Goal: Transaction & Acquisition: Purchase product/service

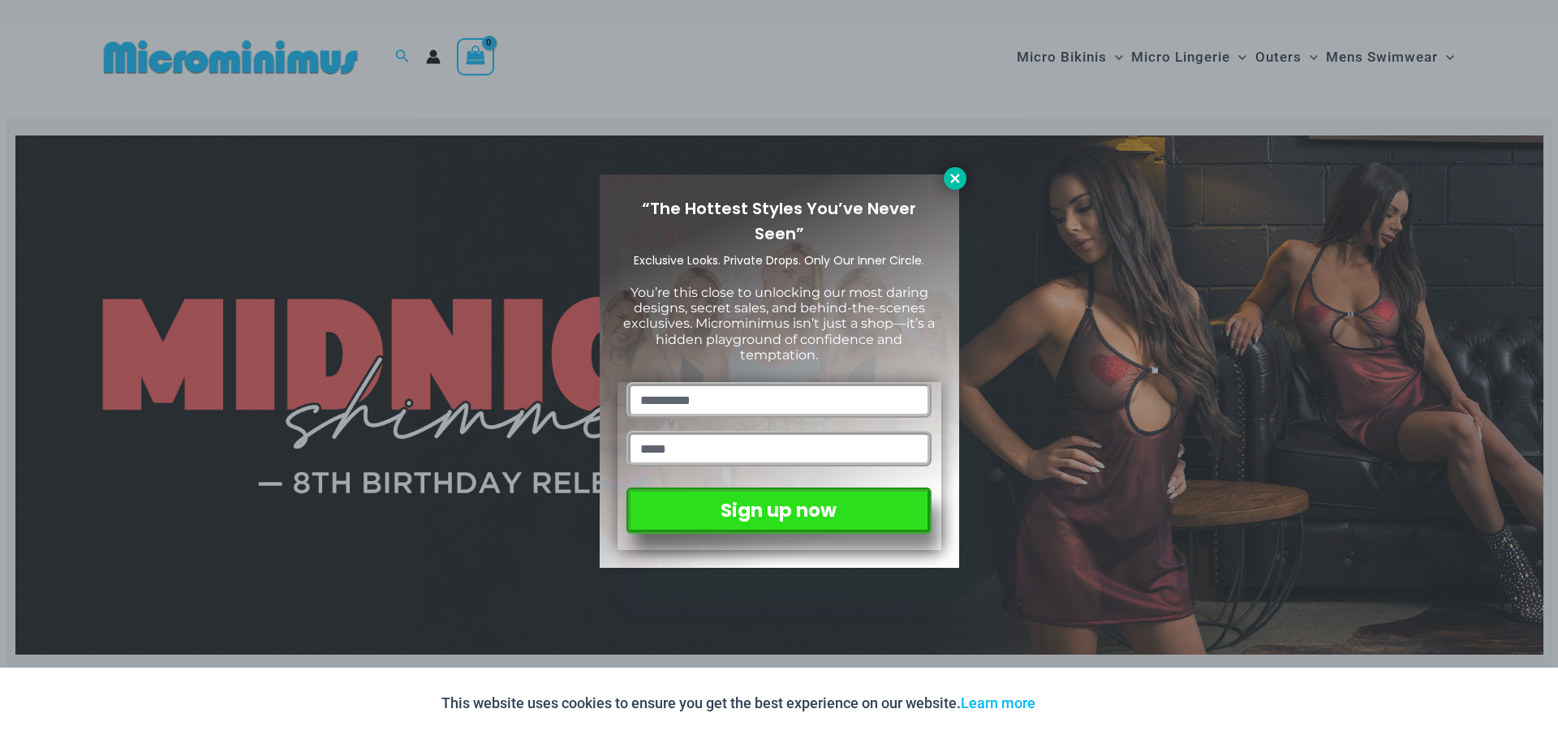
click at [954, 178] on icon at bounding box center [954, 178] width 9 height 9
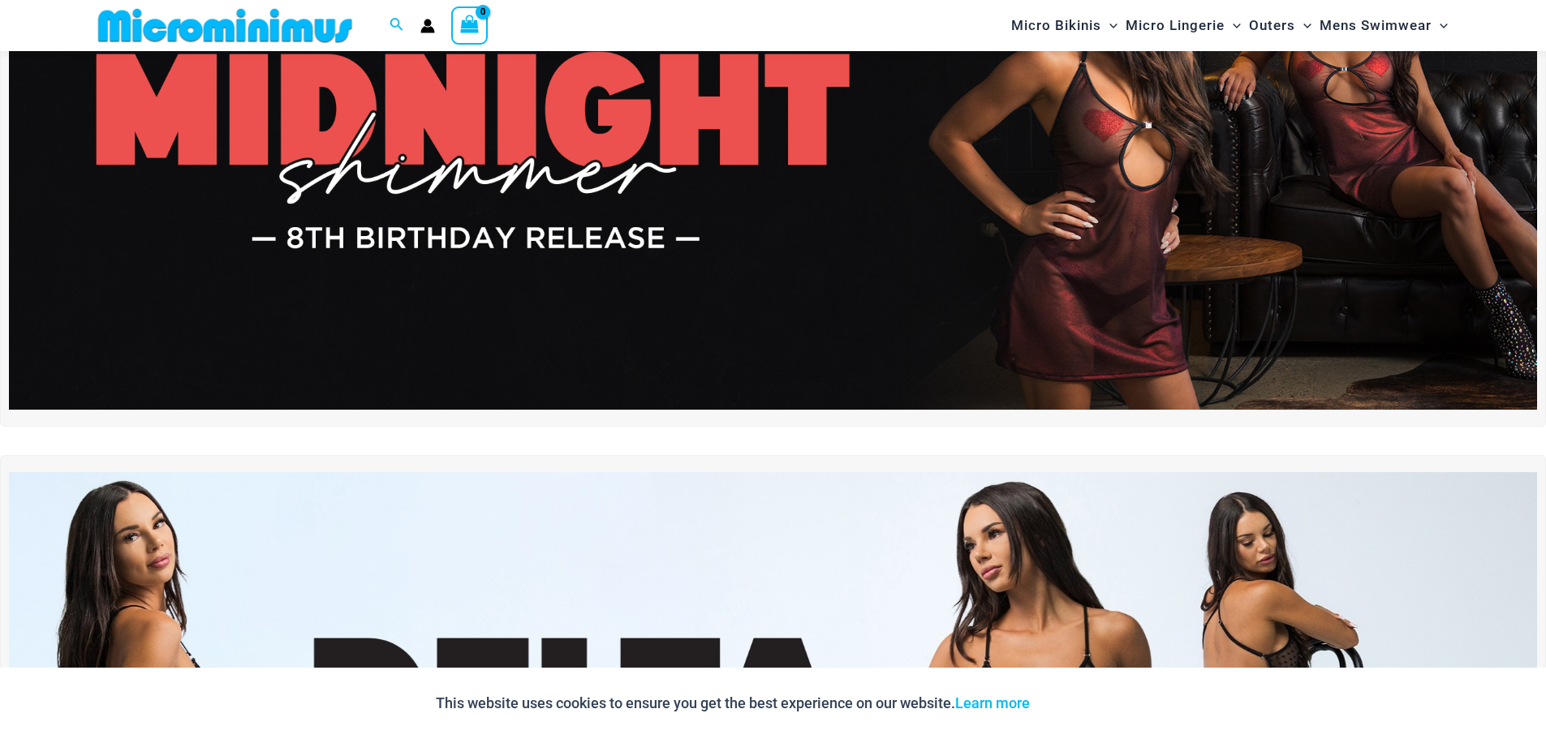
scroll to position [149, 0]
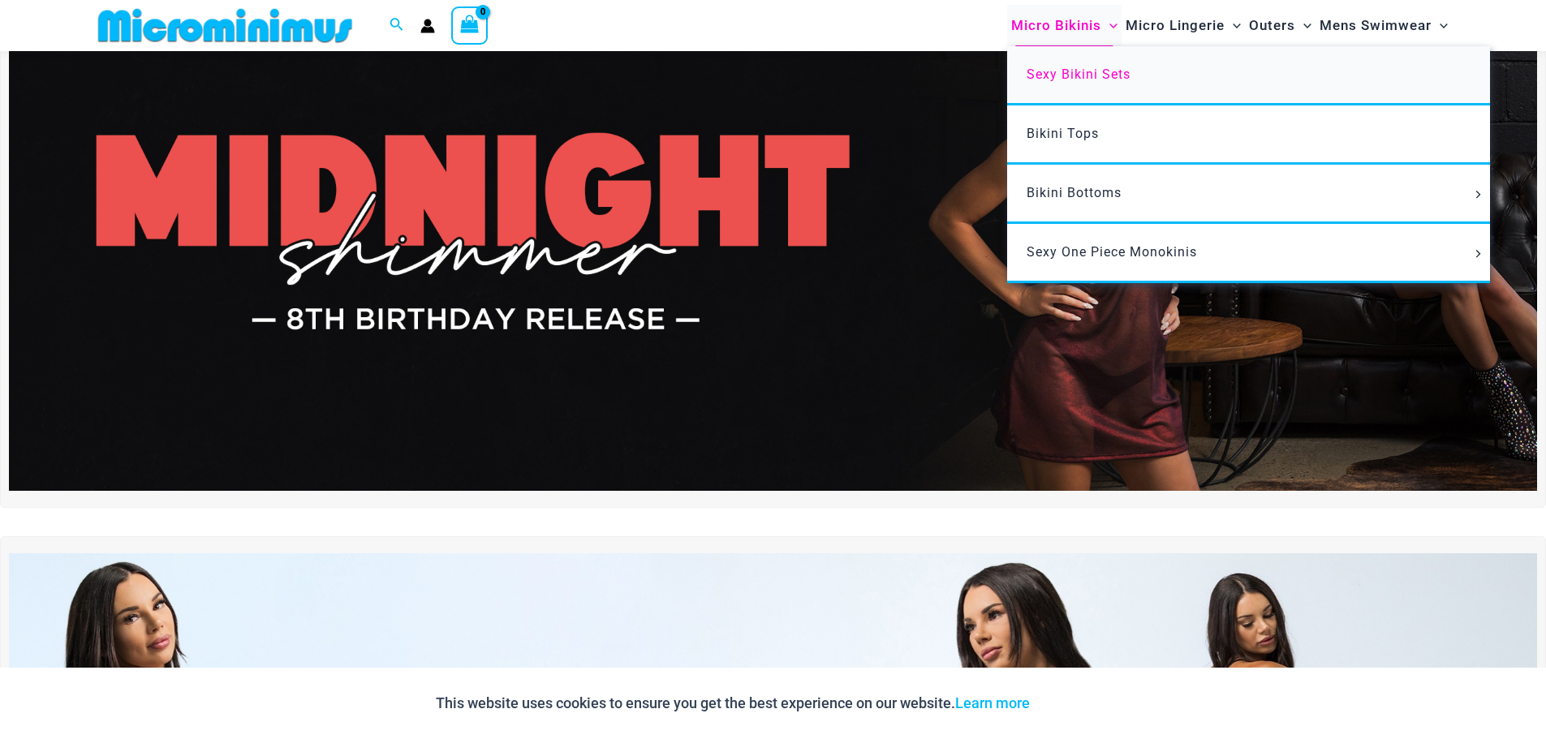
click at [1078, 76] on span "Sexy Bikini Sets" at bounding box center [1079, 74] width 104 height 15
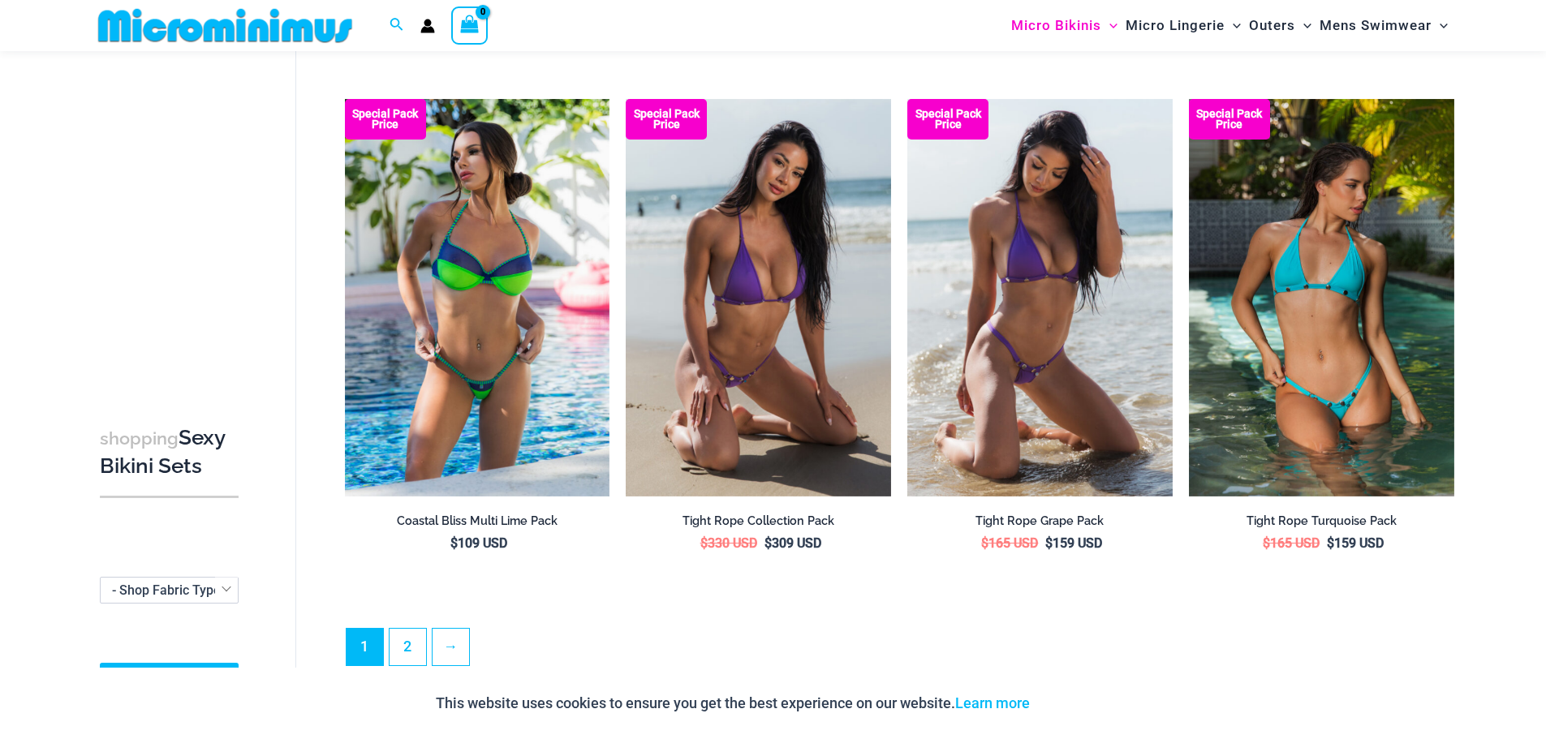
scroll to position [3961, 0]
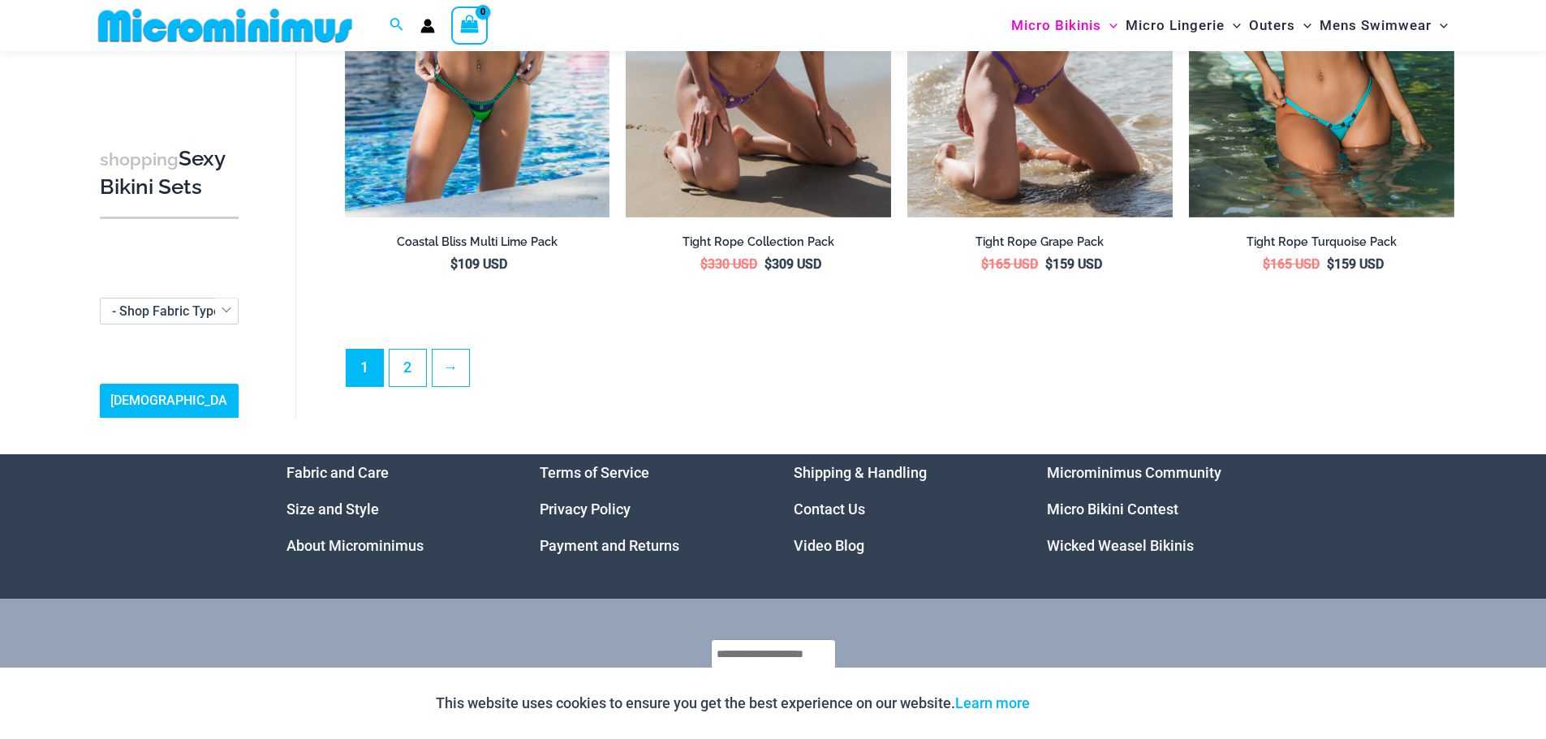
click at [350, 501] on link "Size and Style" at bounding box center [332, 509] width 93 height 17
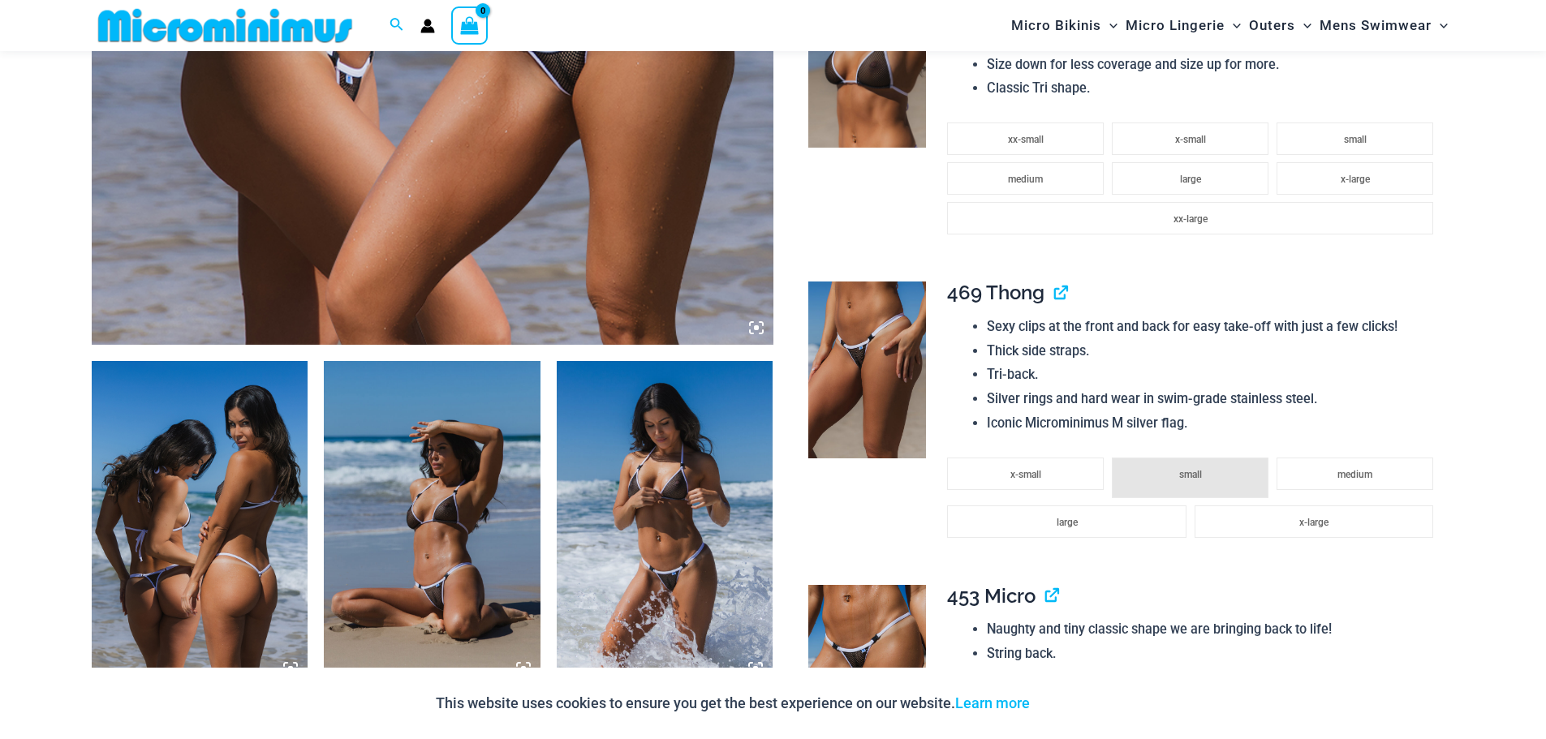
scroll to position [960, 0]
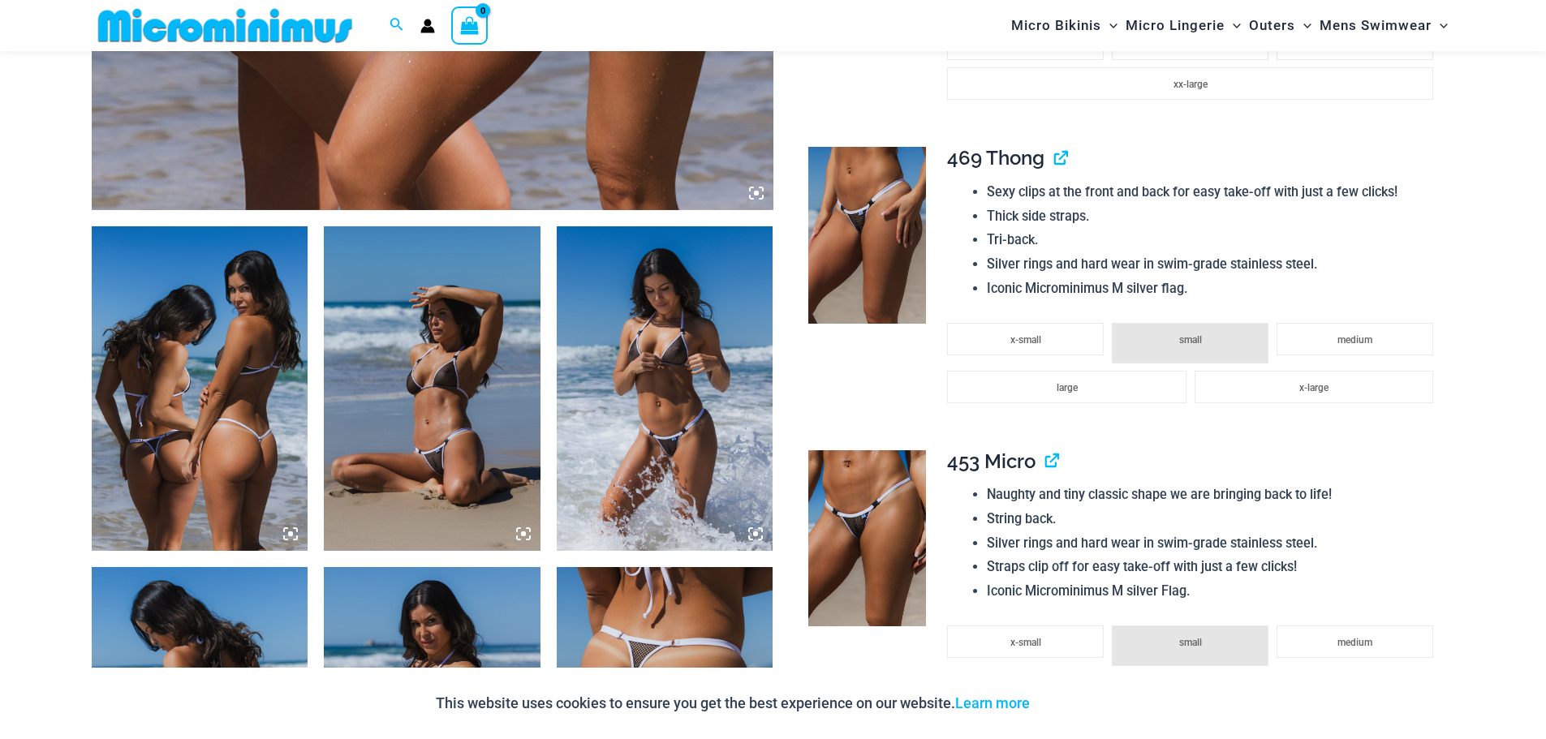
click at [755, 190] on icon at bounding box center [756, 193] width 15 height 15
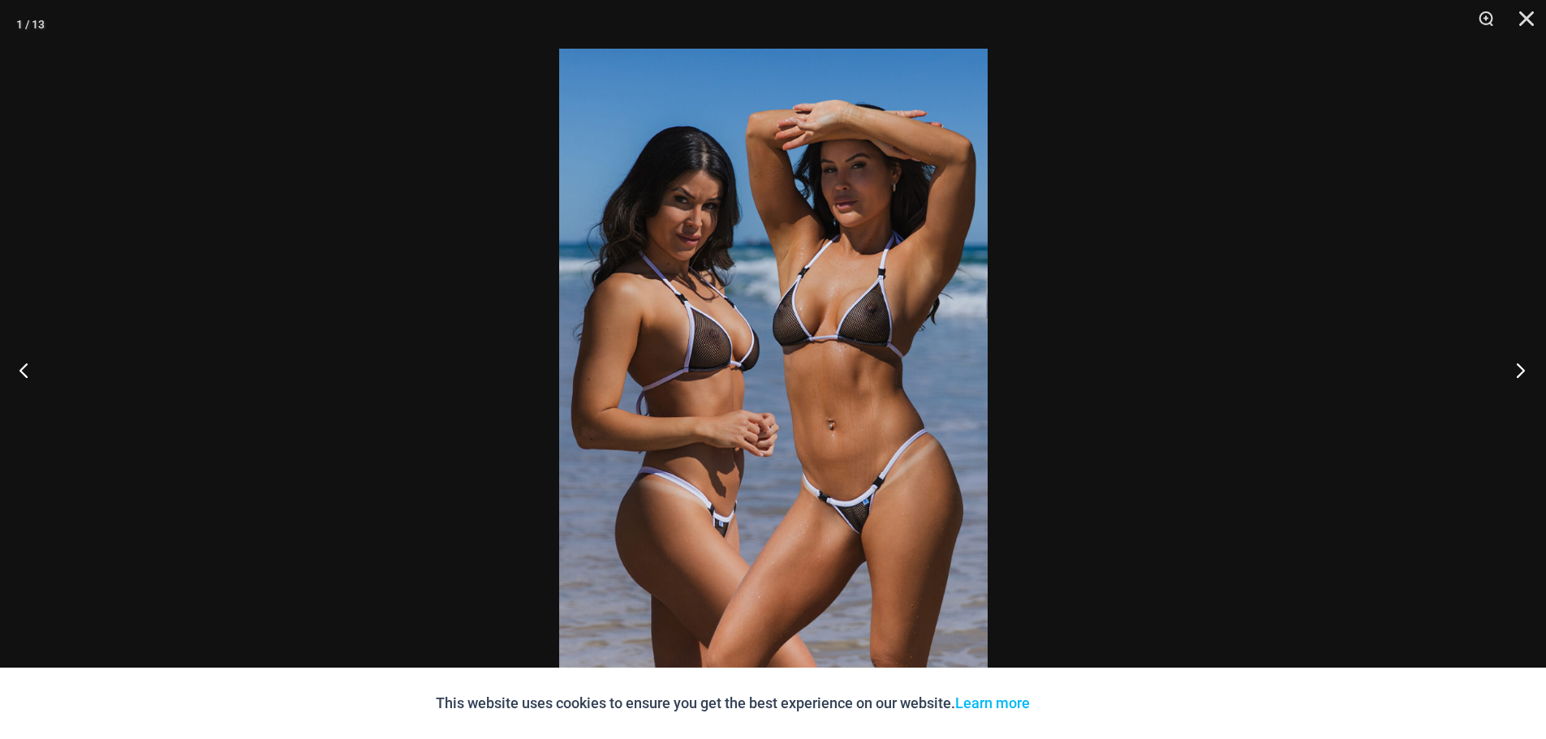
click at [1522, 368] on button "Next" at bounding box center [1515, 369] width 61 height 81
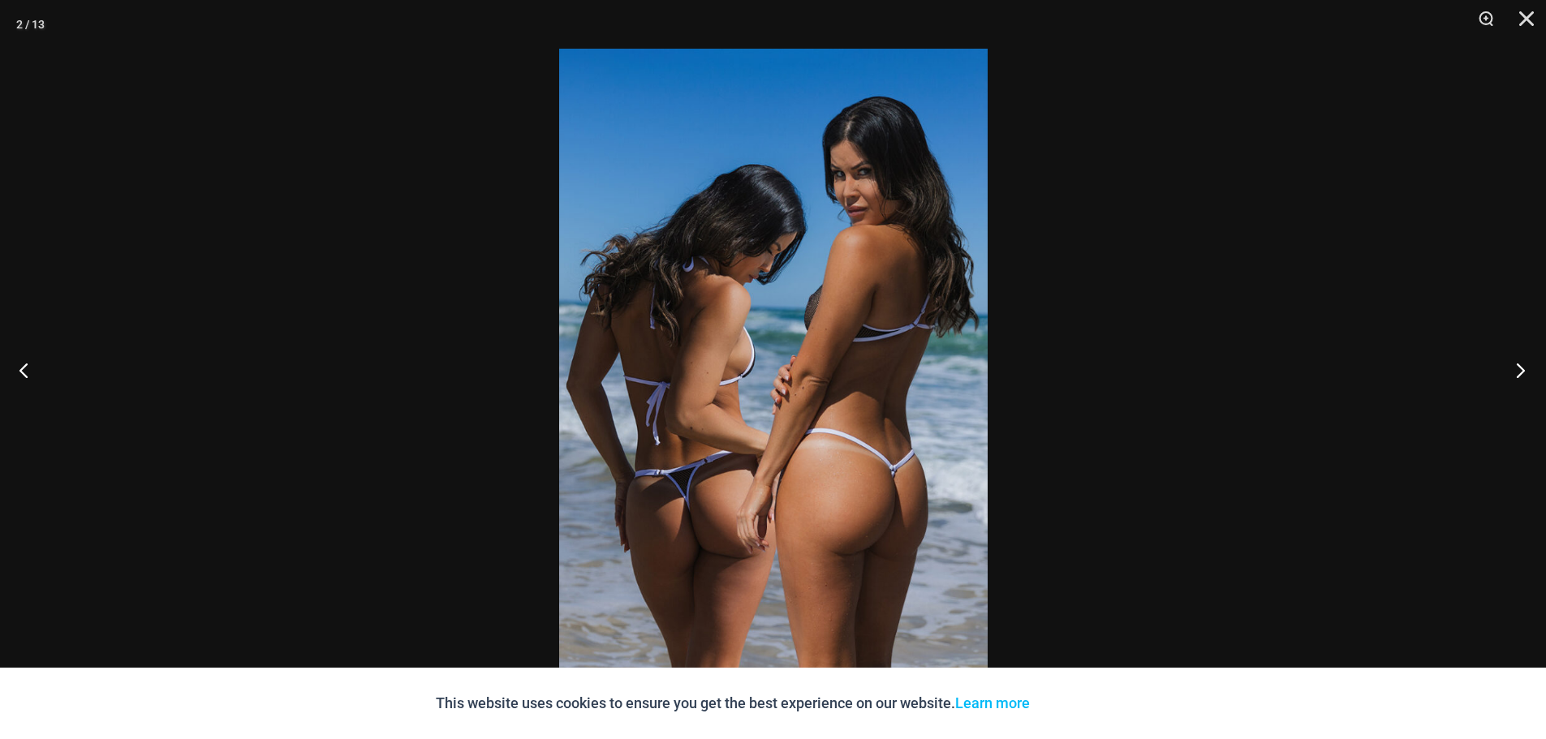
click at [1522, 368] on button "Next" at bounding box center [1515, 369] width 61 height 81
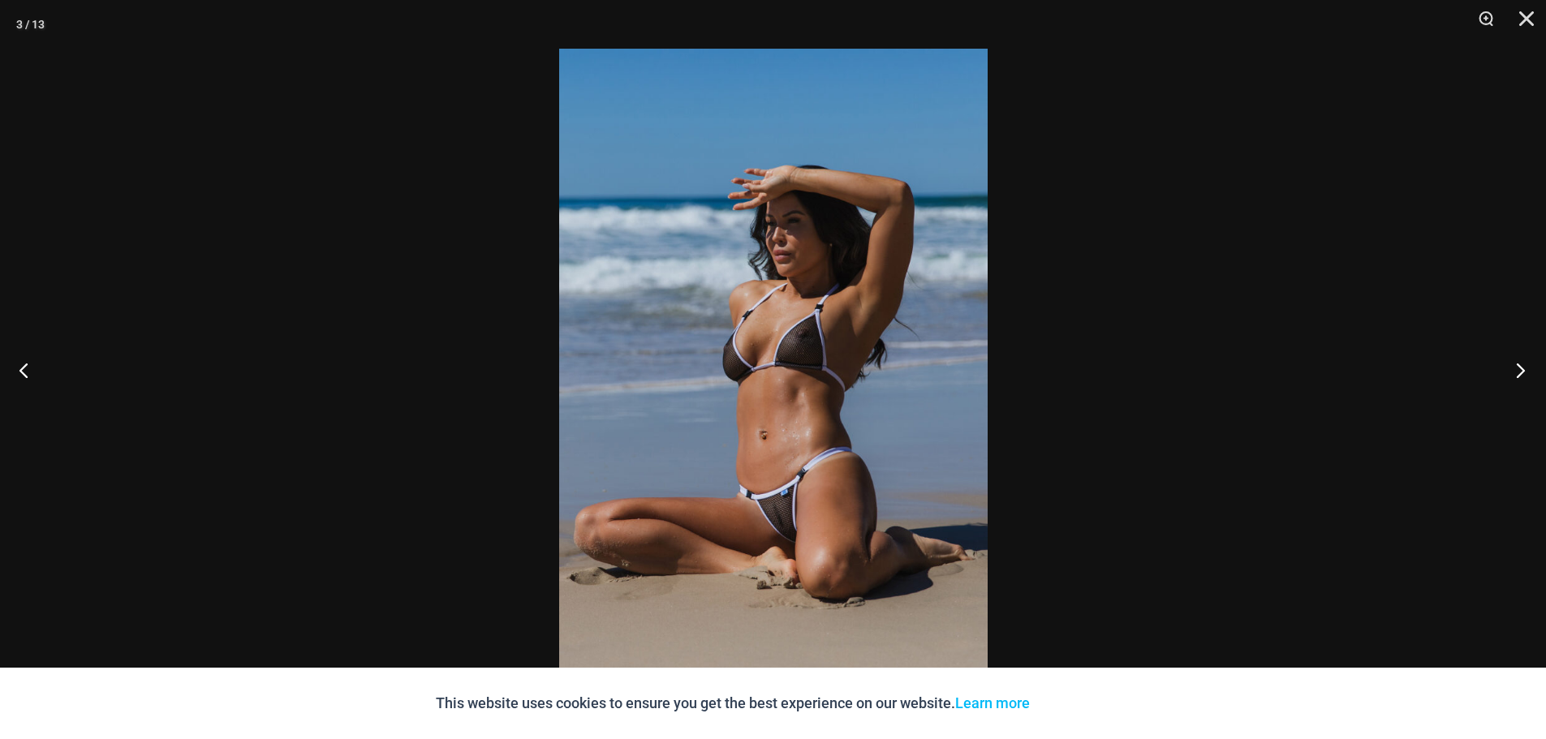
click at [1522, 368] on button "Next" at bounding box center [1515, 369] width 61 height 81
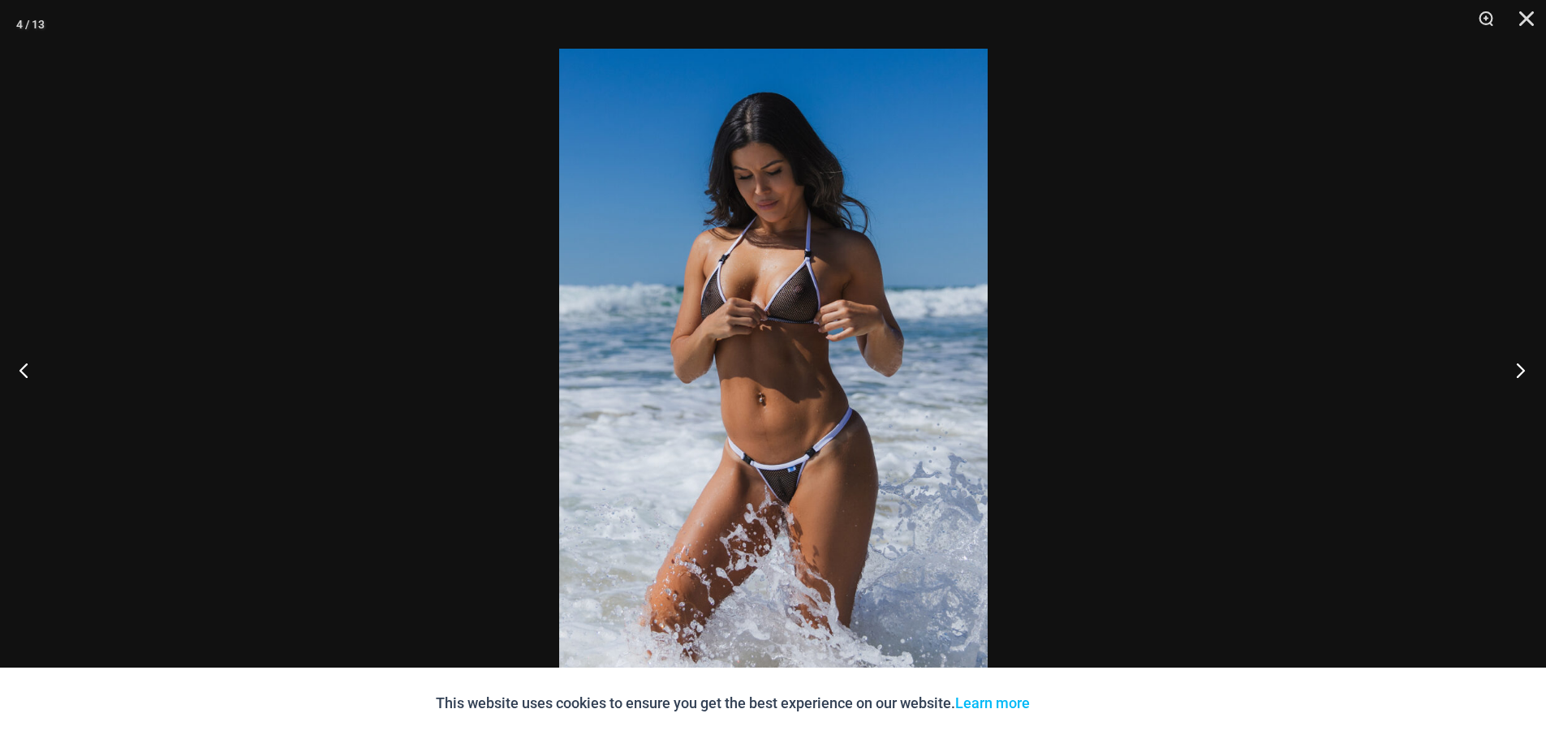
click at [1522, 368] on button "Next" at bounding box center [1515, 369] width 61 height 81
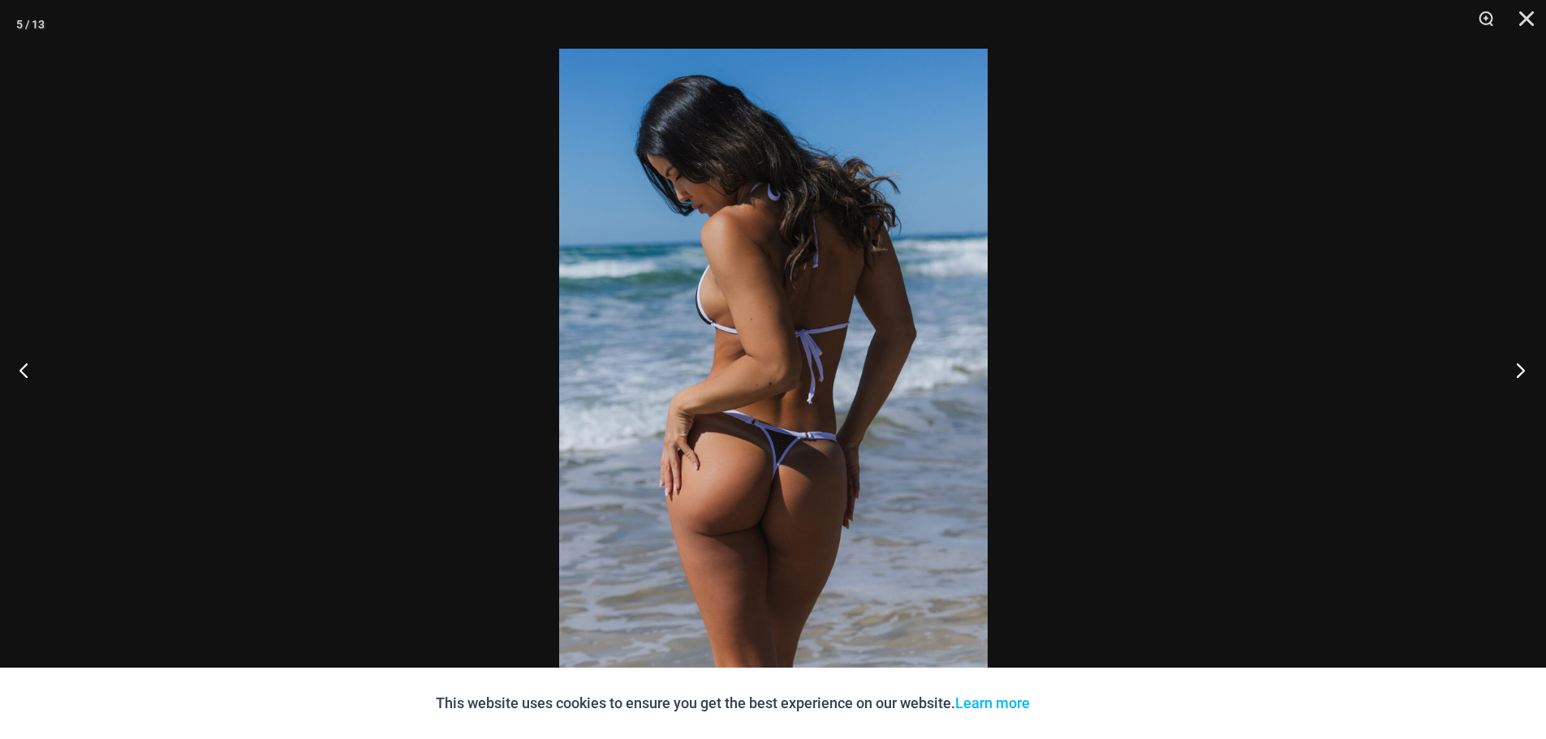
click at [1522, 368] on button "Next" at bounding box center [1515, 369] width 61 height 81
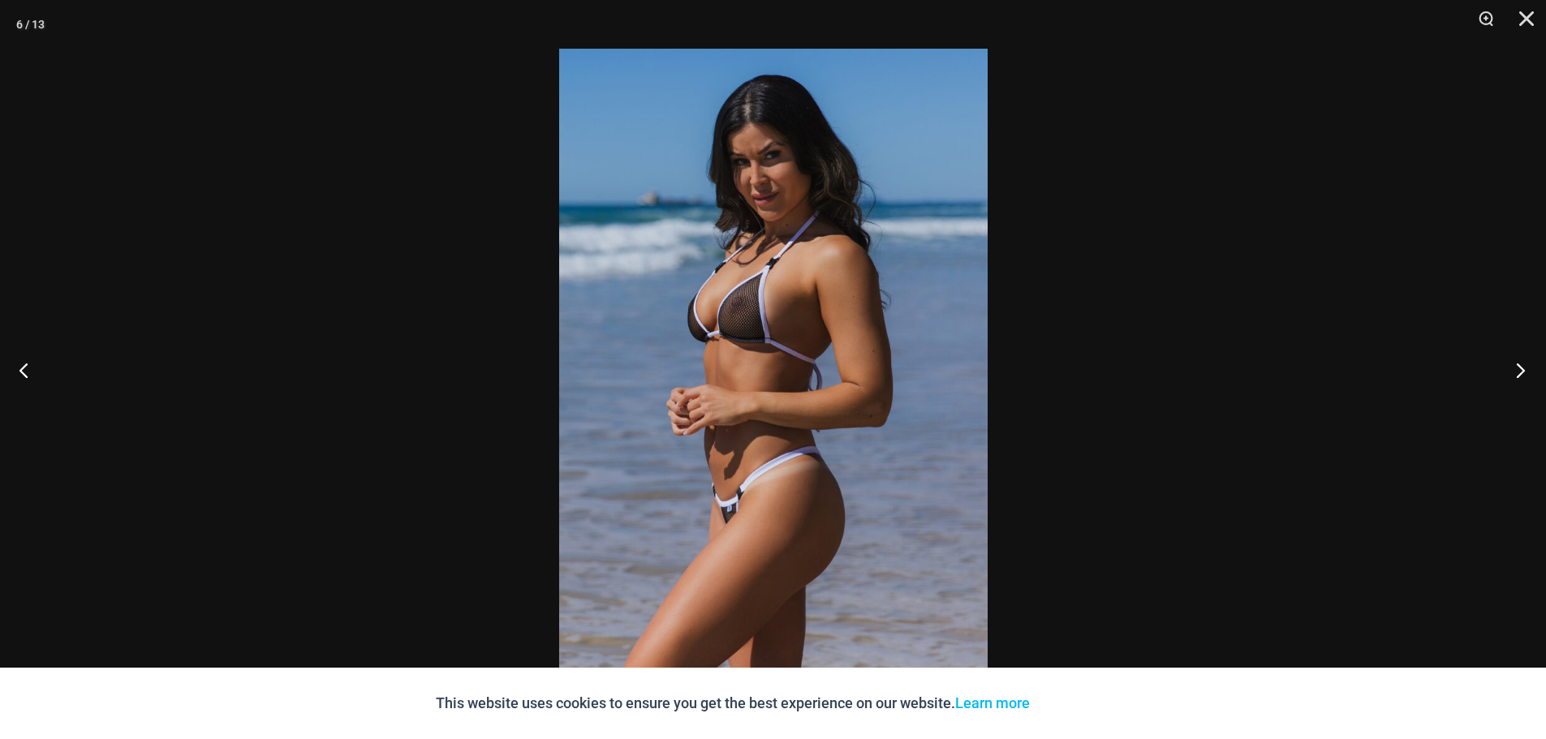
click at [1522, 368] on button "Next" at bounding box center [1515, 369] width 61 height 81
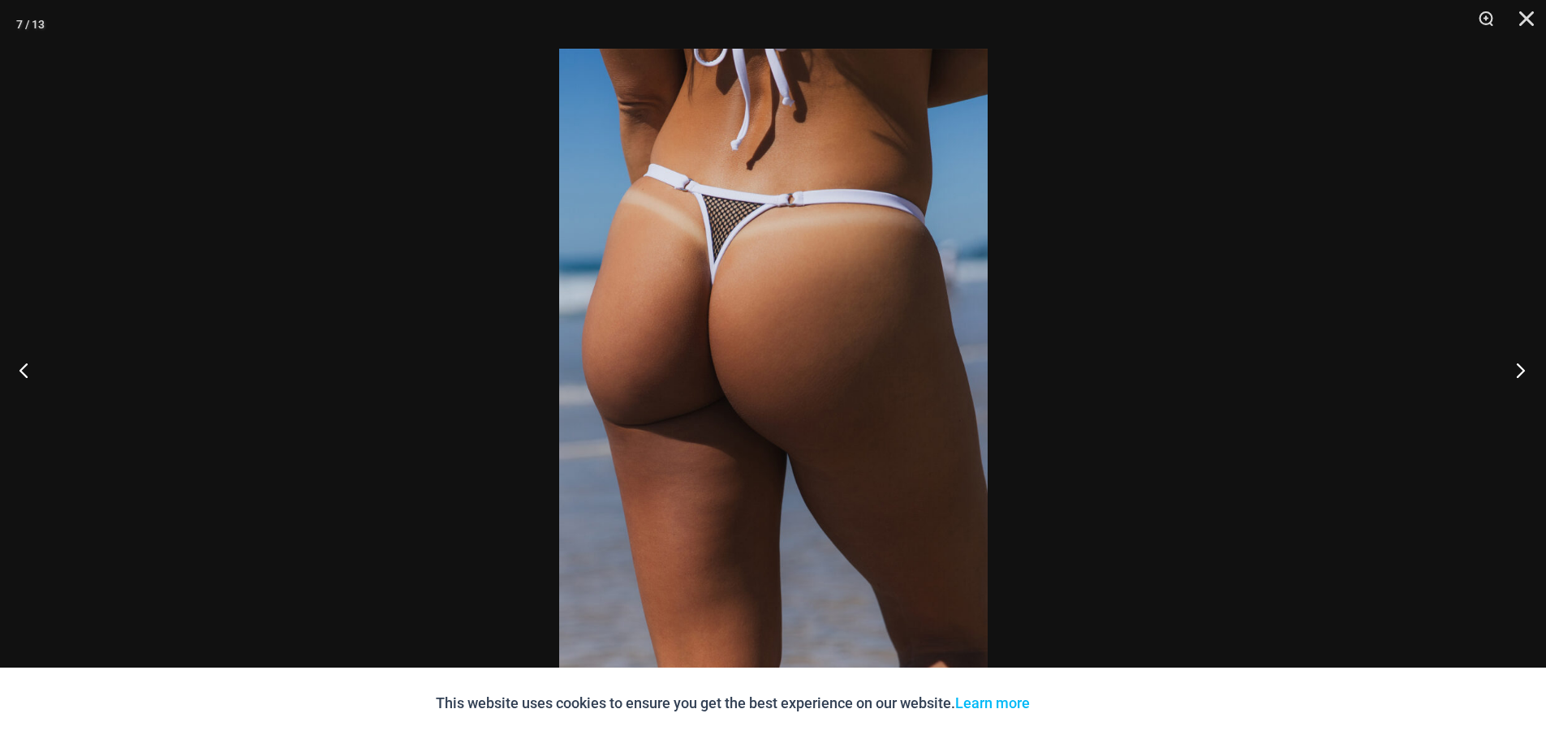
click at [1522, 368] on button "Next" at bounding box center [1515, 369] width 61 height 81
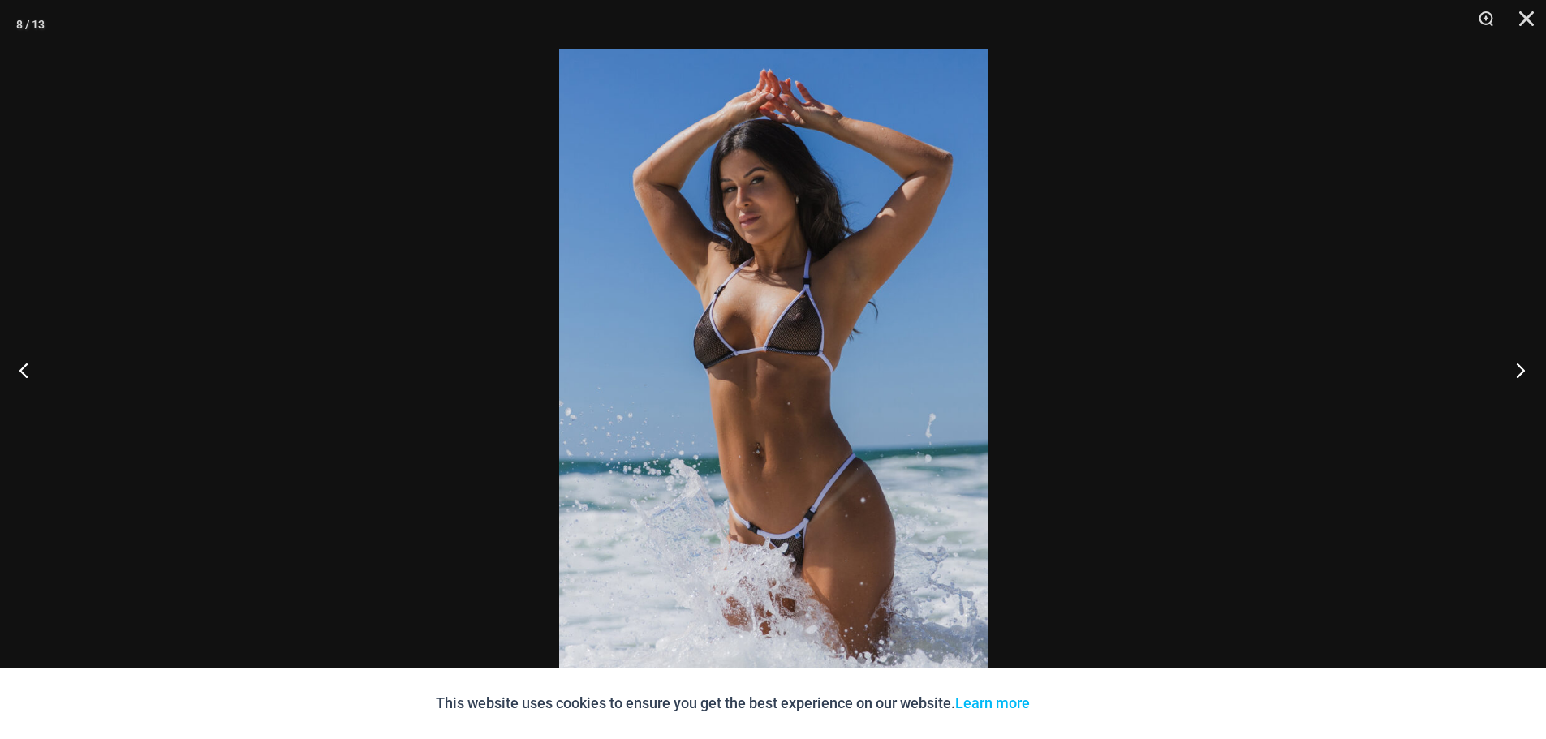
click at [1522, 368] on button "Next" at bounding box center [1515, 369] width 61 height 81
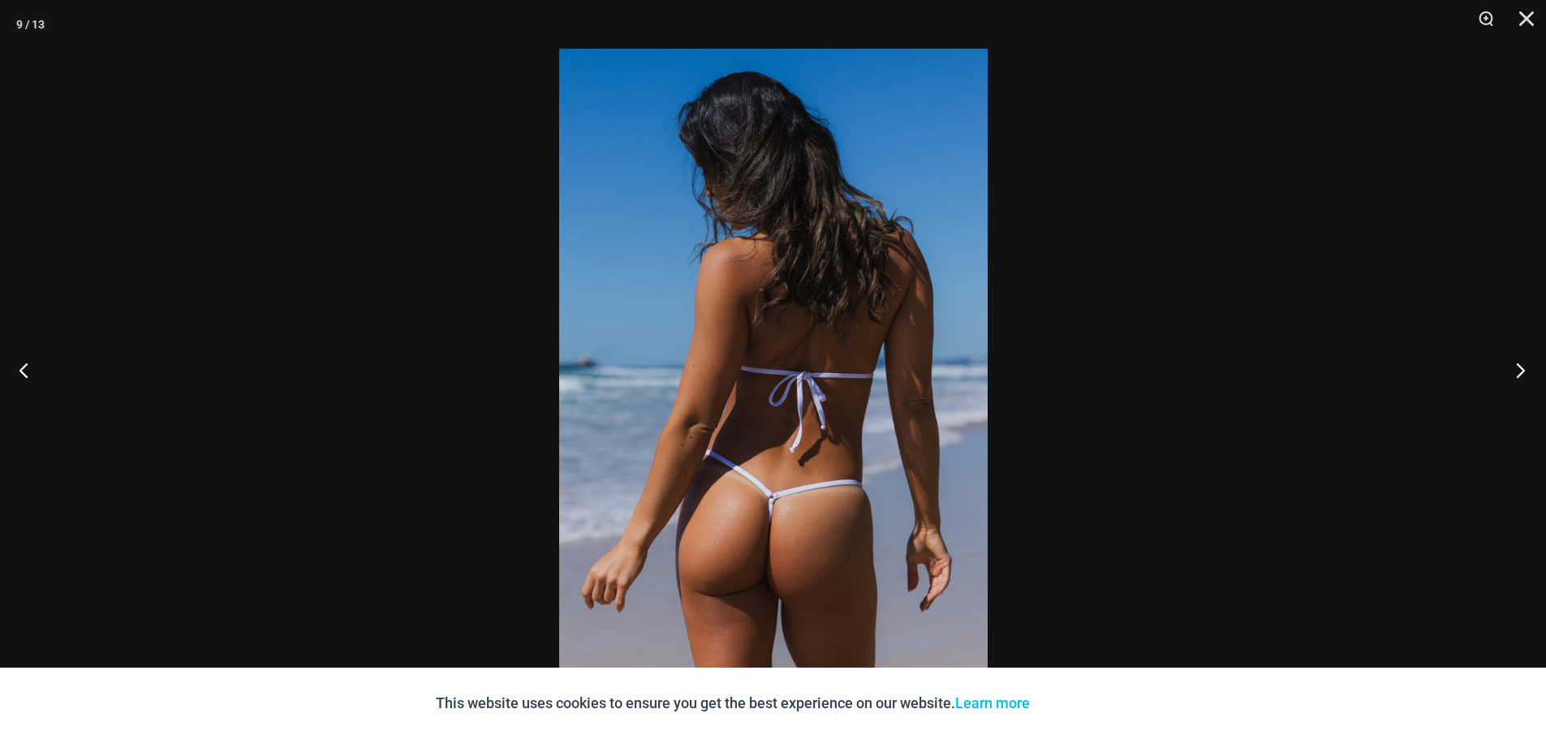
click at [1522, 368] on button "Next" at bounding box center [1515, 369] width 61 height 81
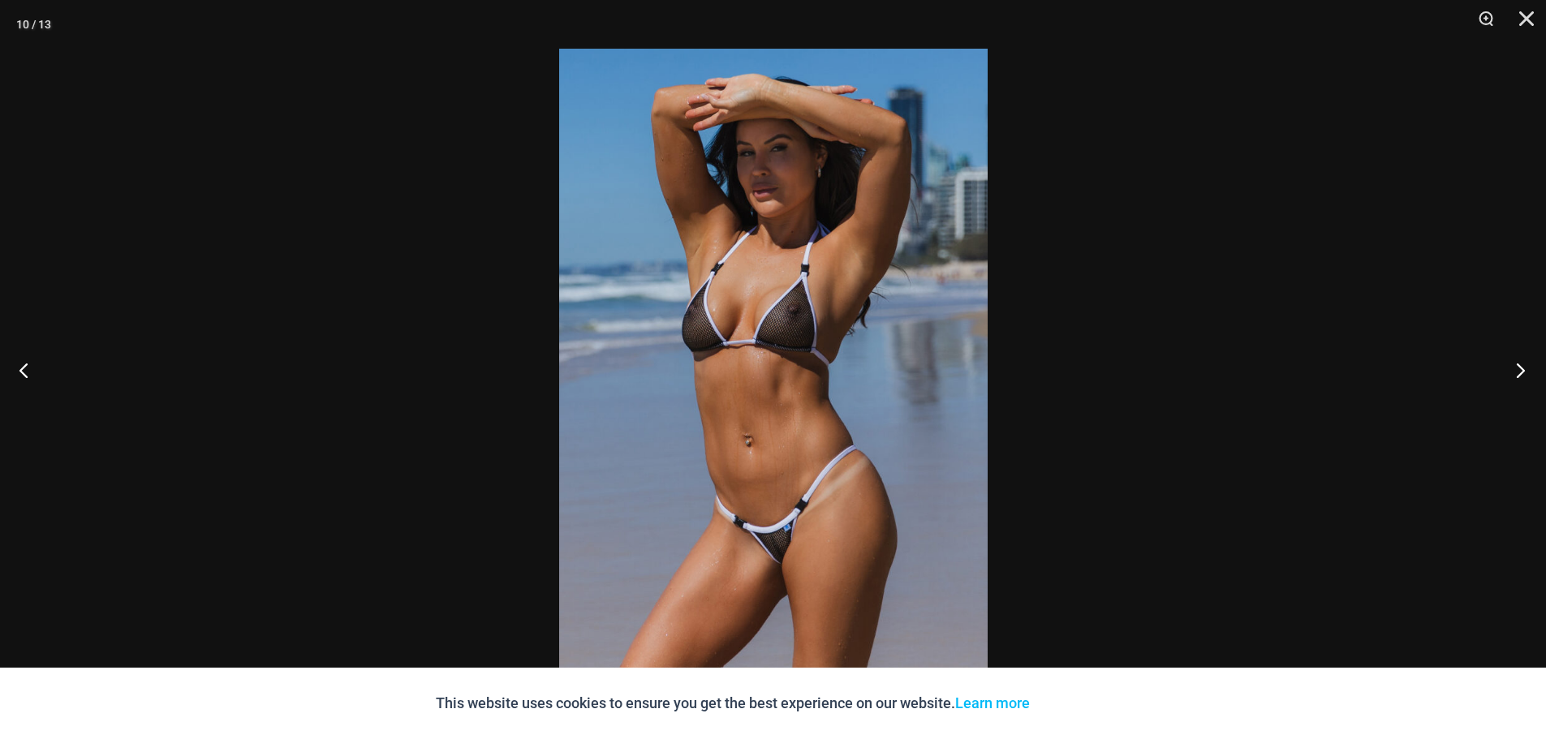
click at [1522, 368] on button "Next" at bounding box center [1515, 369] width 61 height 81
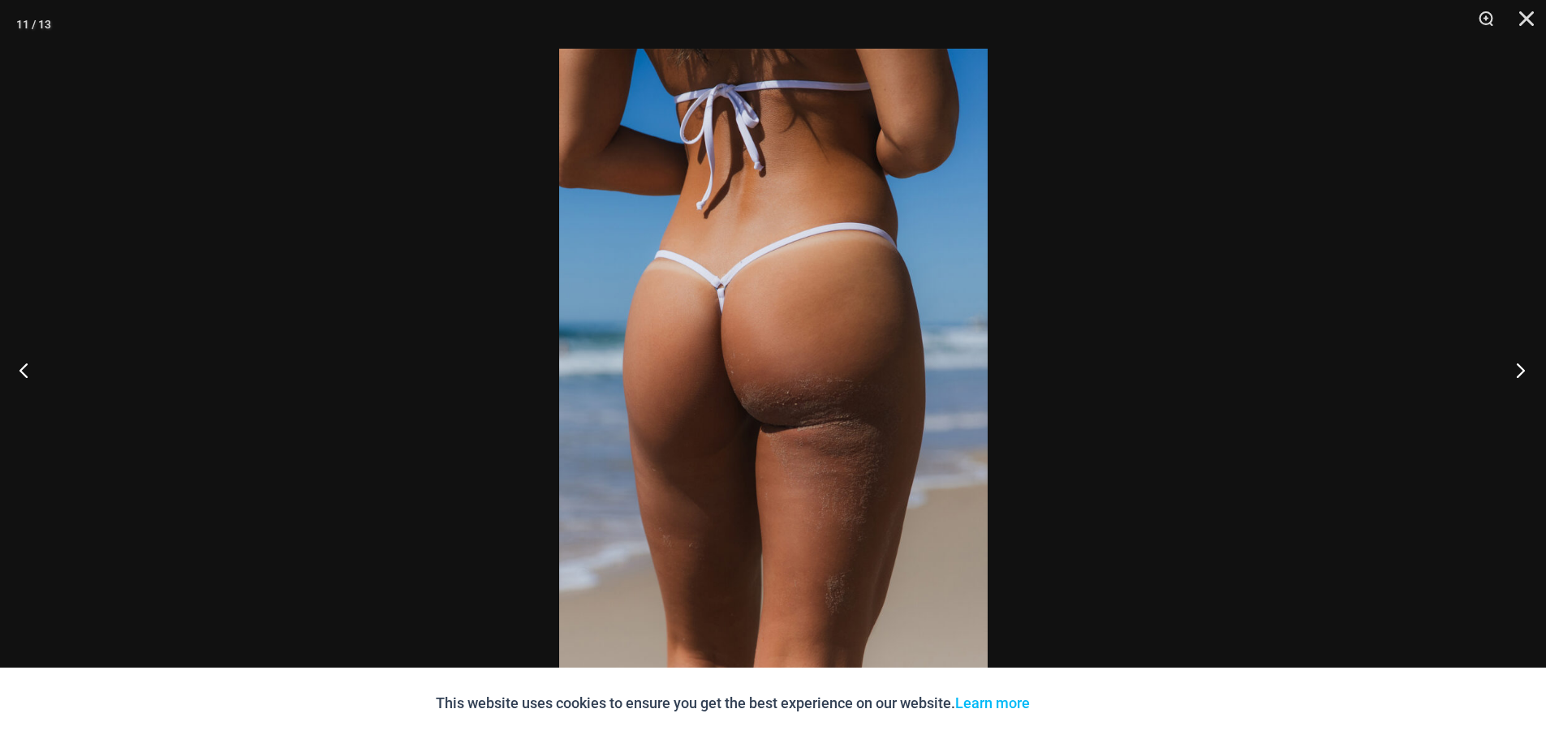
click at [1522, 368] on button "Next" at bounding box center [1515, 369] width 61 height 81
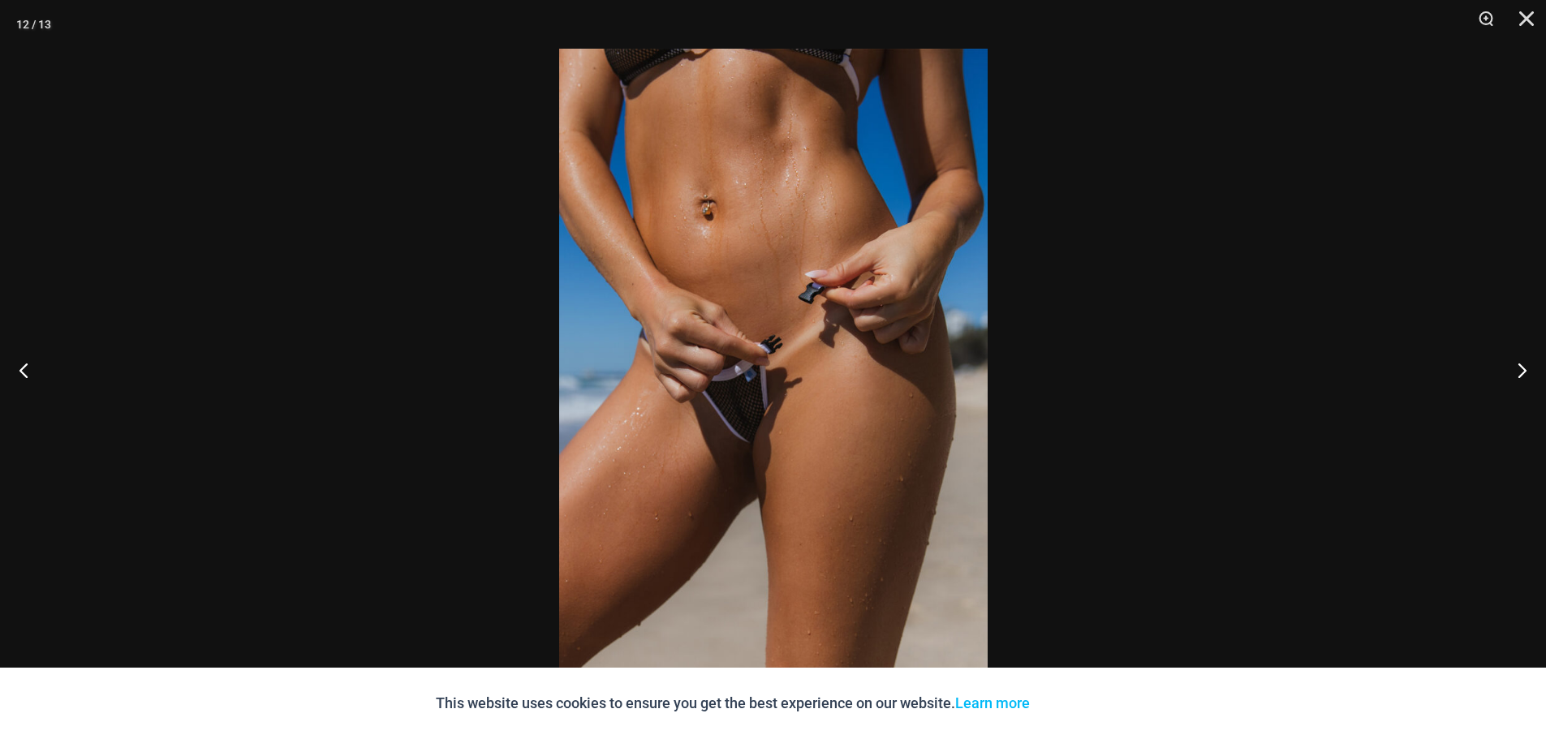
click at [685, 437] on img at bounding box center [773, 370] width 428 height 642
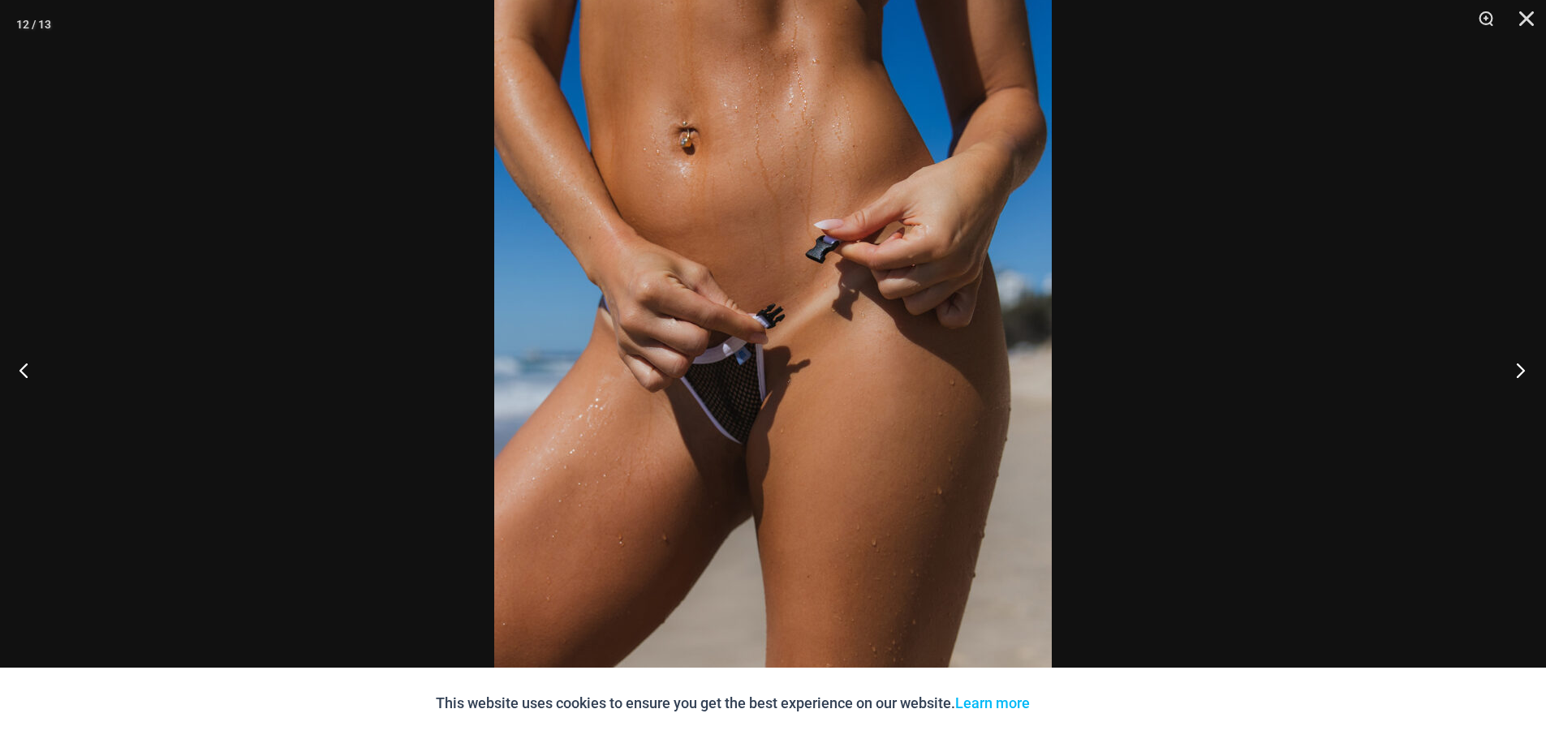
click at [1523, 371] on button "Next" at bounding box center [1515, 369] width 61 height 81
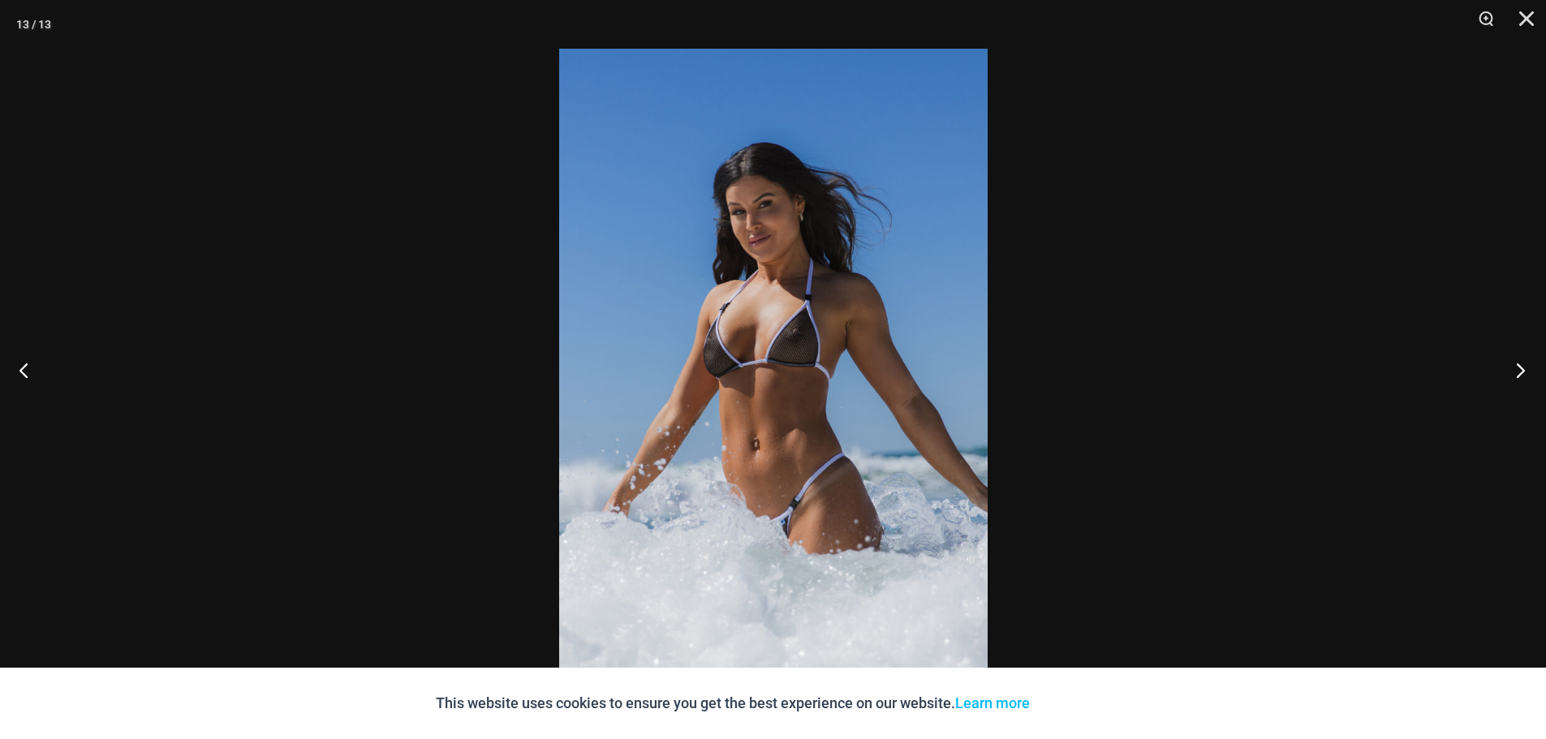
click at [1523, 371] on button "Next" at bounding box center [1515, 369] width 61 height 81
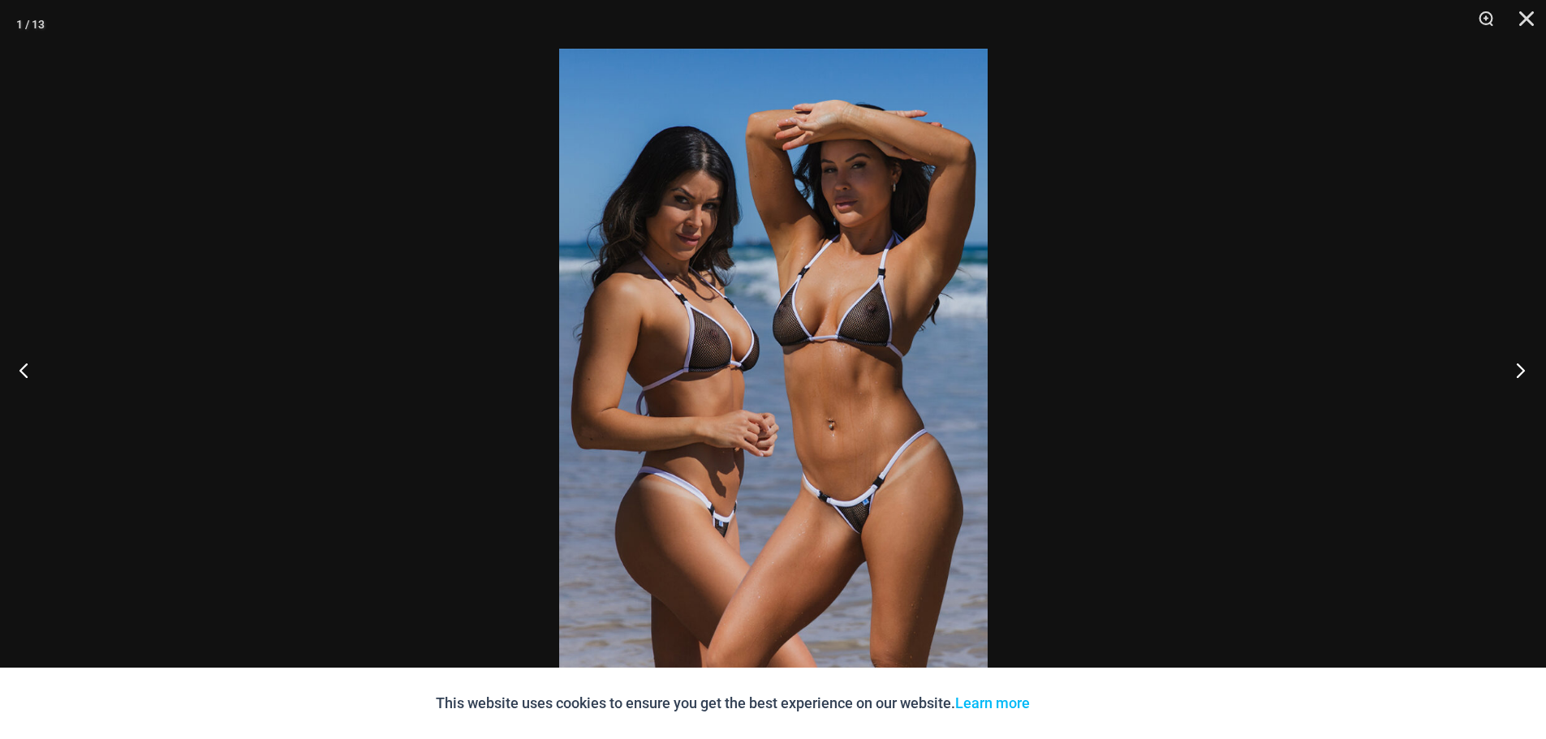
click at [1523, 371] on button "Next" at bounding box center [1515, 369] width 61 height 81
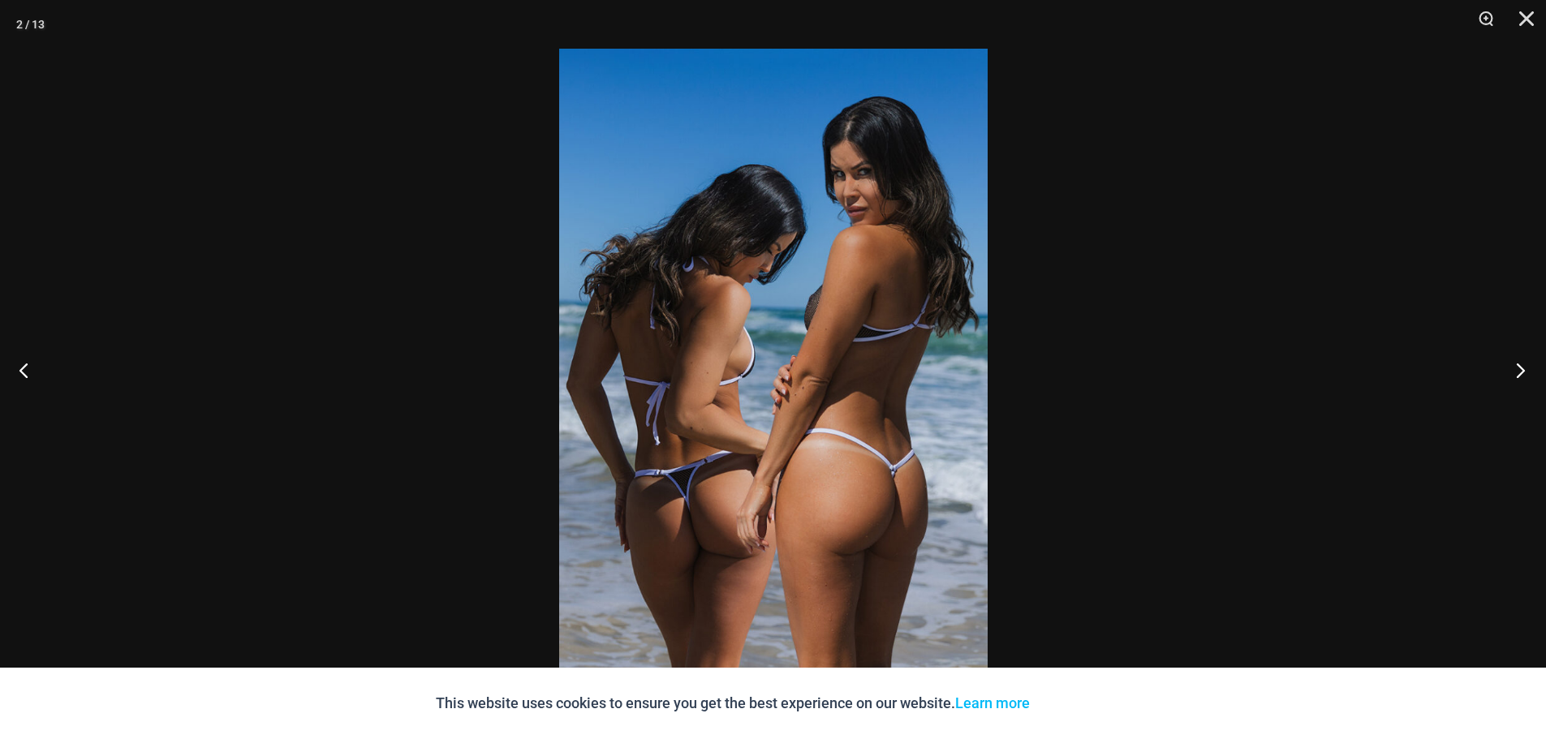
click at [1524, 371] on button "Next" at bounding box center [1515, 369] width 61 height 81
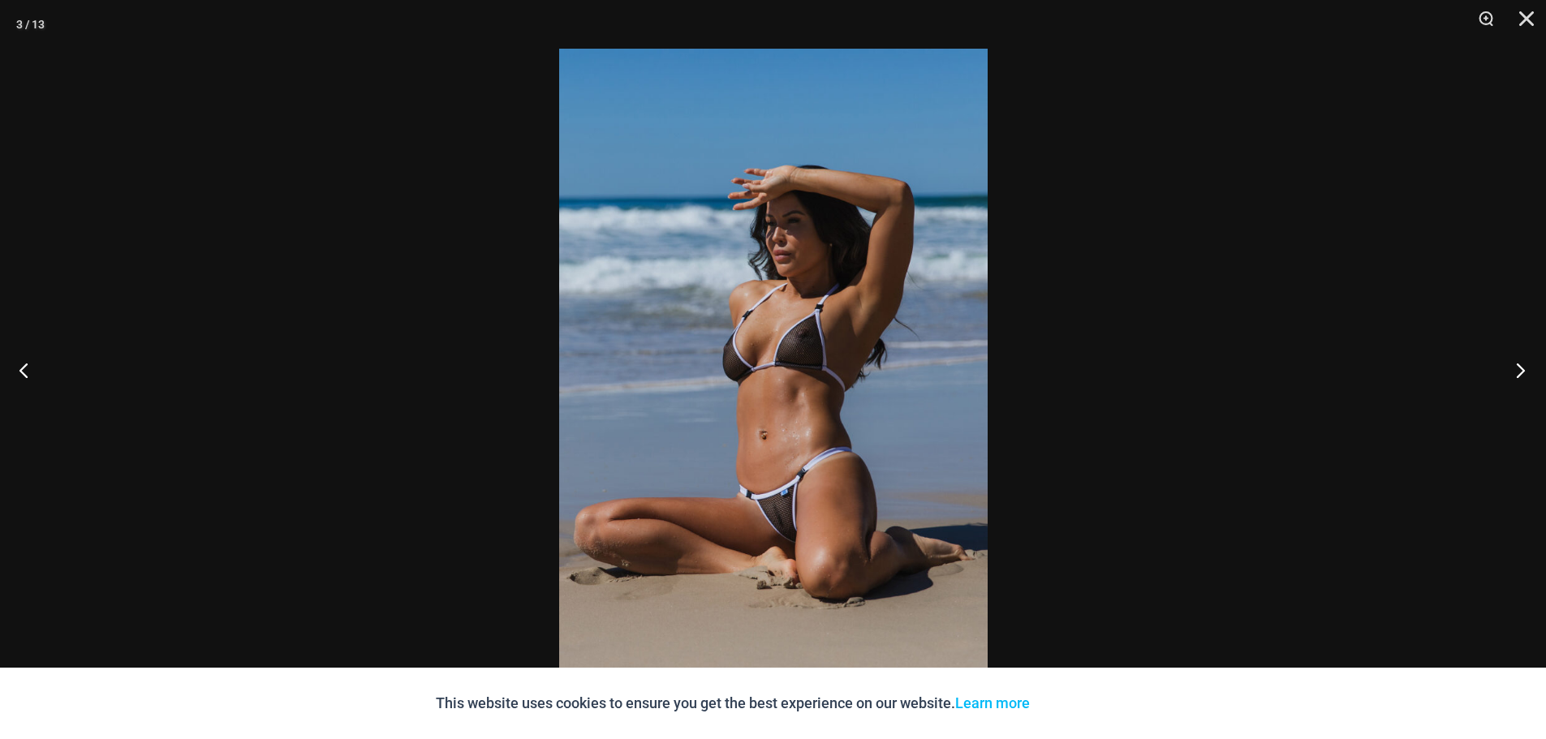
click at [1524, 371] on button "Next" at bounding box center [1515, 369] width 61 height 81
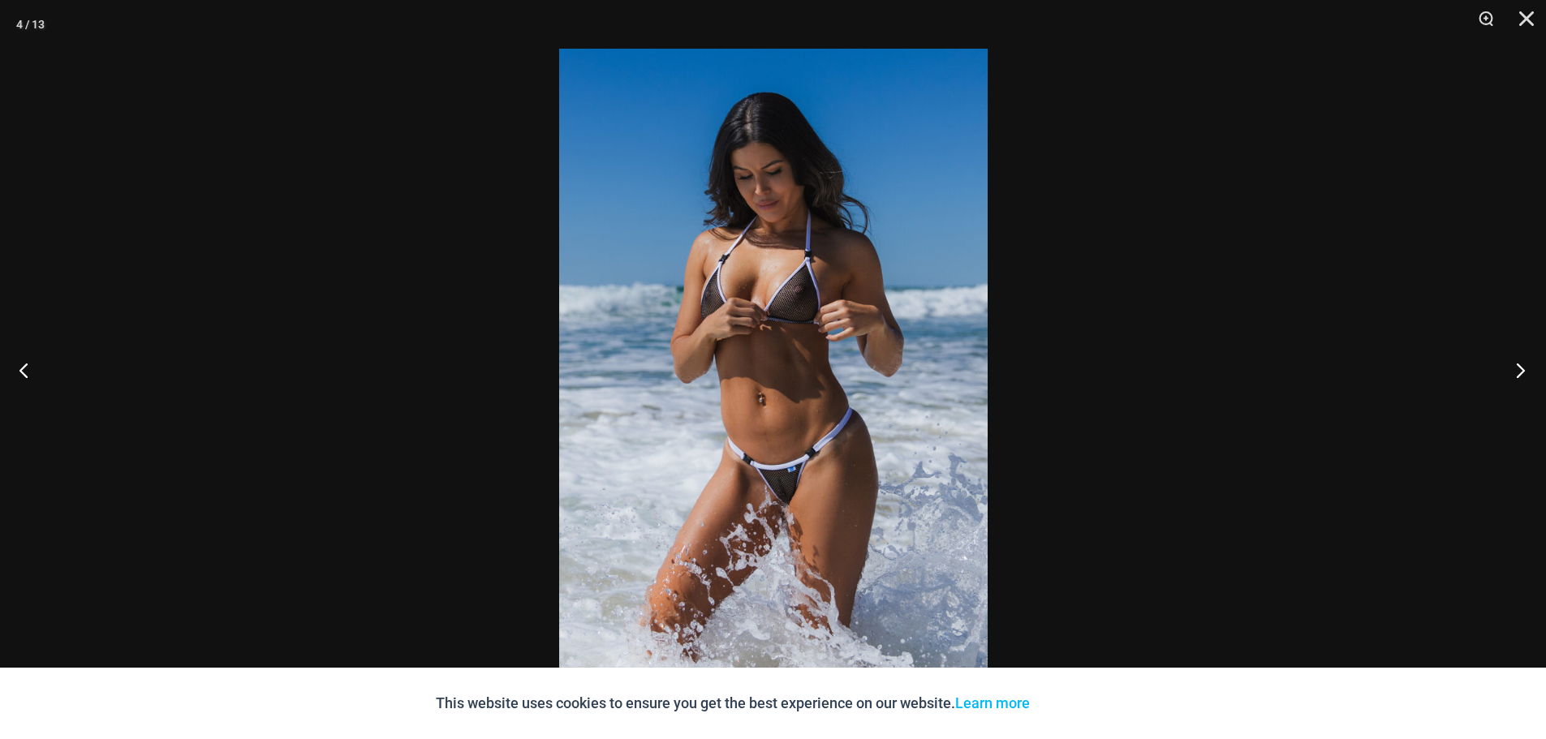
click at [1514, 357] on button "Next" at bounding box center [1515, 369] width 61 height 81
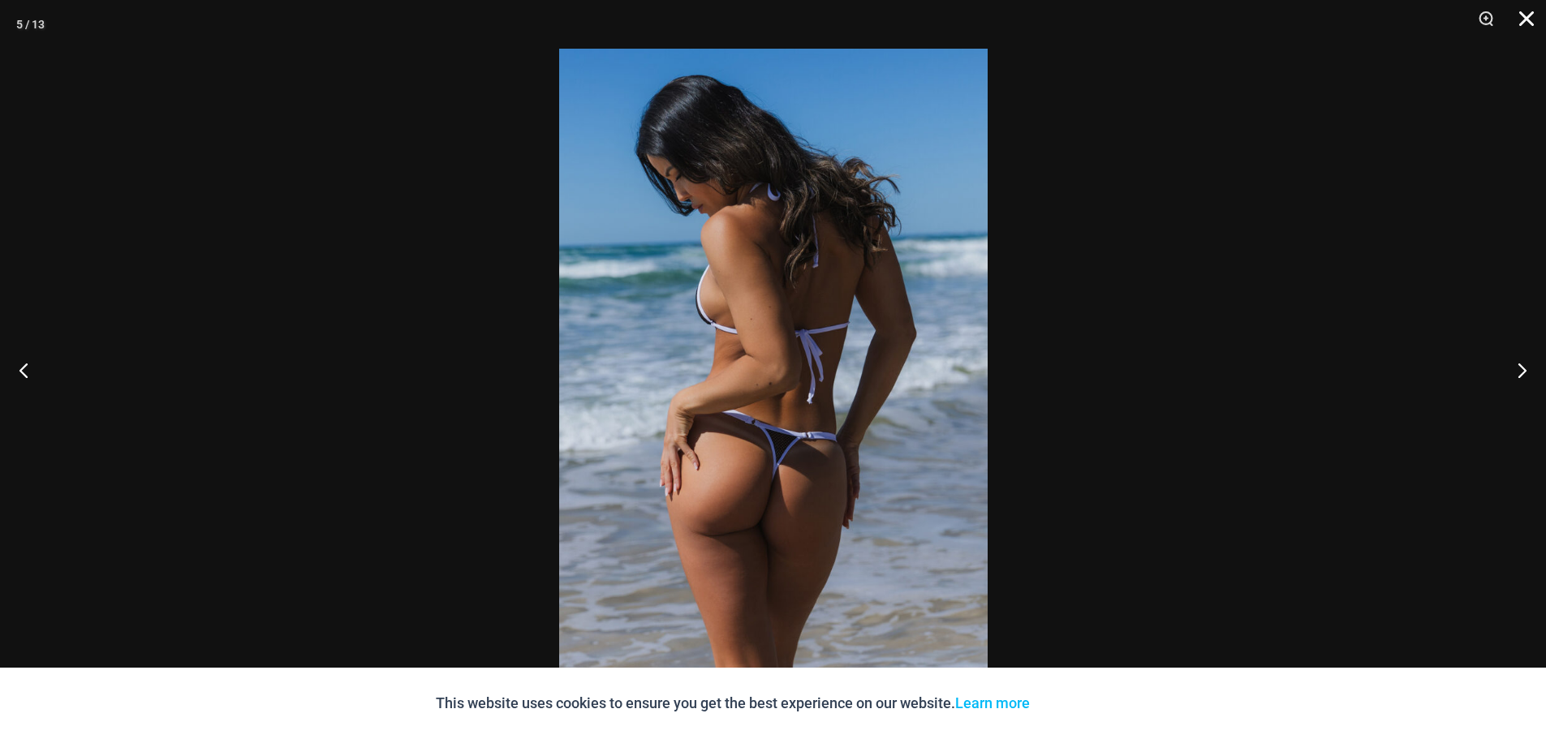
click at [1532, 12] on button "Close" at bounding box center [1520, 24] width 41 height 49
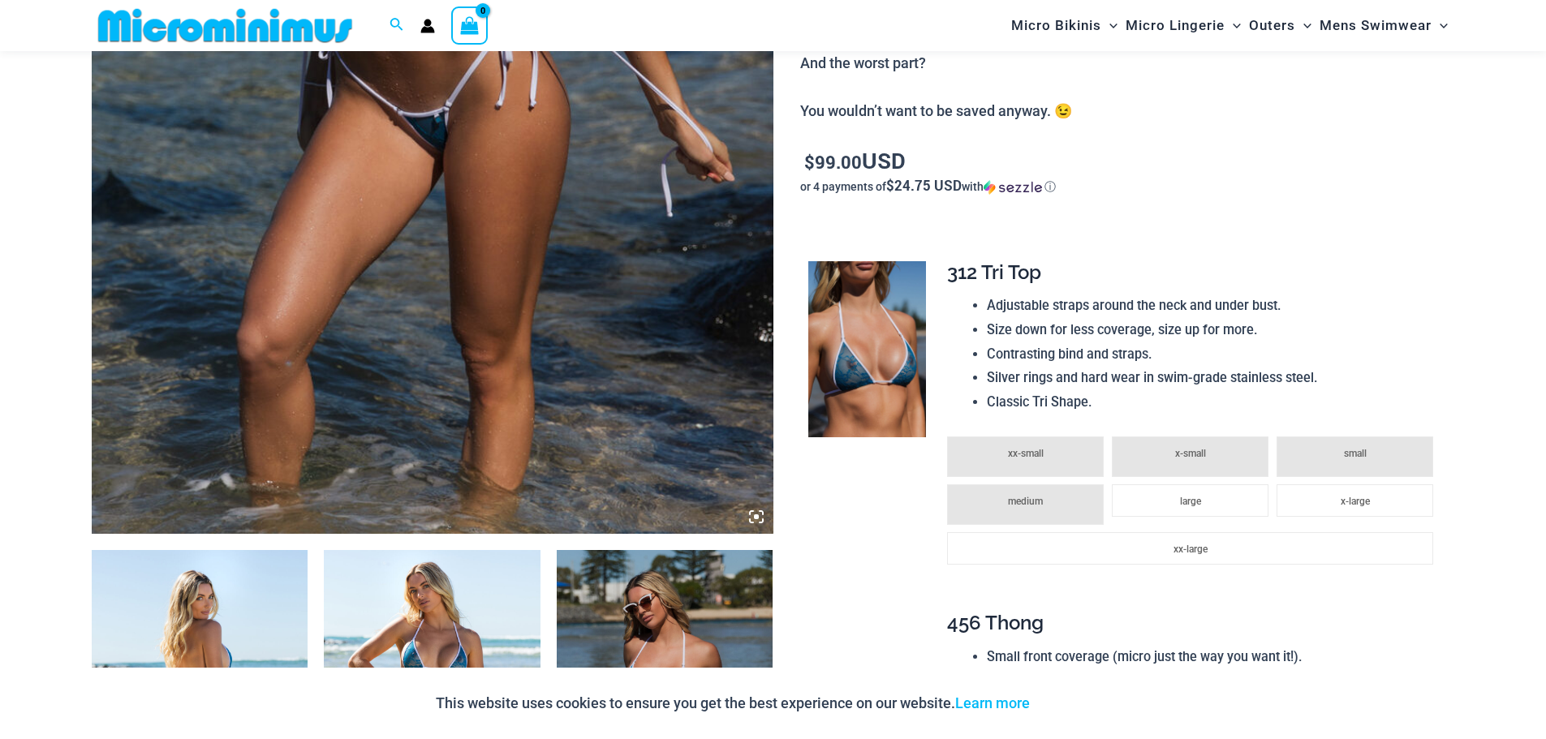
scroll to position [880, 0]
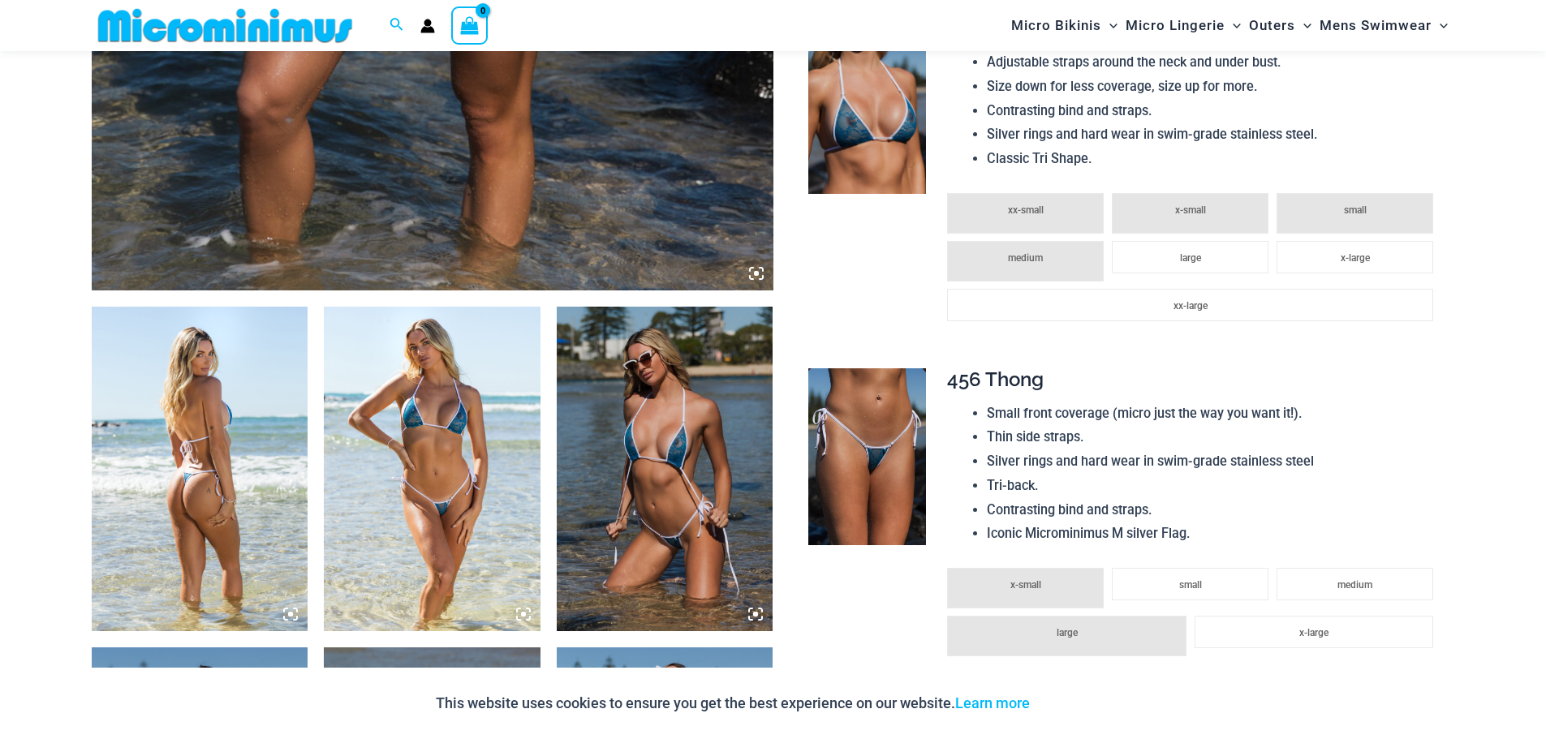
click at [756, 273] on icon at bounding box center [756, 273] width 5 height 5
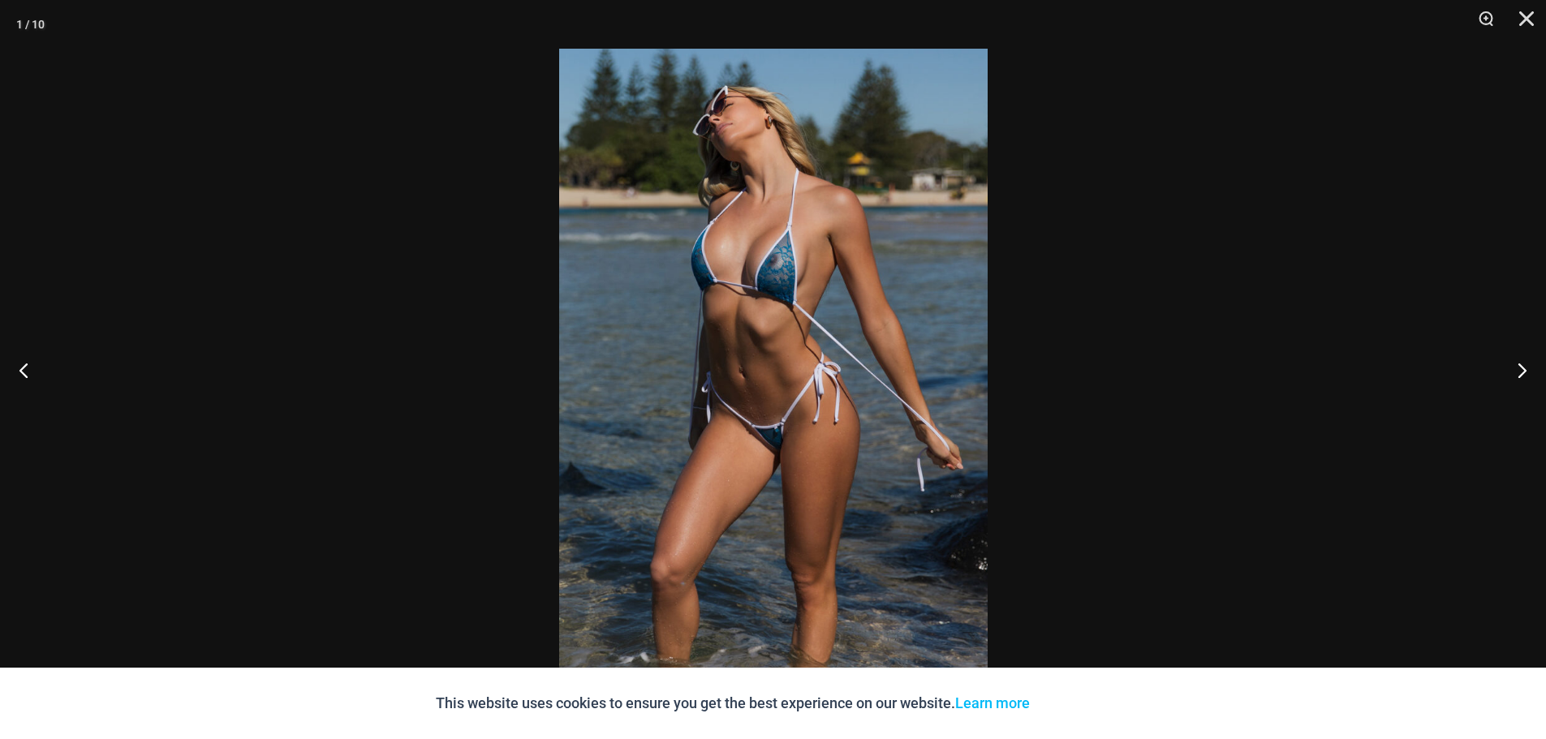
click at [748, 273] on img at bounding box center [773, 370] width 428 height 642
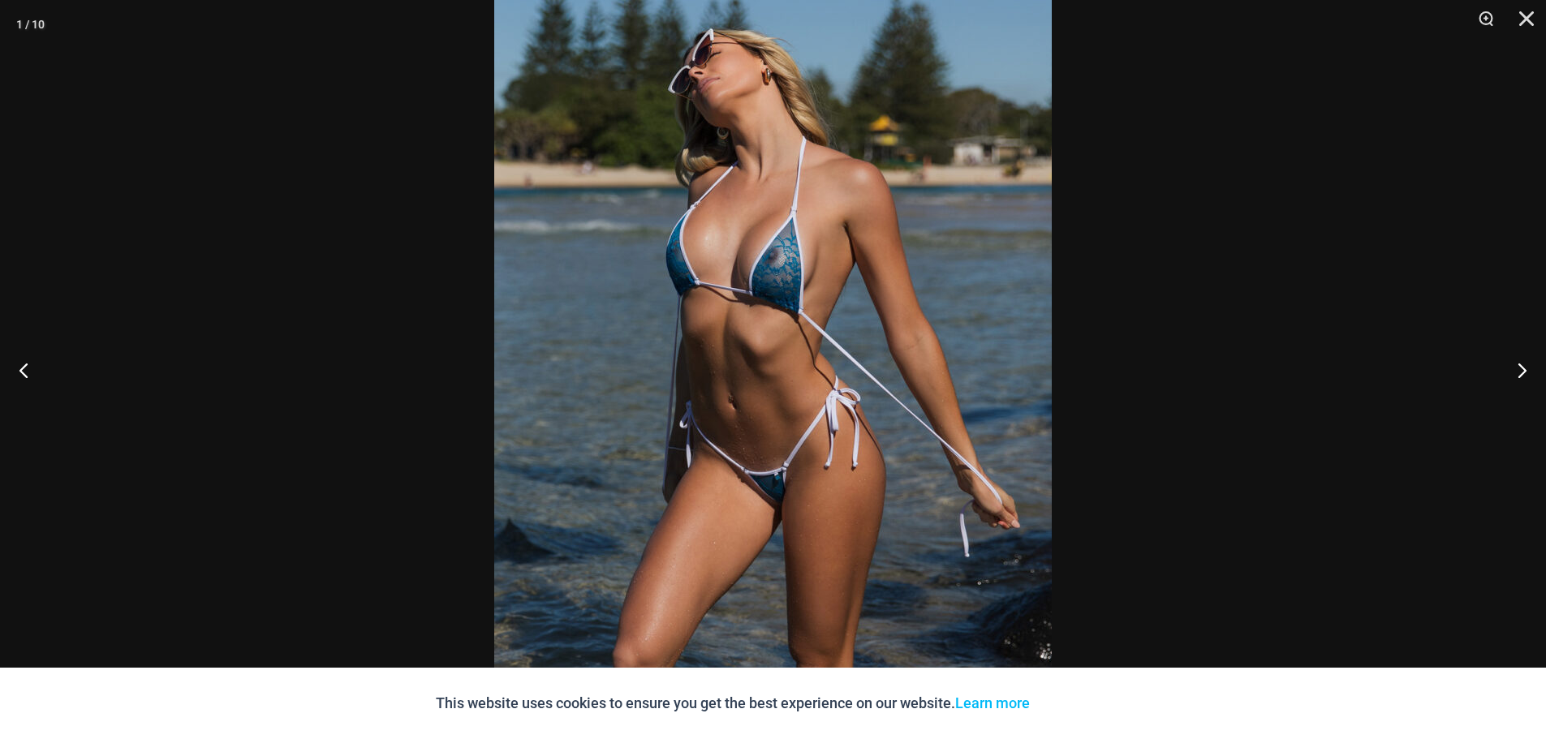
click at [748, 273] on img at bounding box center [772, 399] width 557 height 836
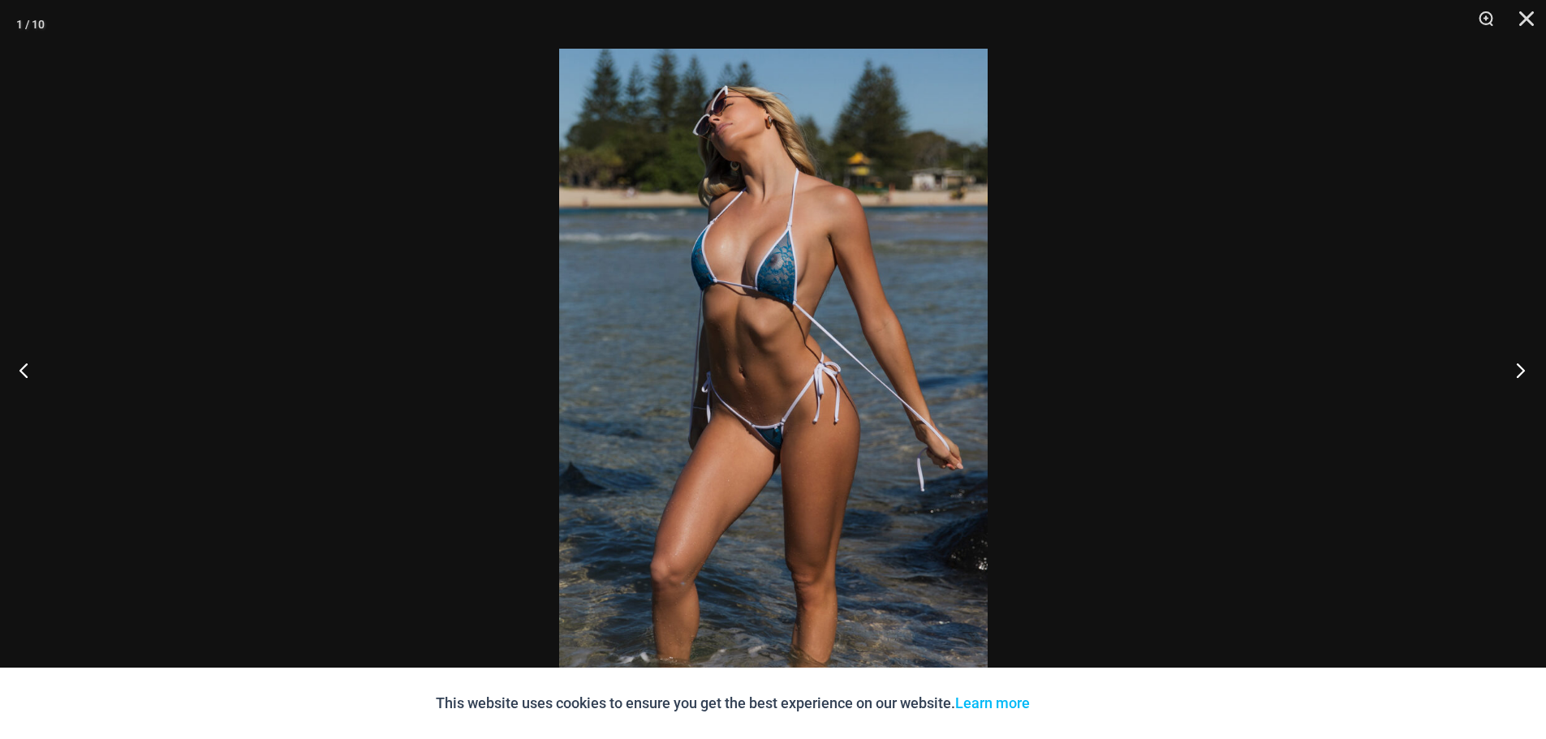
click at [1530, 372] on button "Next" at bounding box center [1515, 369] width 61 height 81
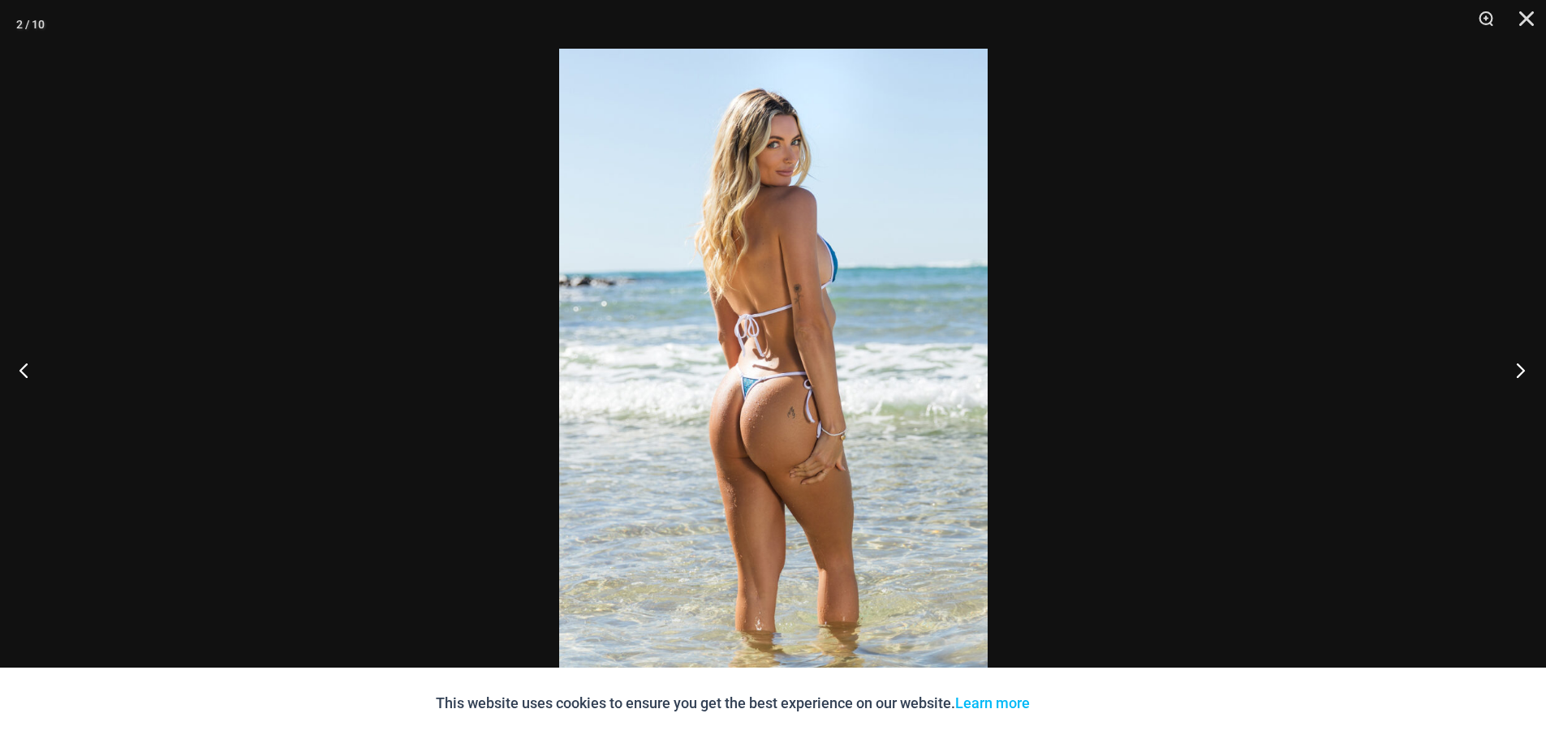
click at [1523, 365] on button "Next" at bounding box center [1515, 369] width 61 height 81
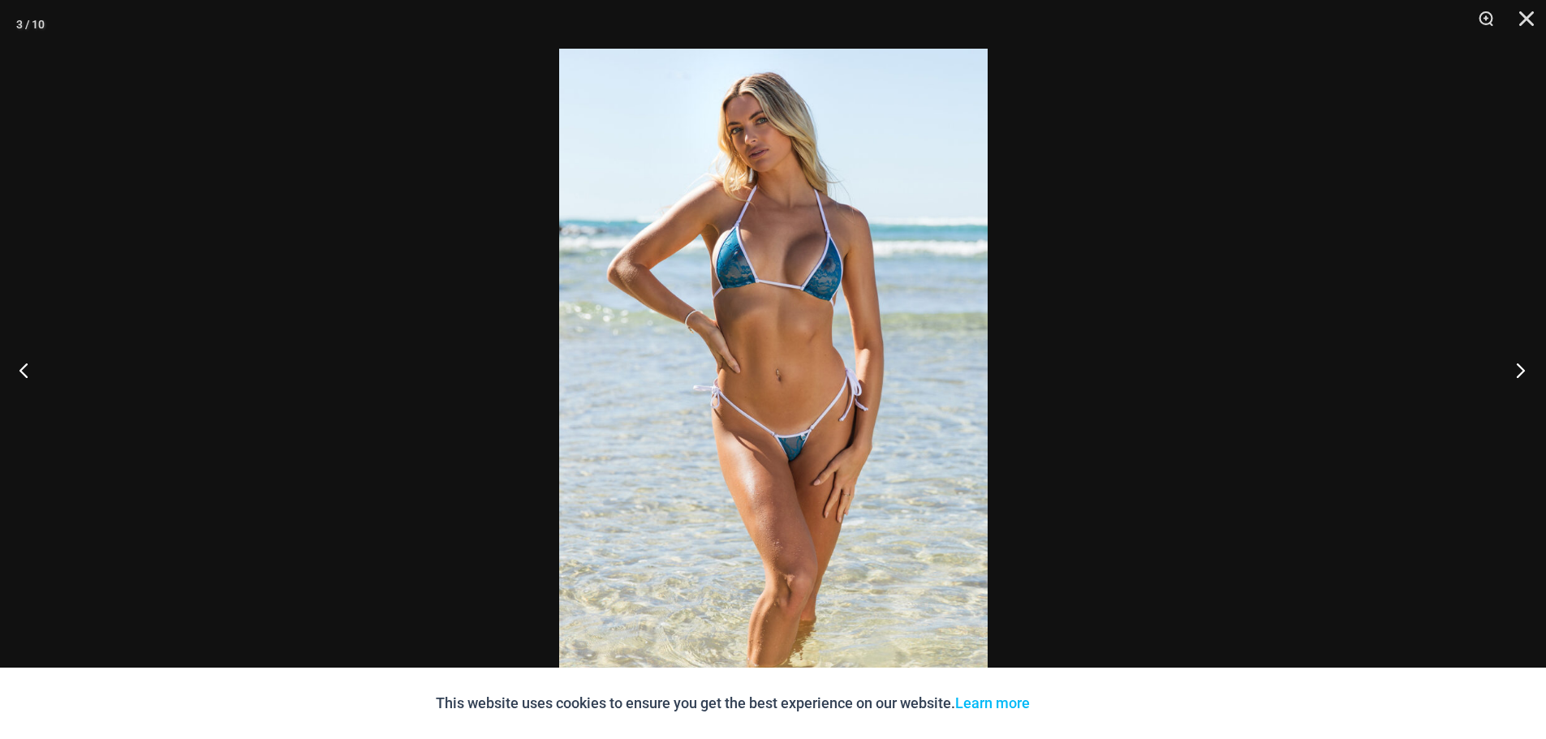
click at [1523, 365] on button "Next" at bounding box center [1515, 369] width 61 height 81
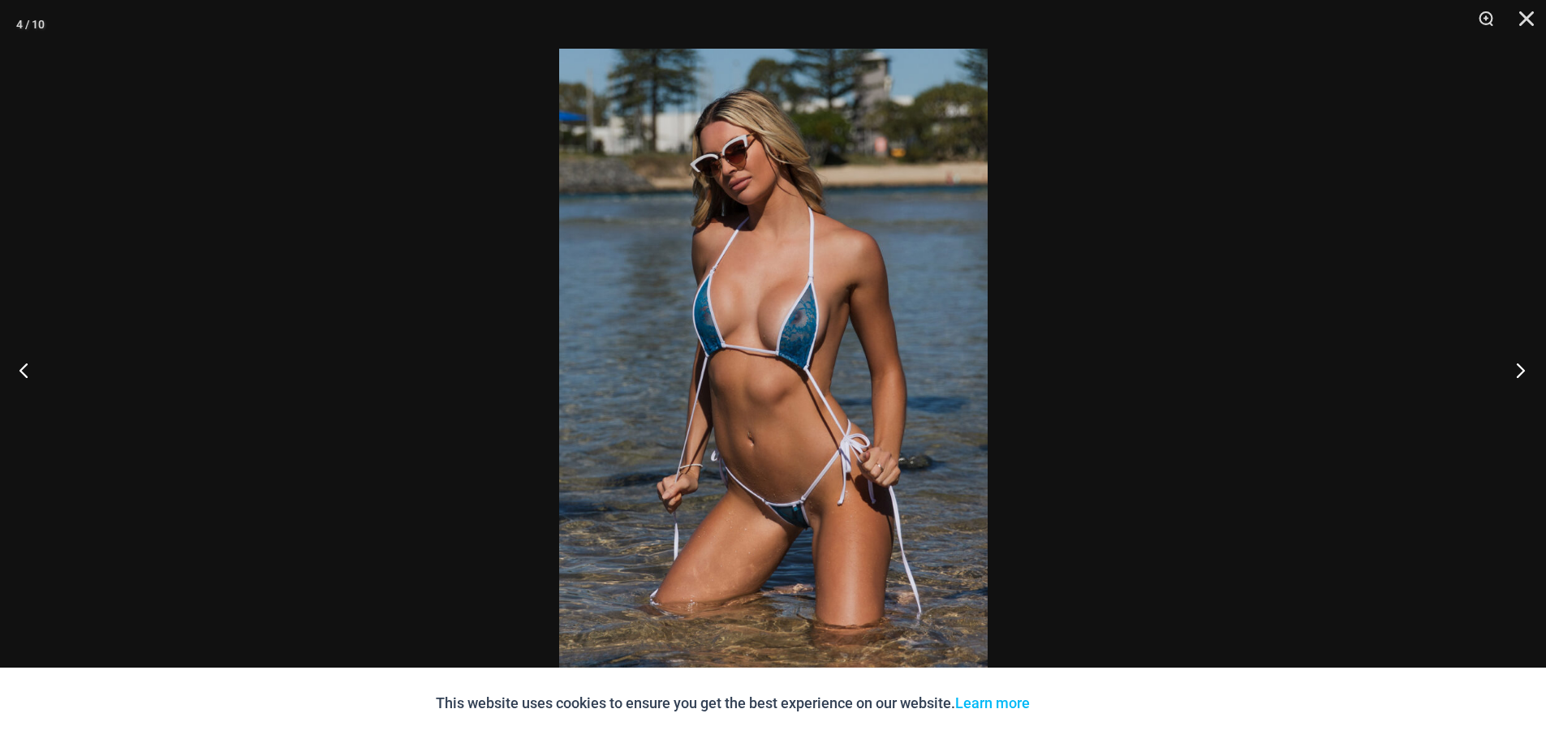
click at [1523, 365] on button "Next" at bounding box center [1515, 369] width 61 height 81
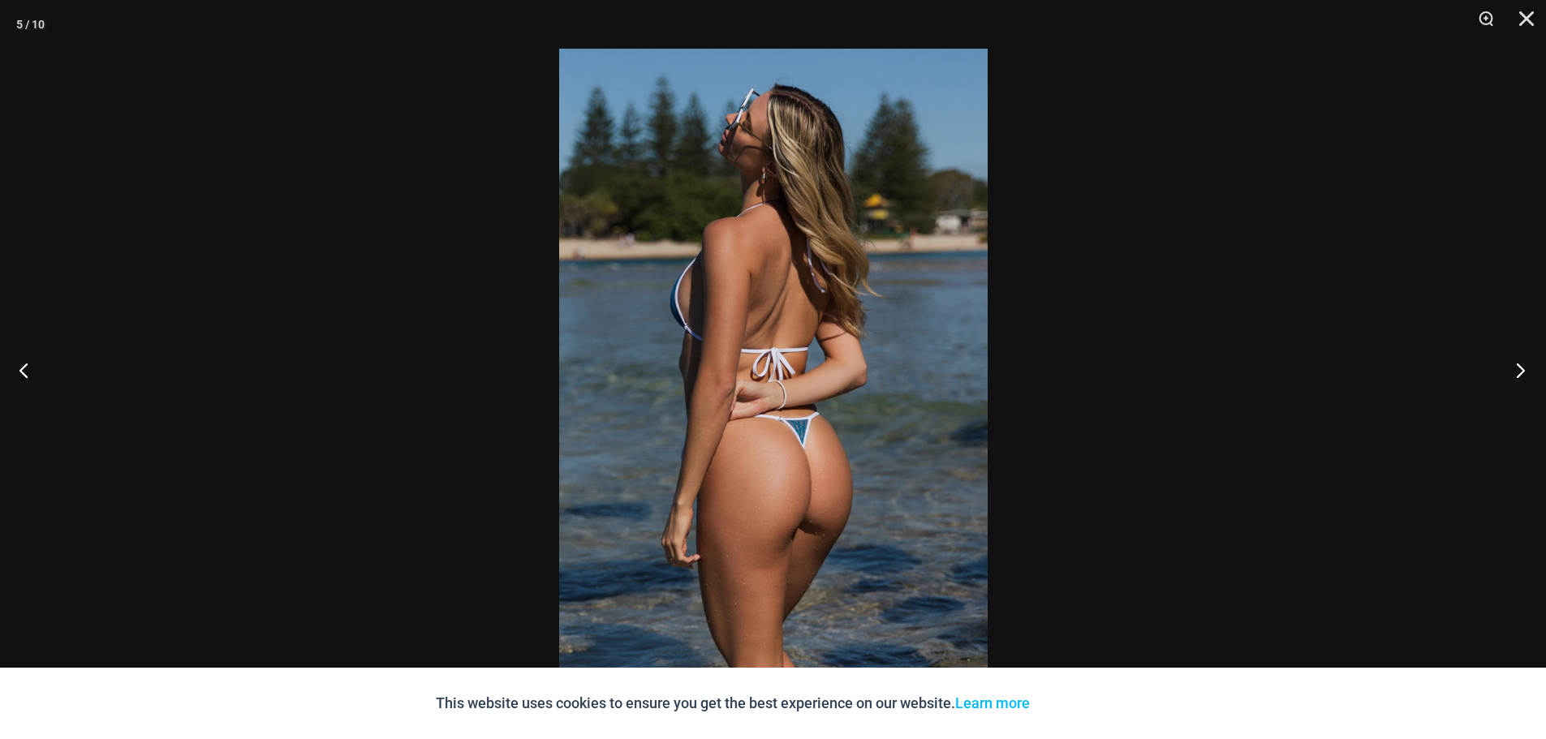
click at [1523, 365] on button "Next" at bounding box center [1515, 369] width 61 height 81
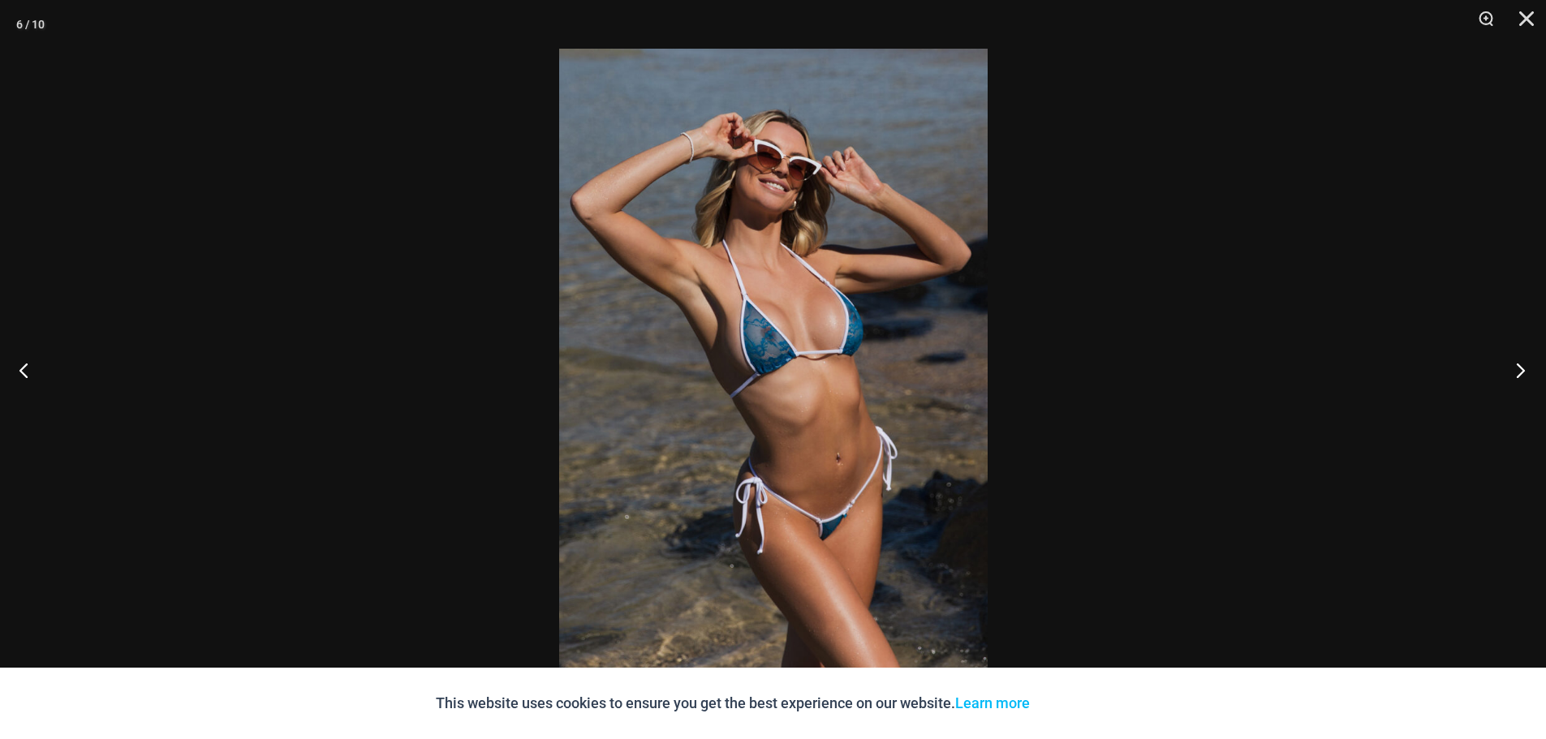
click at [1523, 365] on button "Next" at bounding box center [1515, 369] width 61 height 81
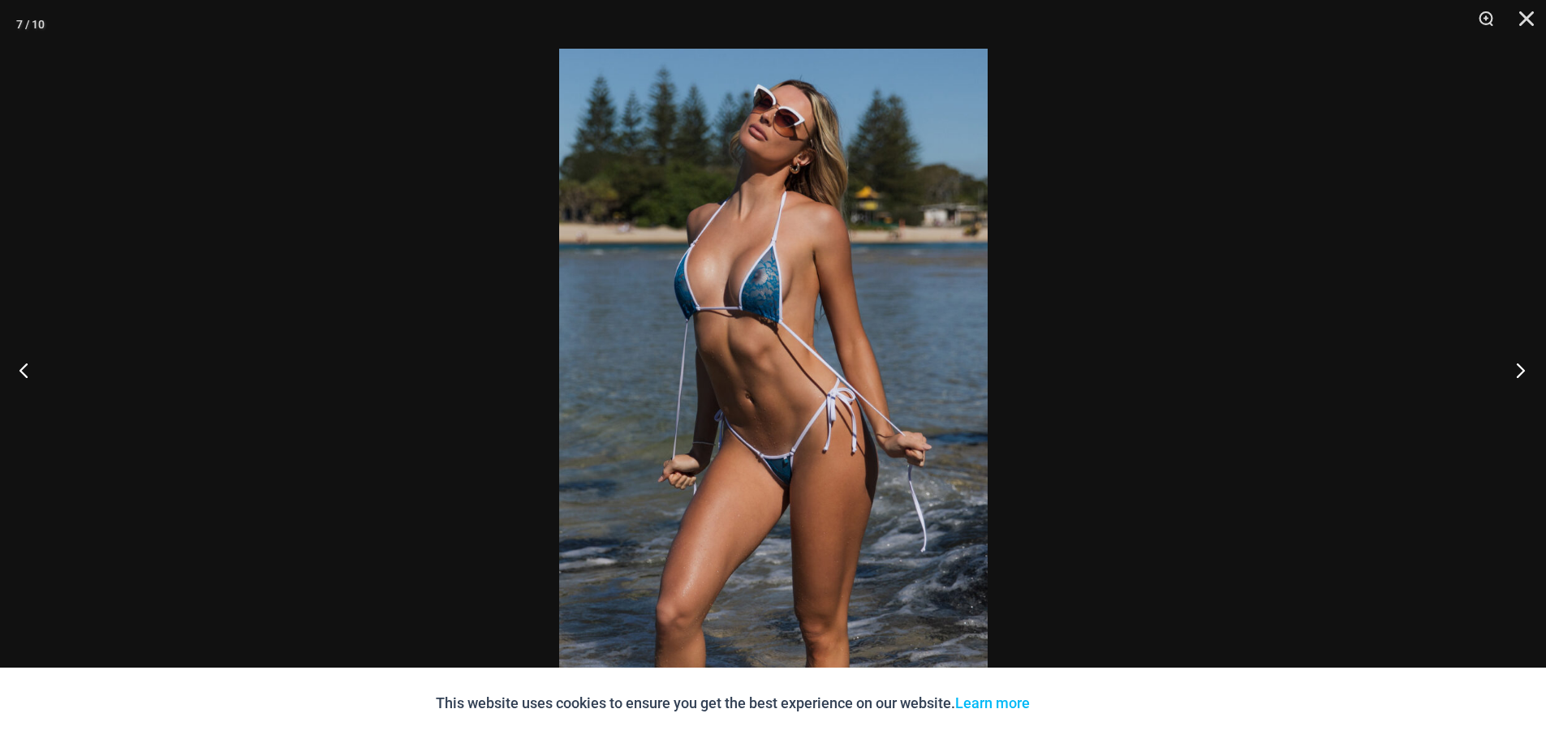
click at [1523, 365] on button "Next" at bounding box center [1515, 369] width 61 height 81
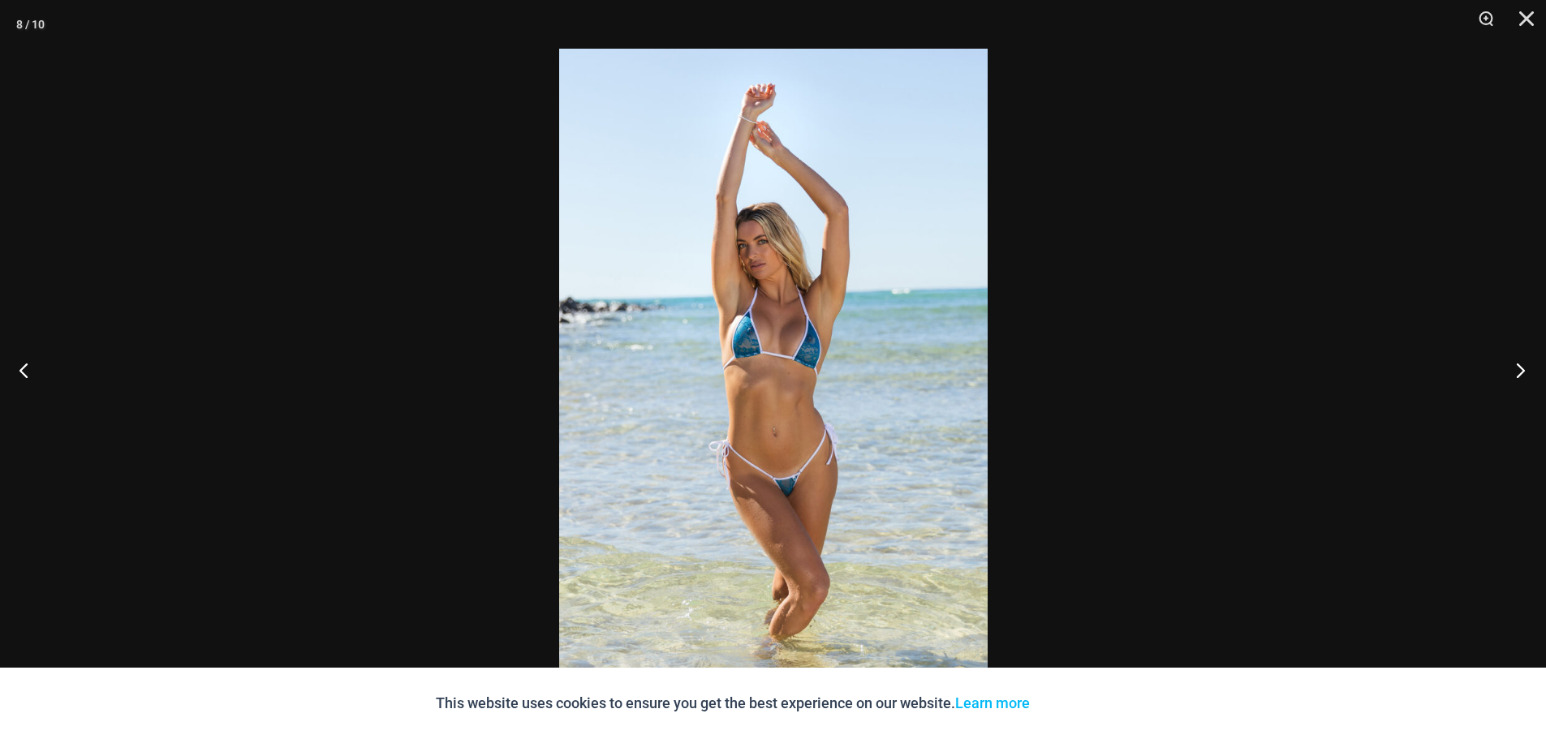
click at [1523, 365] on button "Next" at bounding box center [1515, 369] width 61 height 81
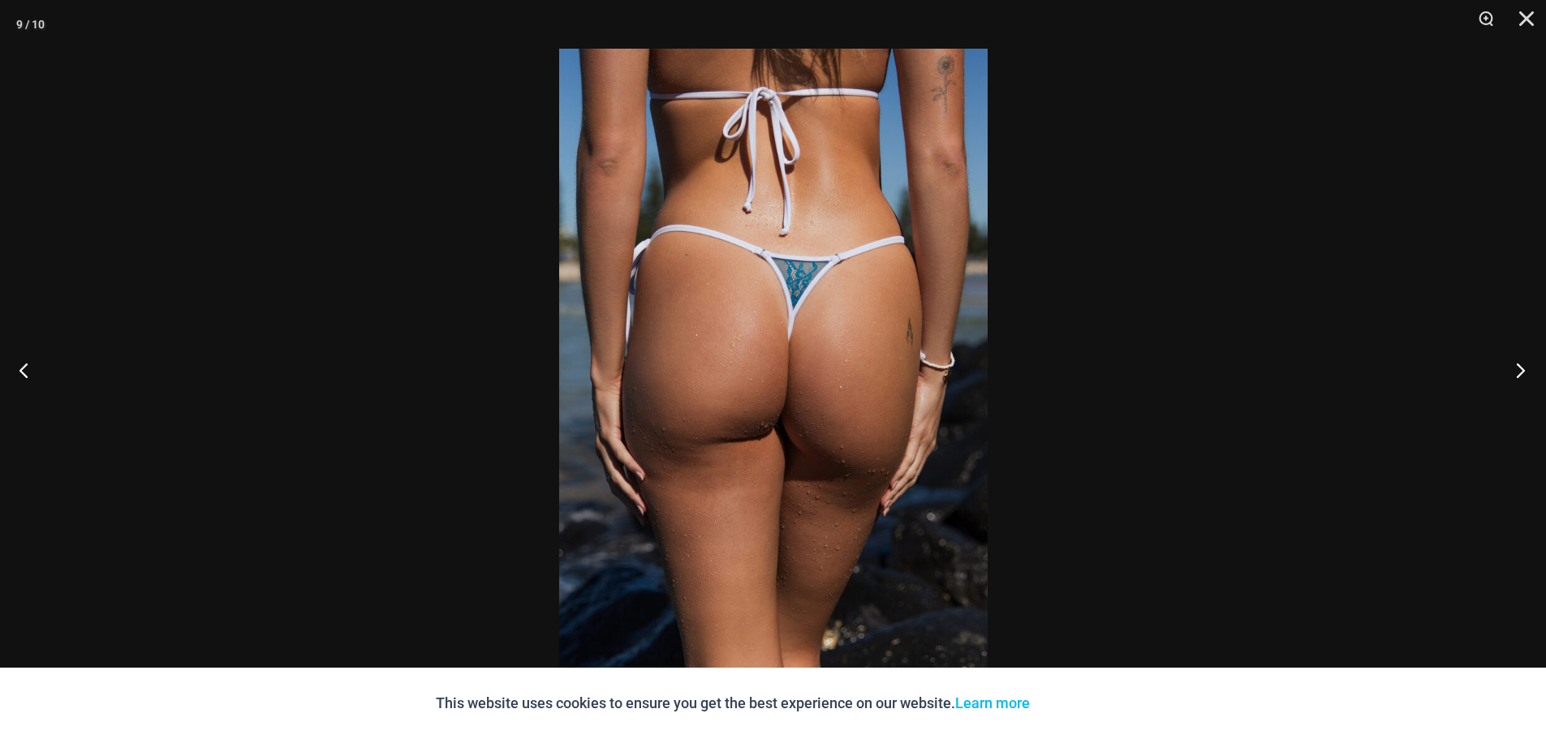
click at [1523, 365] on button "Next" at bounding box center [1515, 369] width 61 height 81
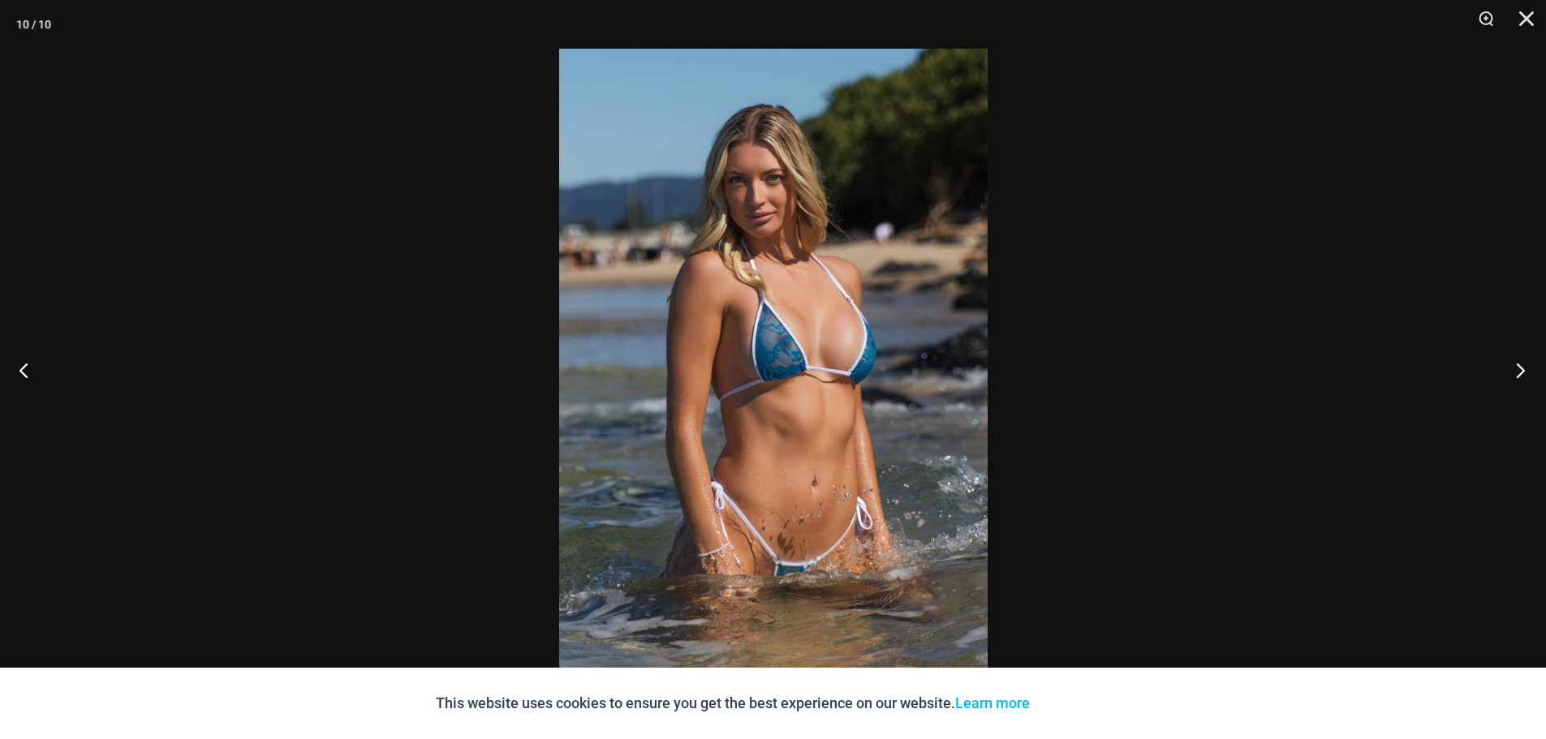
click at [1523, 365] on button "Next" at bounding box center [1515, 369] width 61 height 81
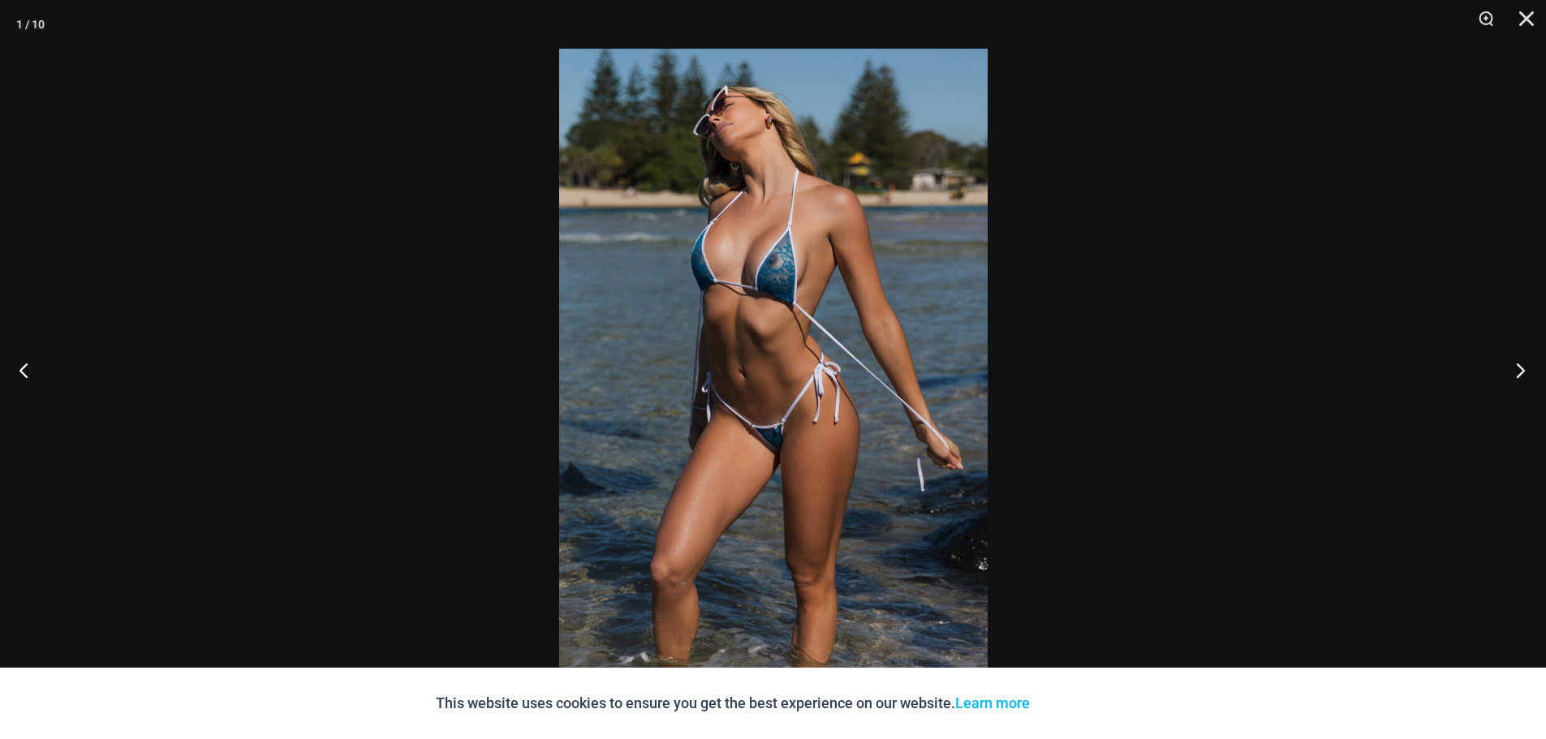
click at [1523, 365] on button "Next" at bounding box center [1515, 369] width 61 height 81
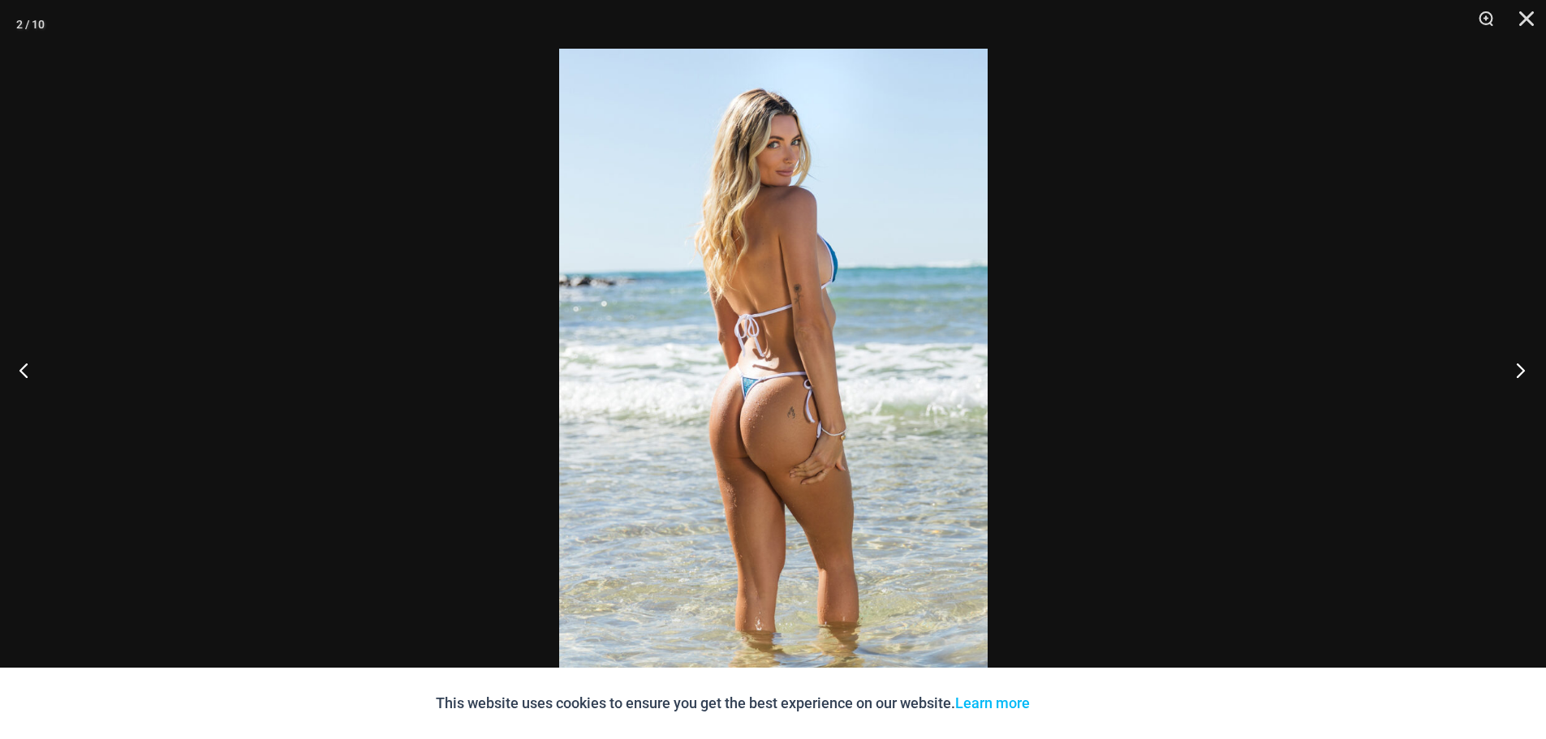
click at [1523, 365] on button "Next" at bounding box center [1515, 369] width 61 height 81
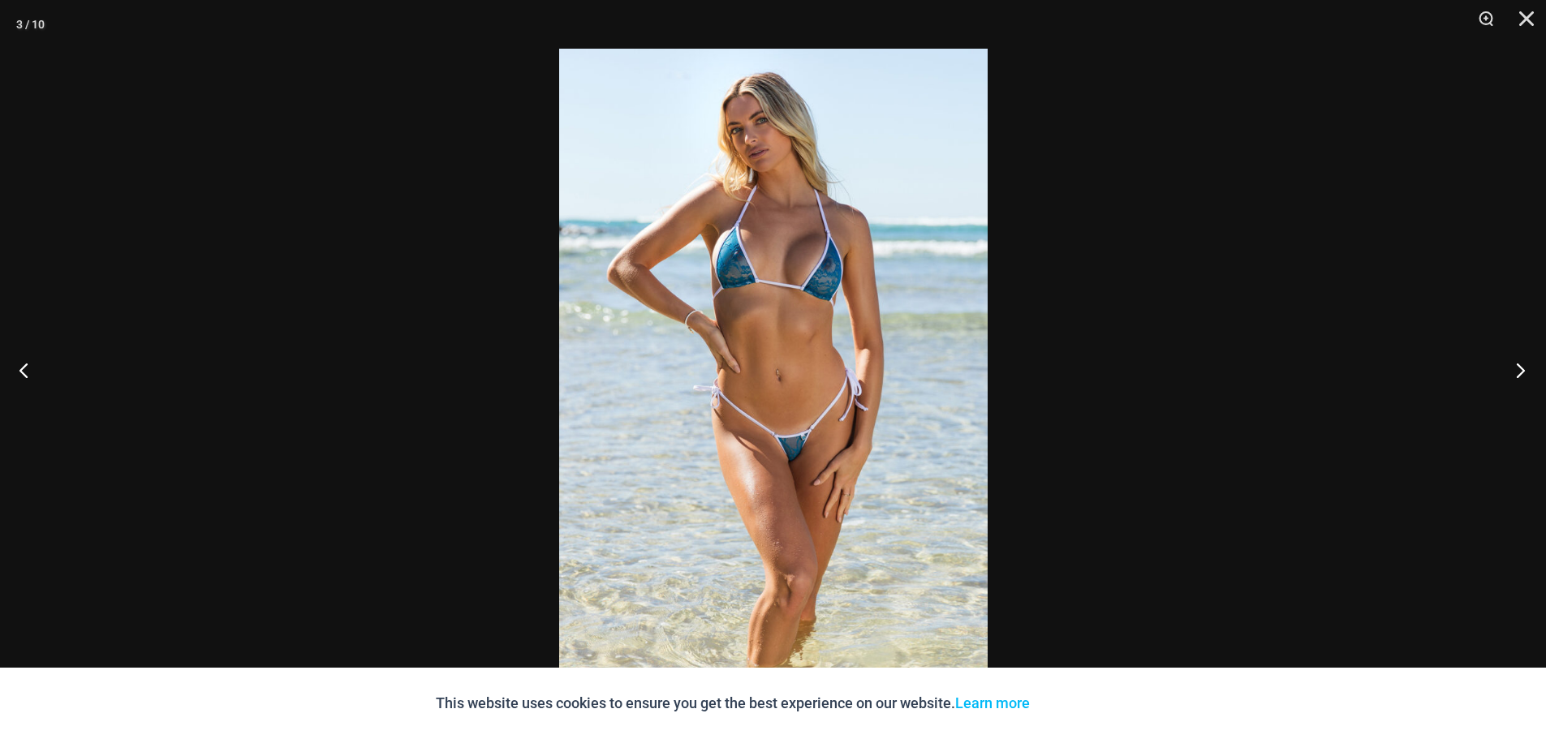
click at [1523, 365] on button "Next" at bounding box center [1515, 369] width 61 height 81
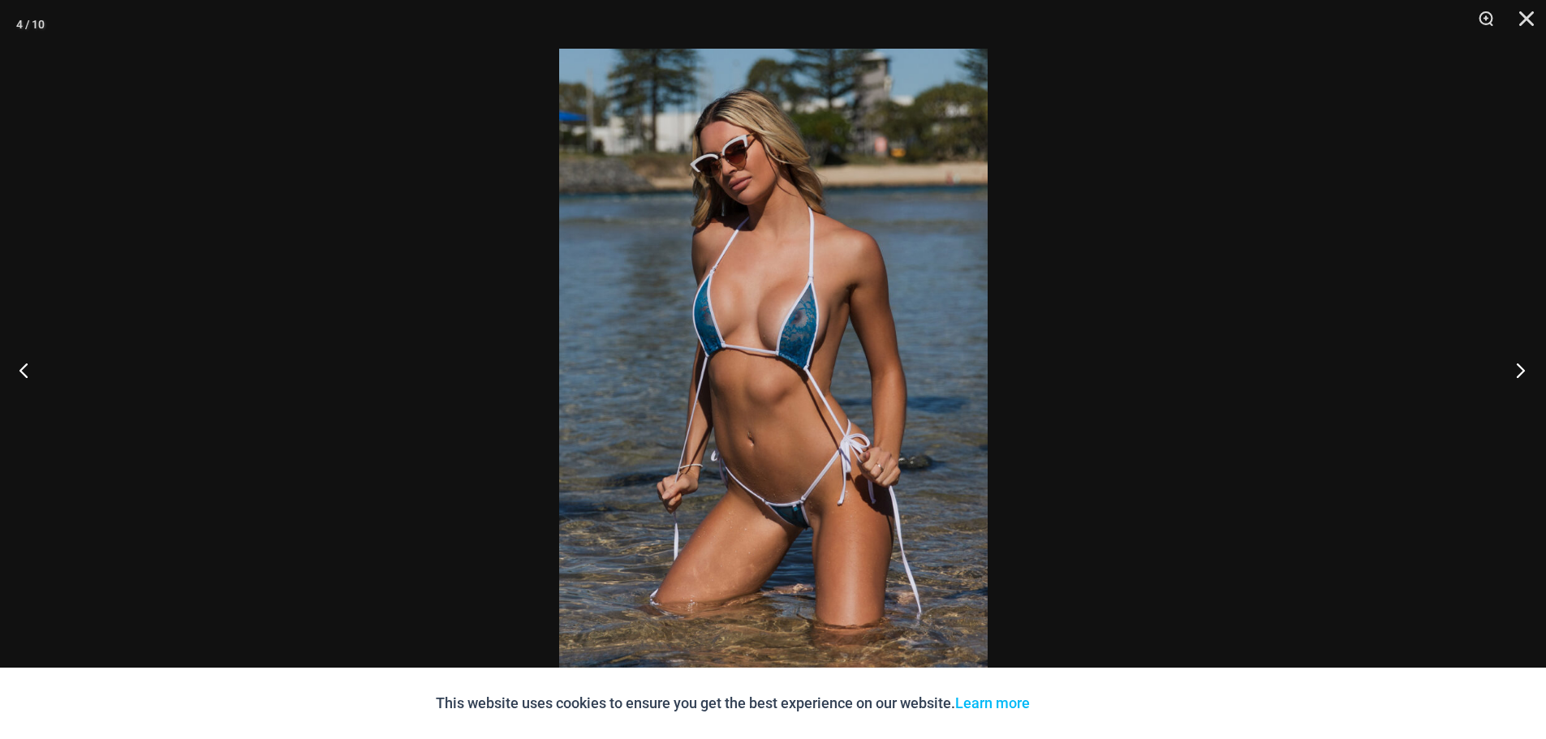
click at [1523, 365] on button "Next" at bounding box center [1515, 369] width 61 height 81
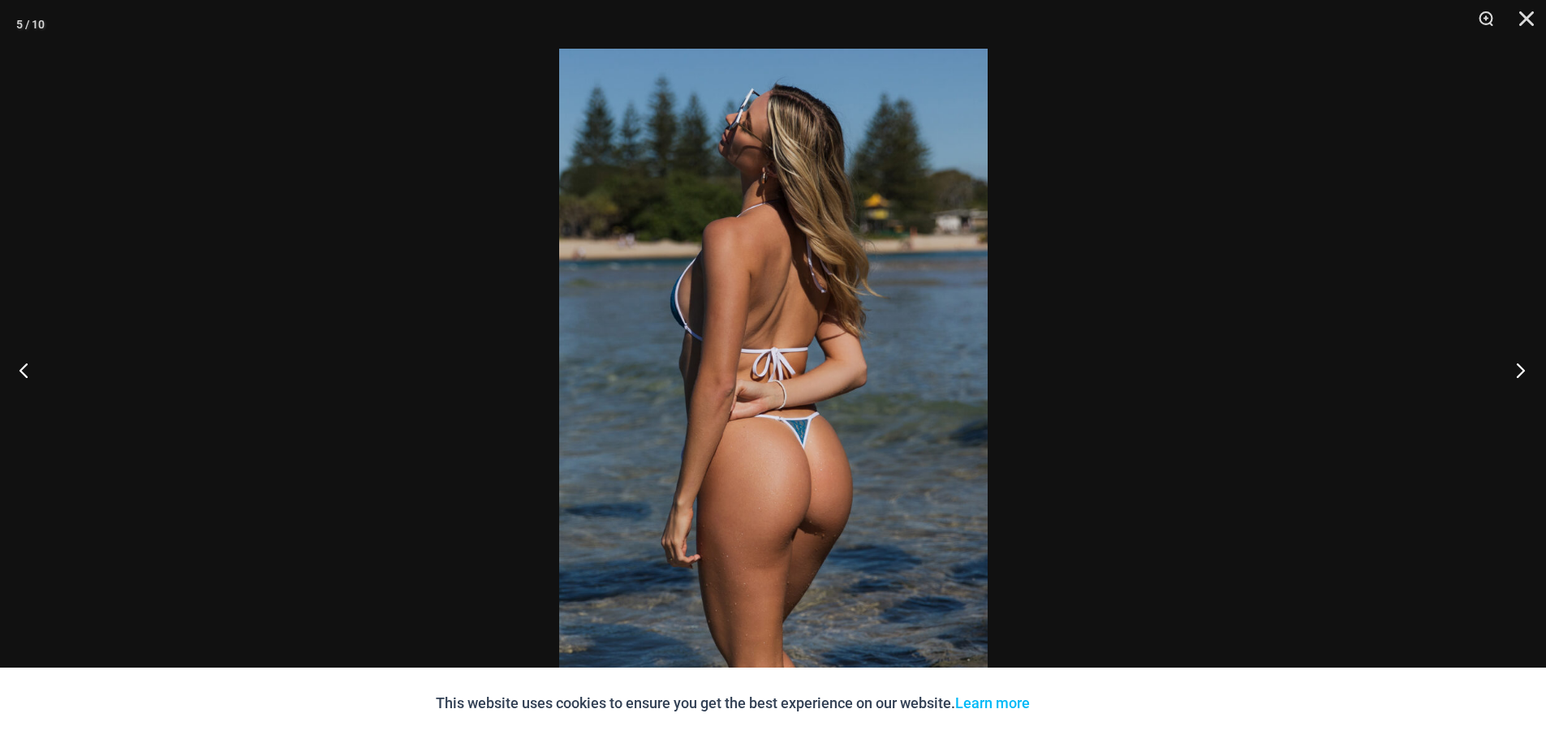
click at [1523, 365] on button "Next" at bounding box center [1515, 369] width 61 height 81
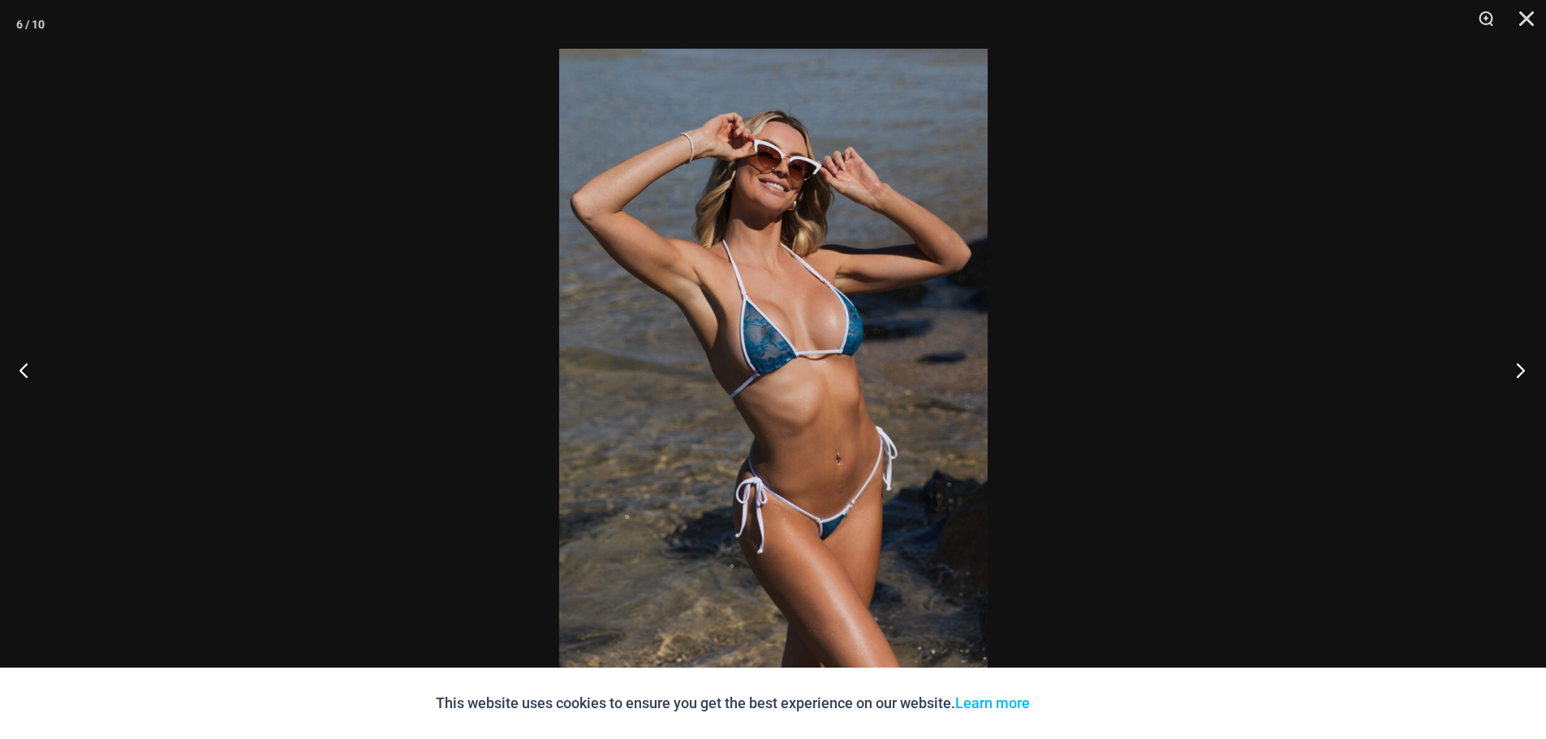
click at [1523, 365] on button "Next" at bounding box center [1515, 369] width 61 height 81
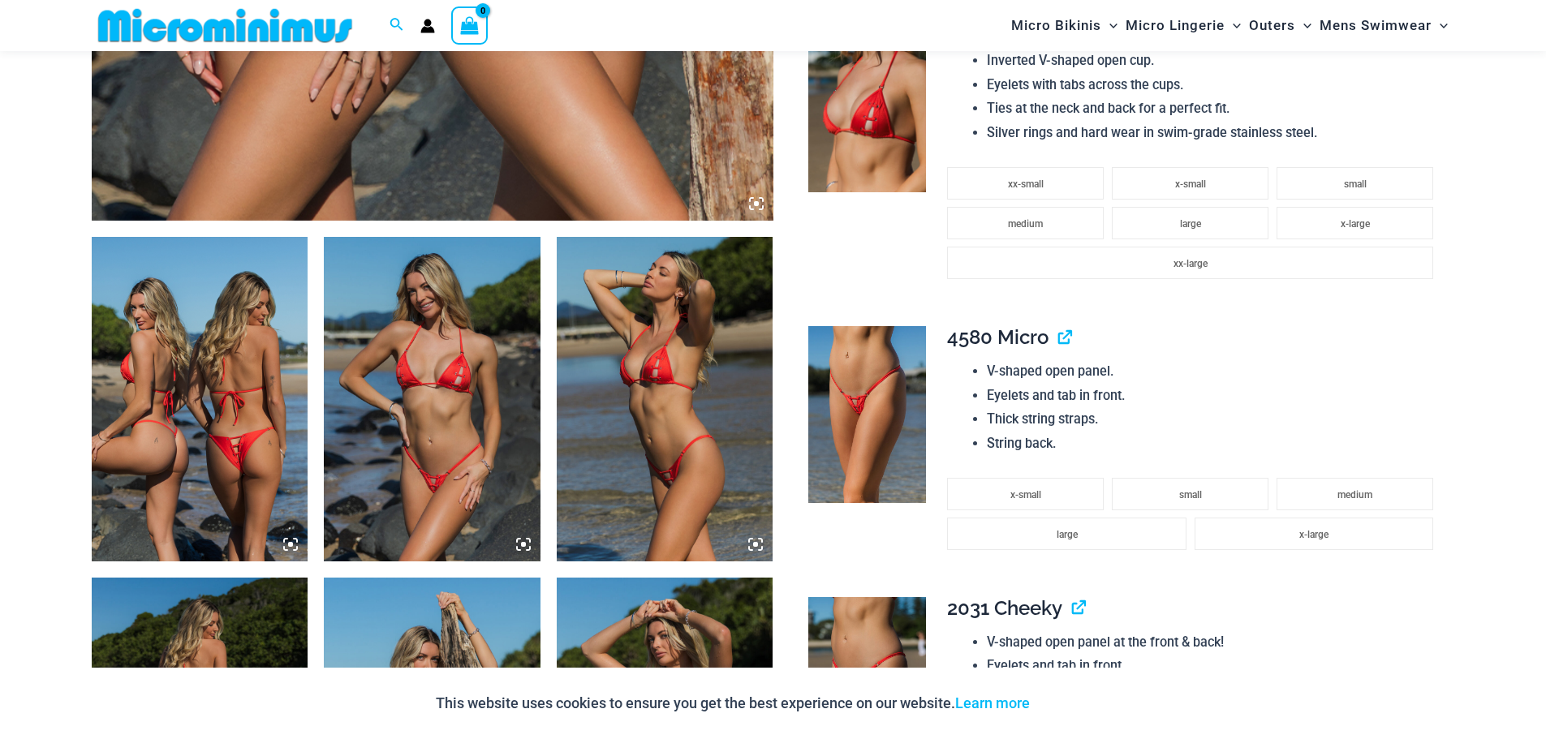
scroll to position [958, 0]
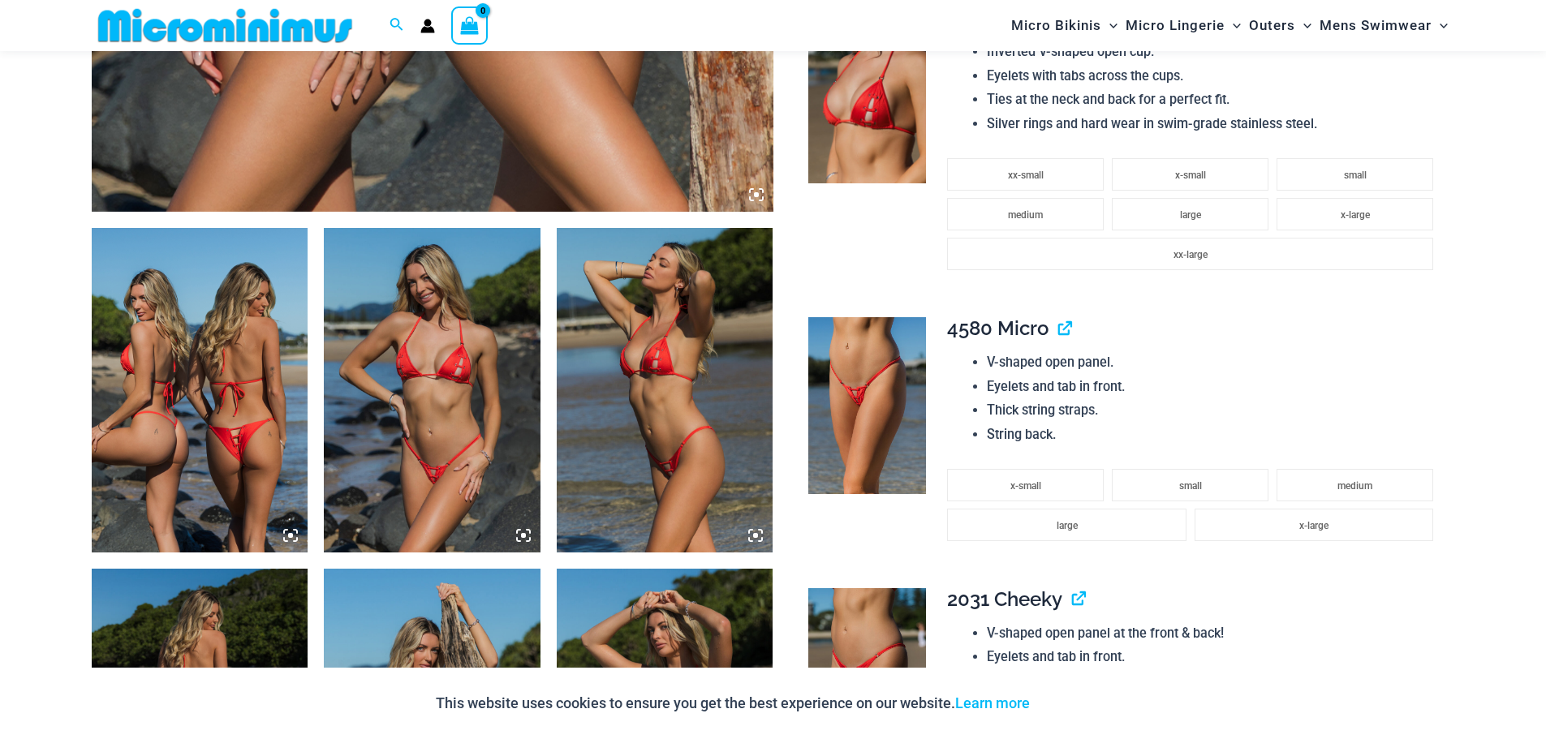
click at [295, 529] on icon at bounding box center [290, 535] width 15 height 15
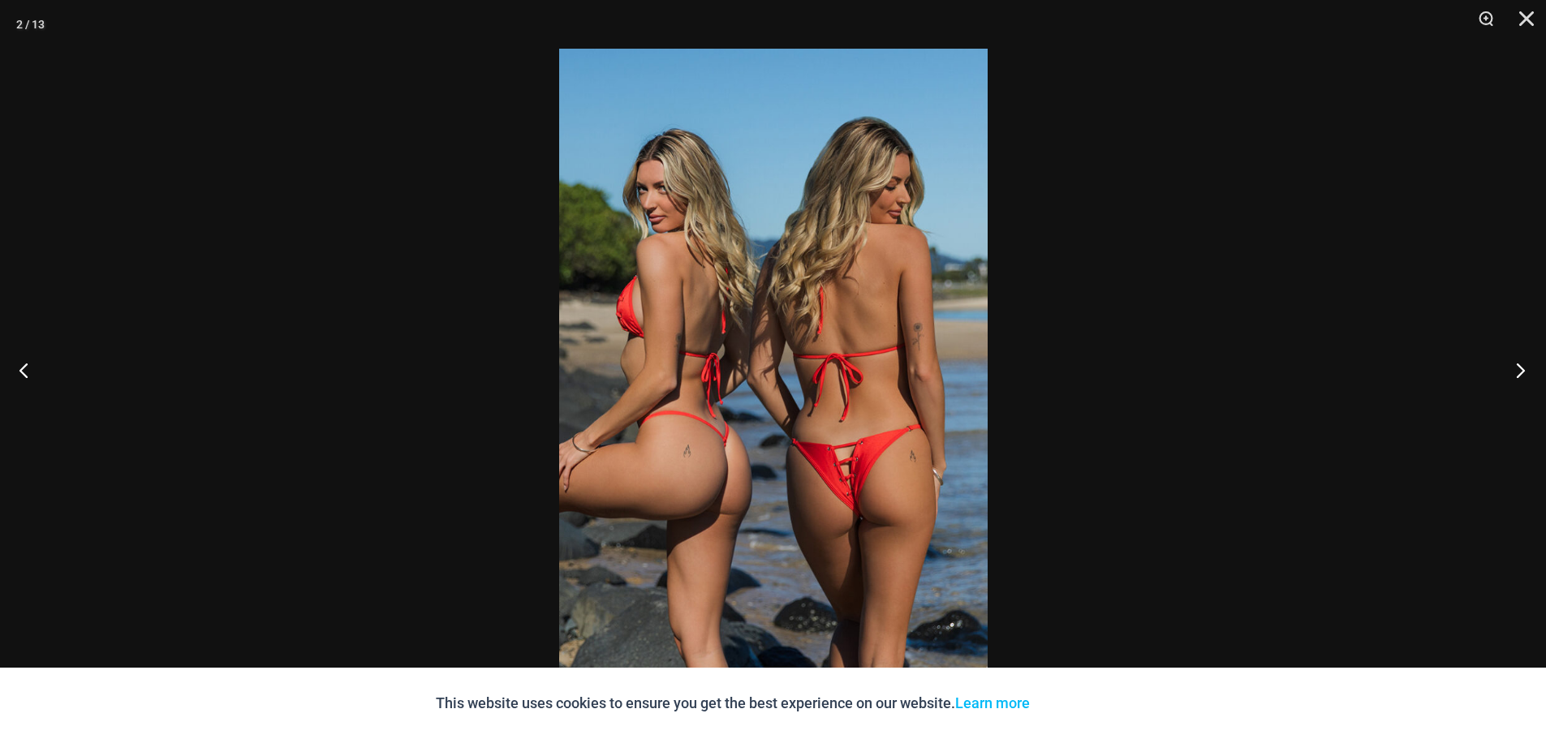
click at [1517, 370] on button "Next" at bounding box center [1515, 369] width 61 height 81
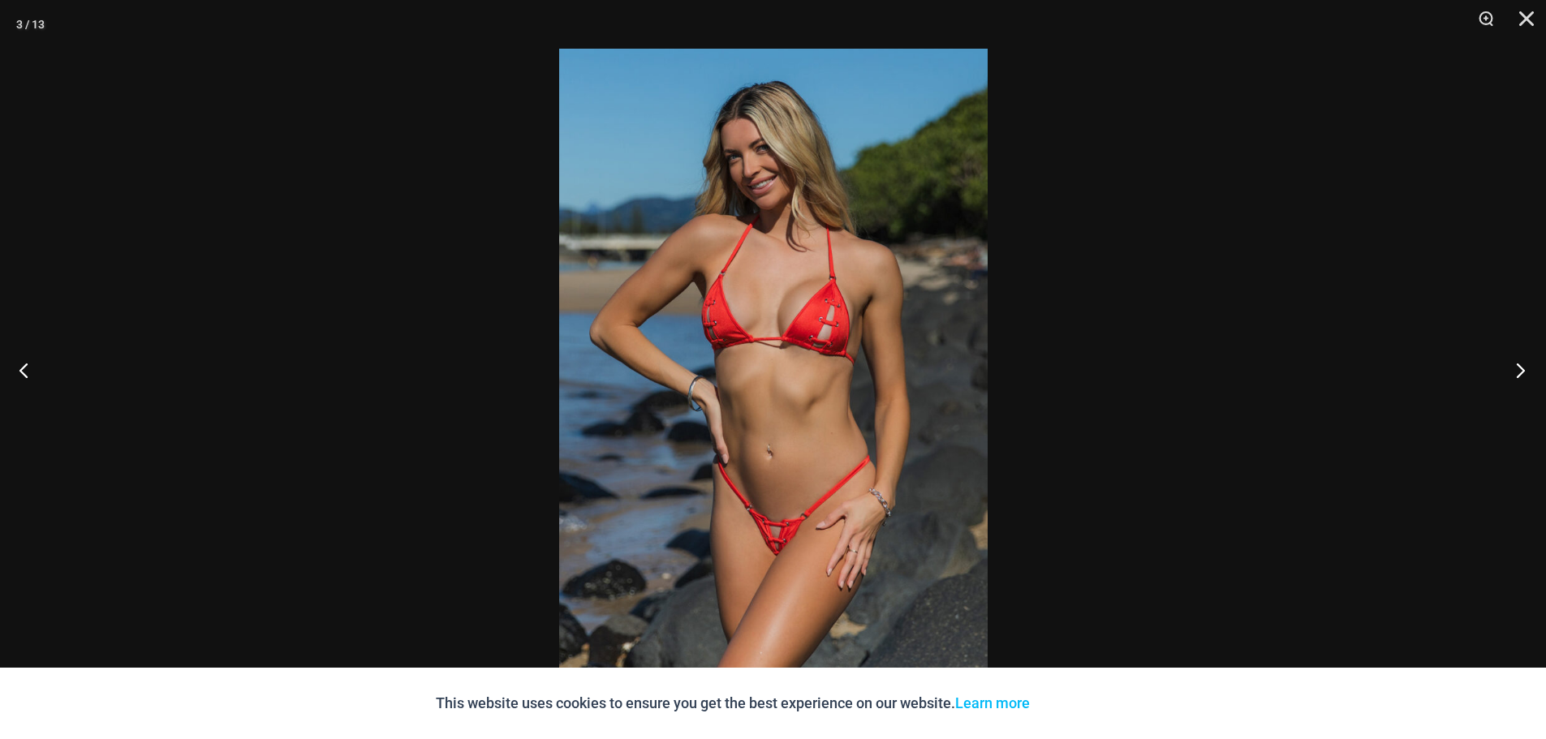
click at [1518, 369] on button "Next" at bounding box center [1515, 369] width 61 height 81
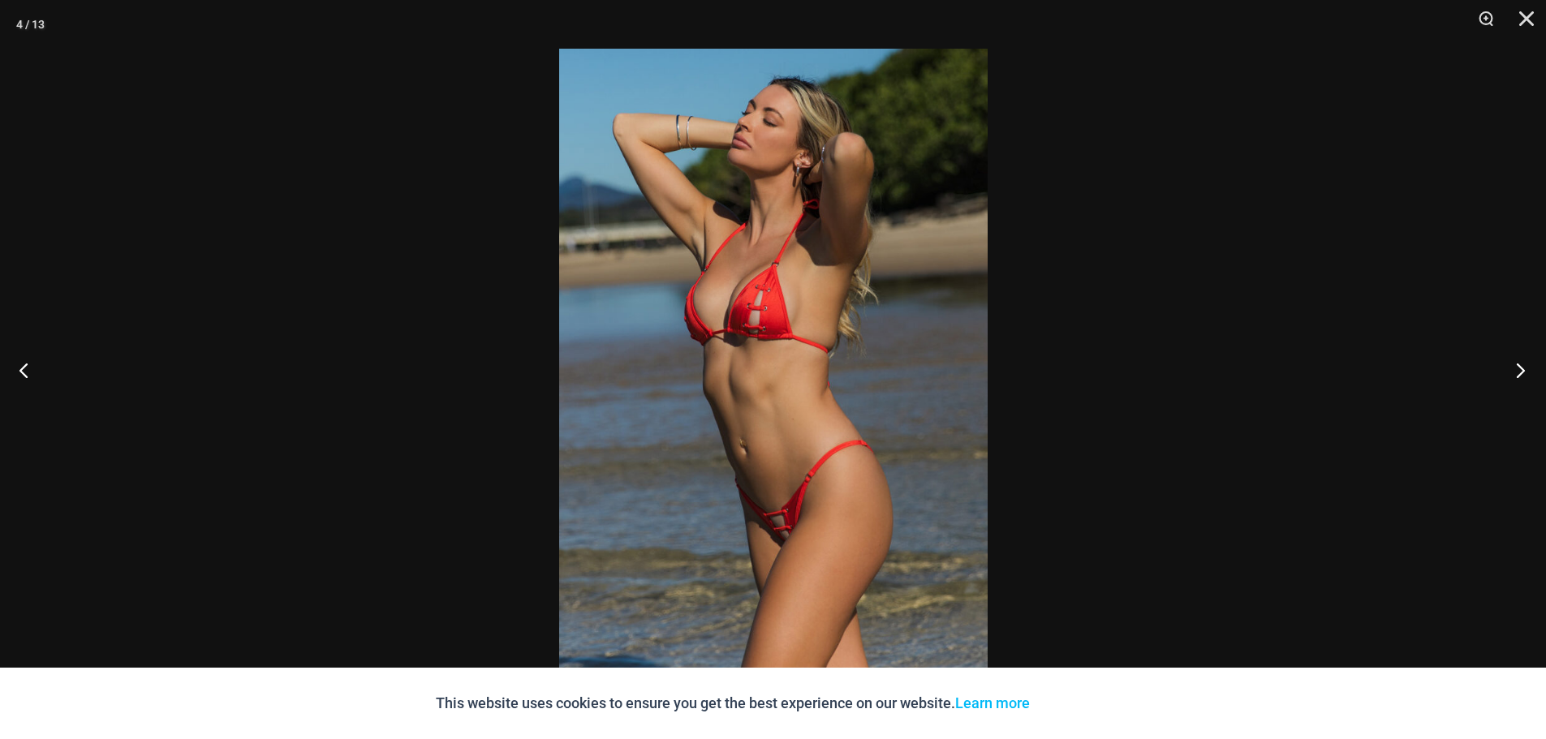
click at [1520, 368] on button "Next" at bounding box center [1515, 369] width 61 height 81
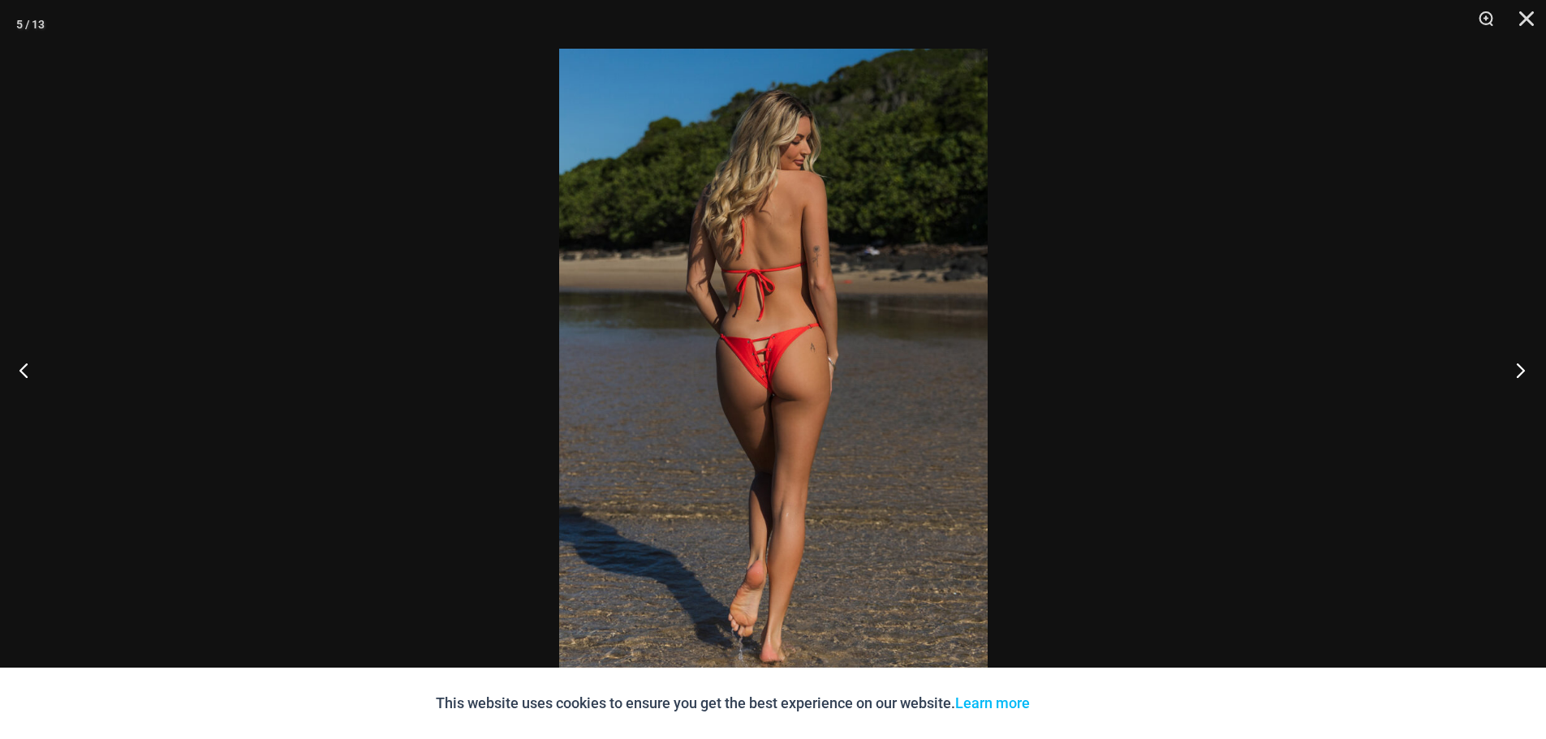
click at [1520, 368] on button "Next" at bounding box center [1515, 369] width 61 height 81
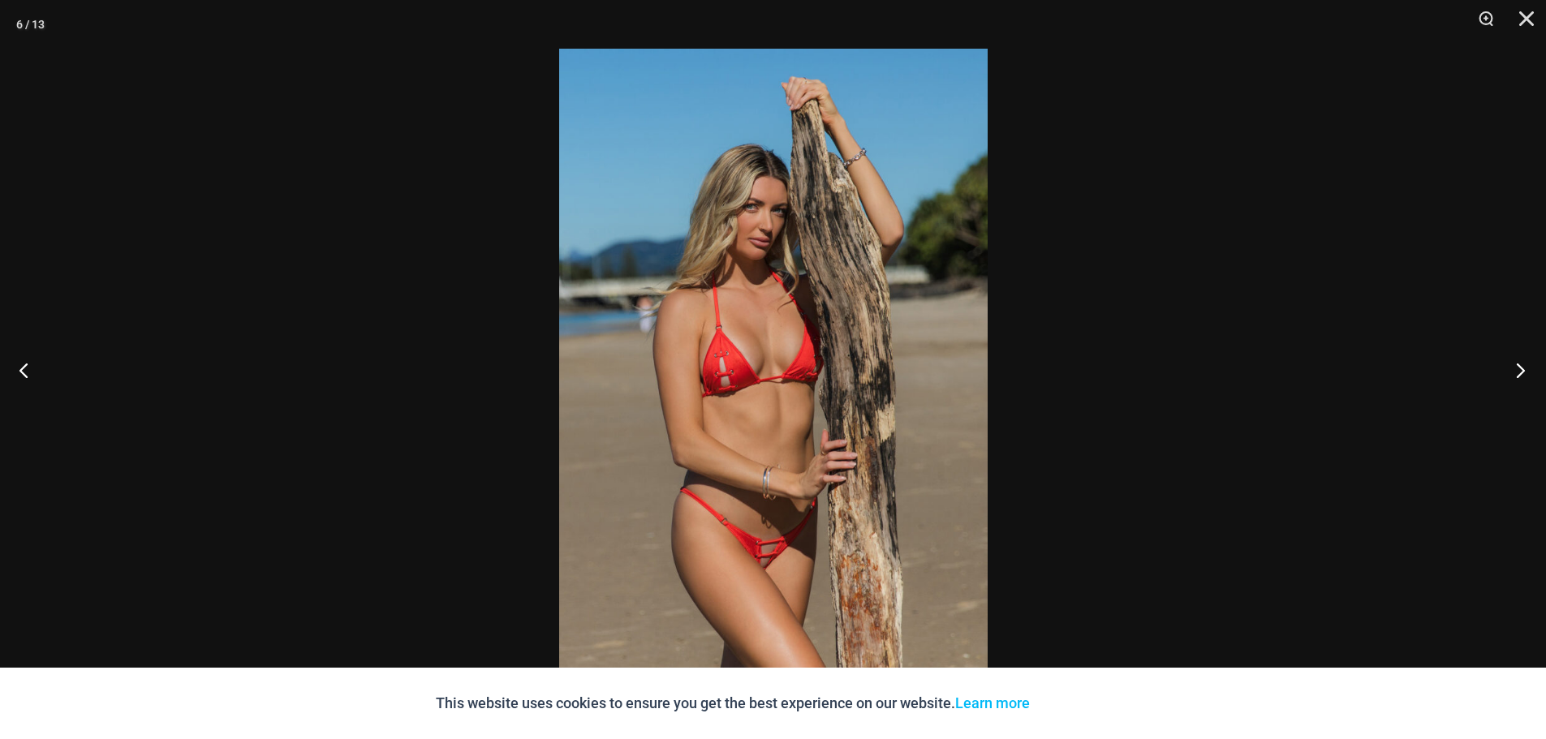
click at [1520, 368] on button "Next" at bounding box center [1515, 369] width 61 height 81
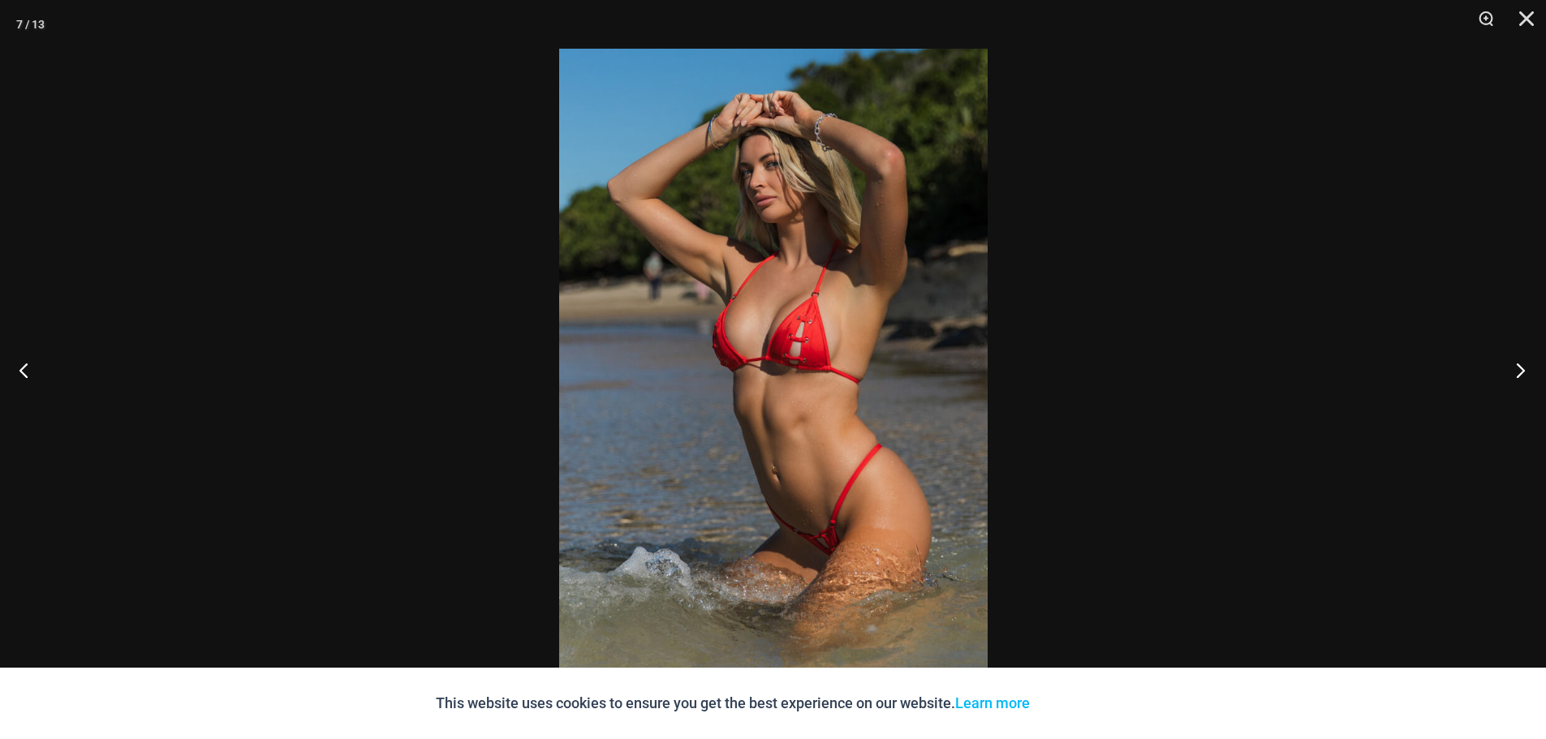
click at [1520, 368] on button "Next" at bounding box center [1515, 369] width 61 height 81
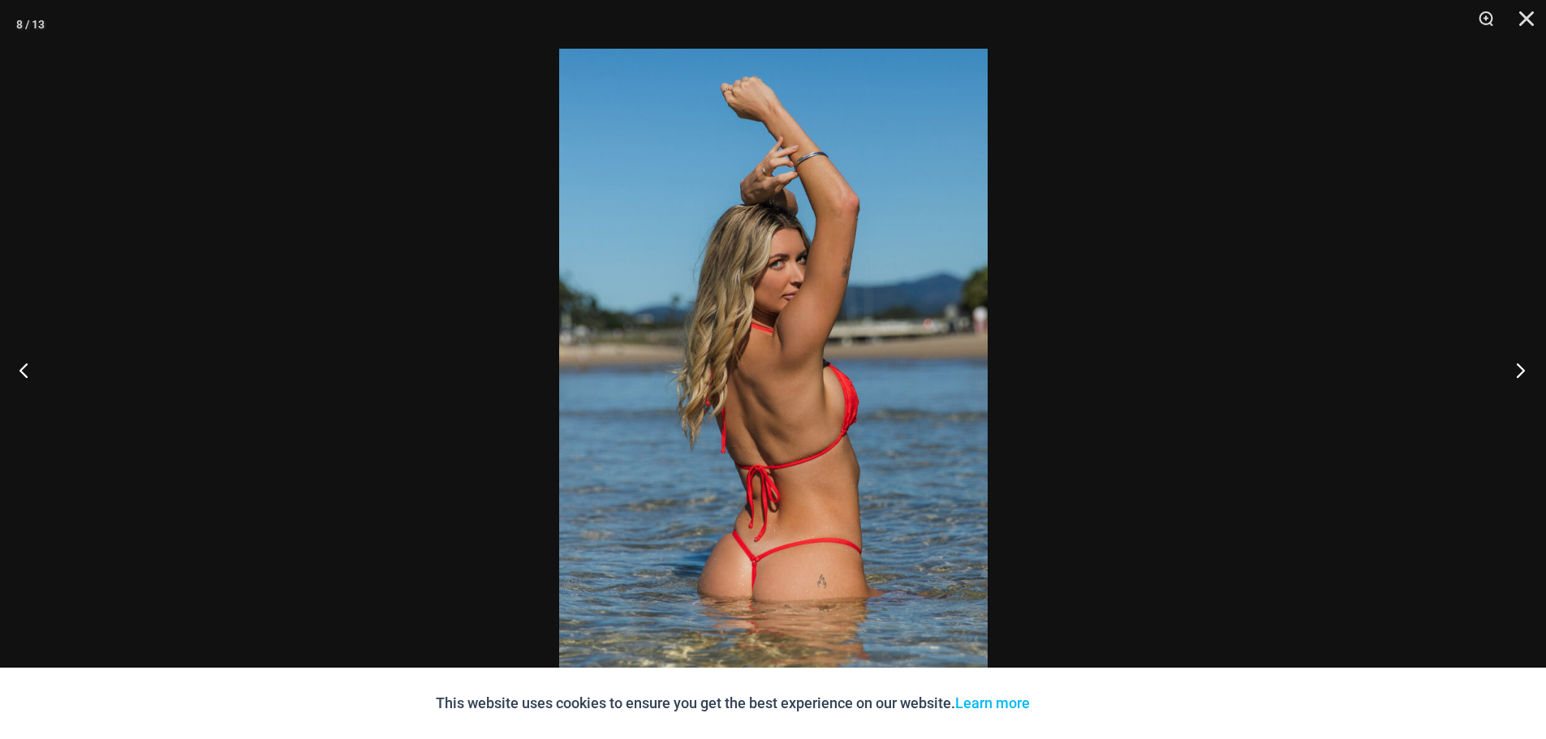
click at [1520, 368] on button "Next" at bounding box center [1515, 369] width 61 height 81
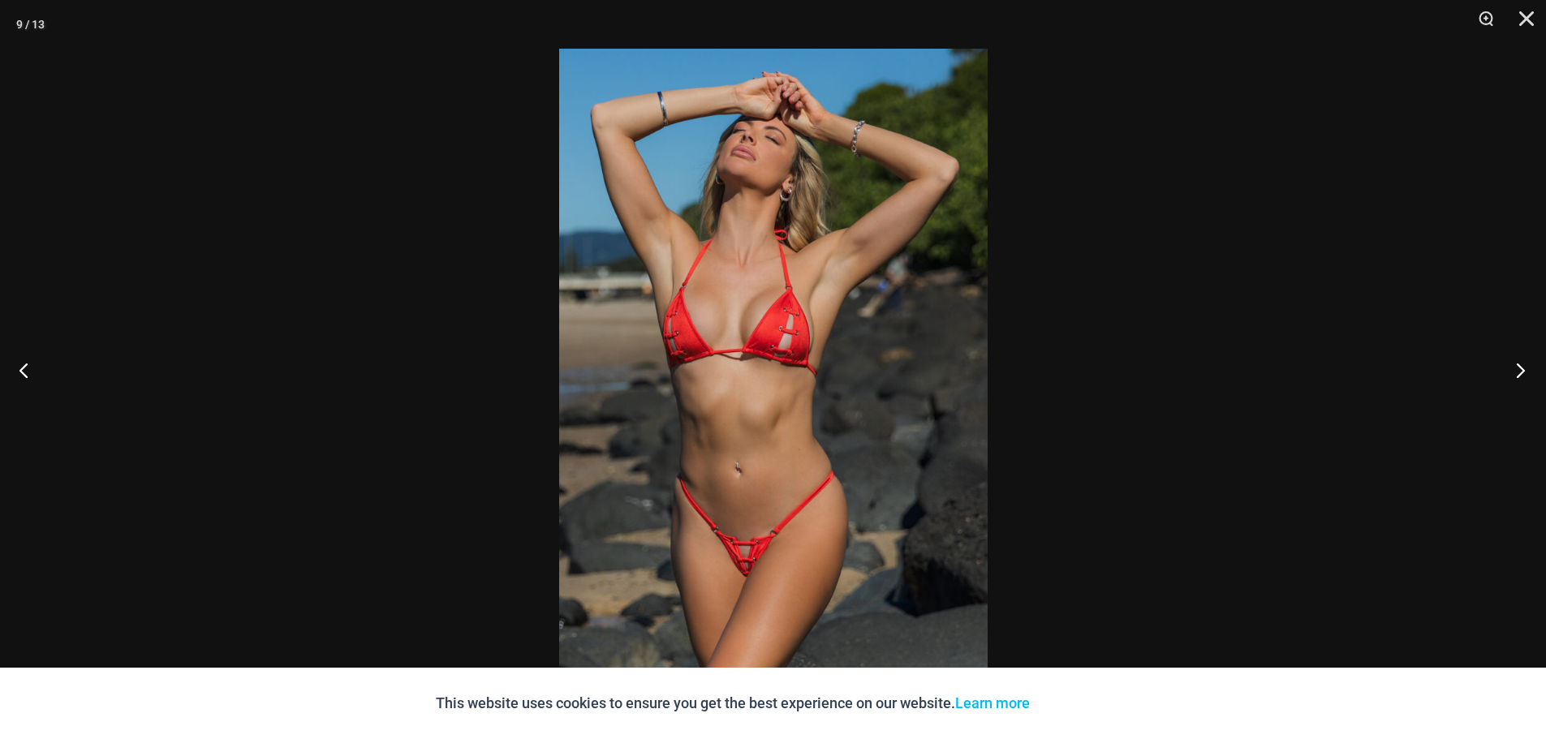
click at [1521, 367] on button "Next" at bounding box center [1515, 369] width 61 height 81
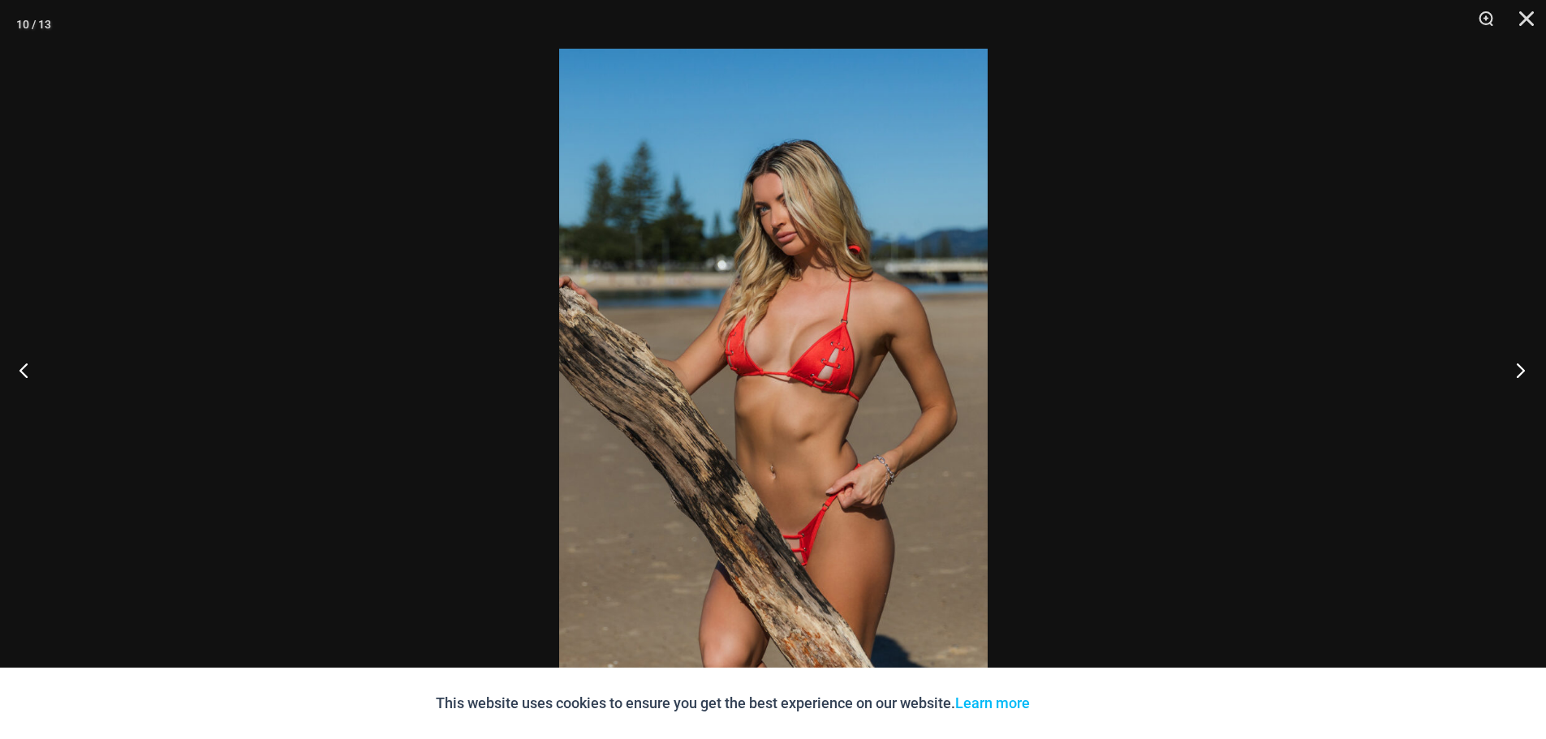
click at [1521, 367] on button "Next" at bounding box center [1515, 369] width 61 height 81
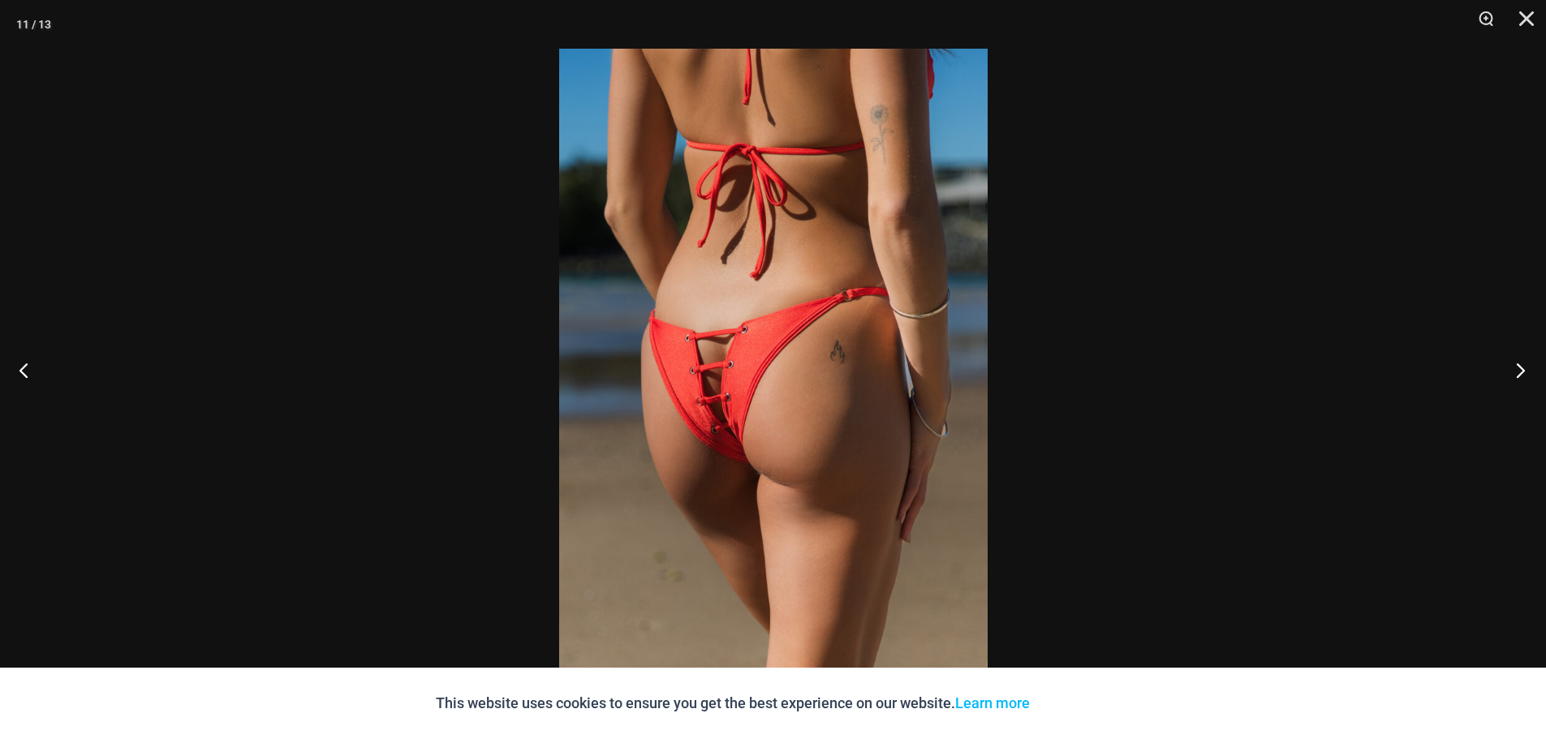
click at [1522, 366] on button "Next" at bounding box center [1515, 369] width 61 height 81
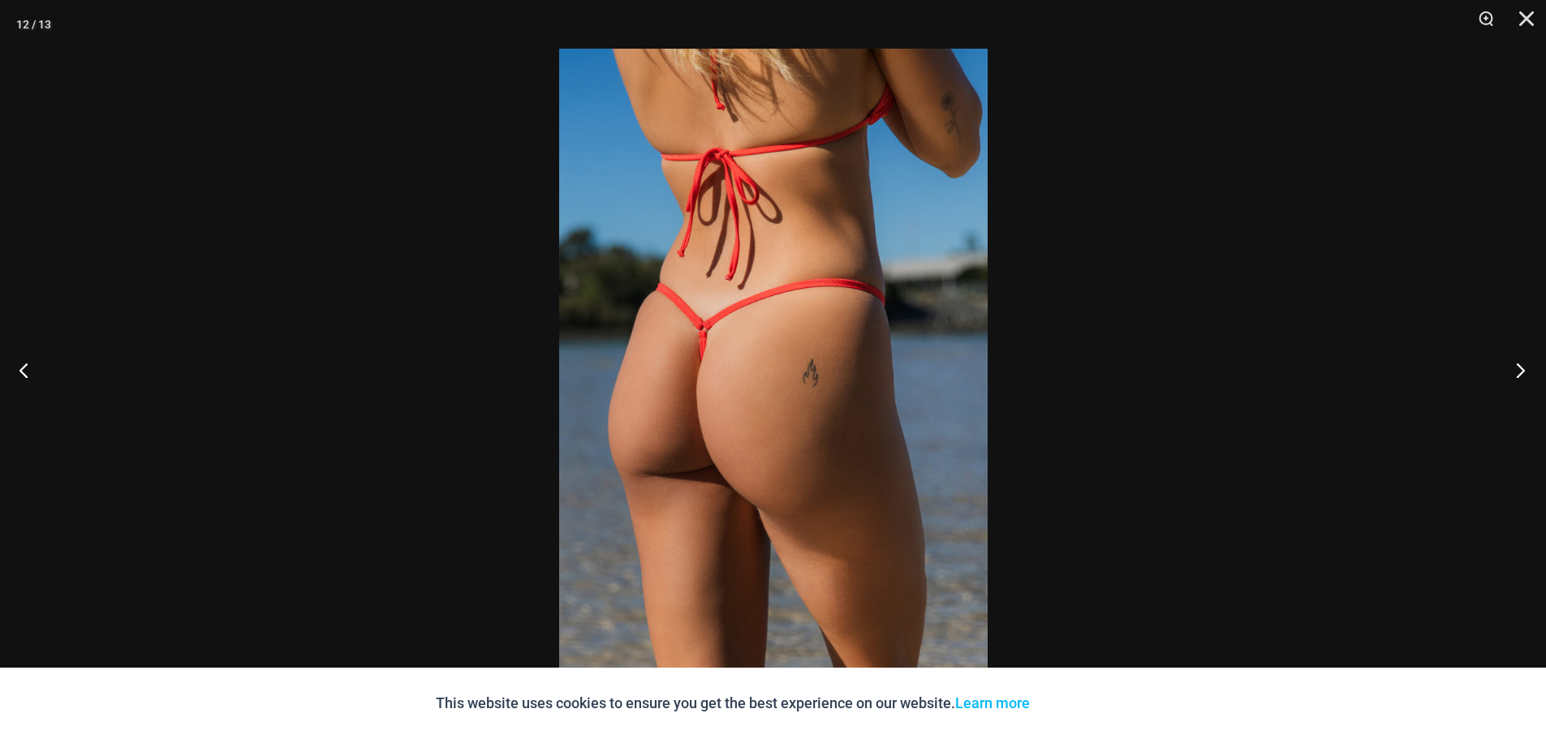
click at [1522, 366] on button "Next" at bounding box center [1515, 369] width 61 height 81
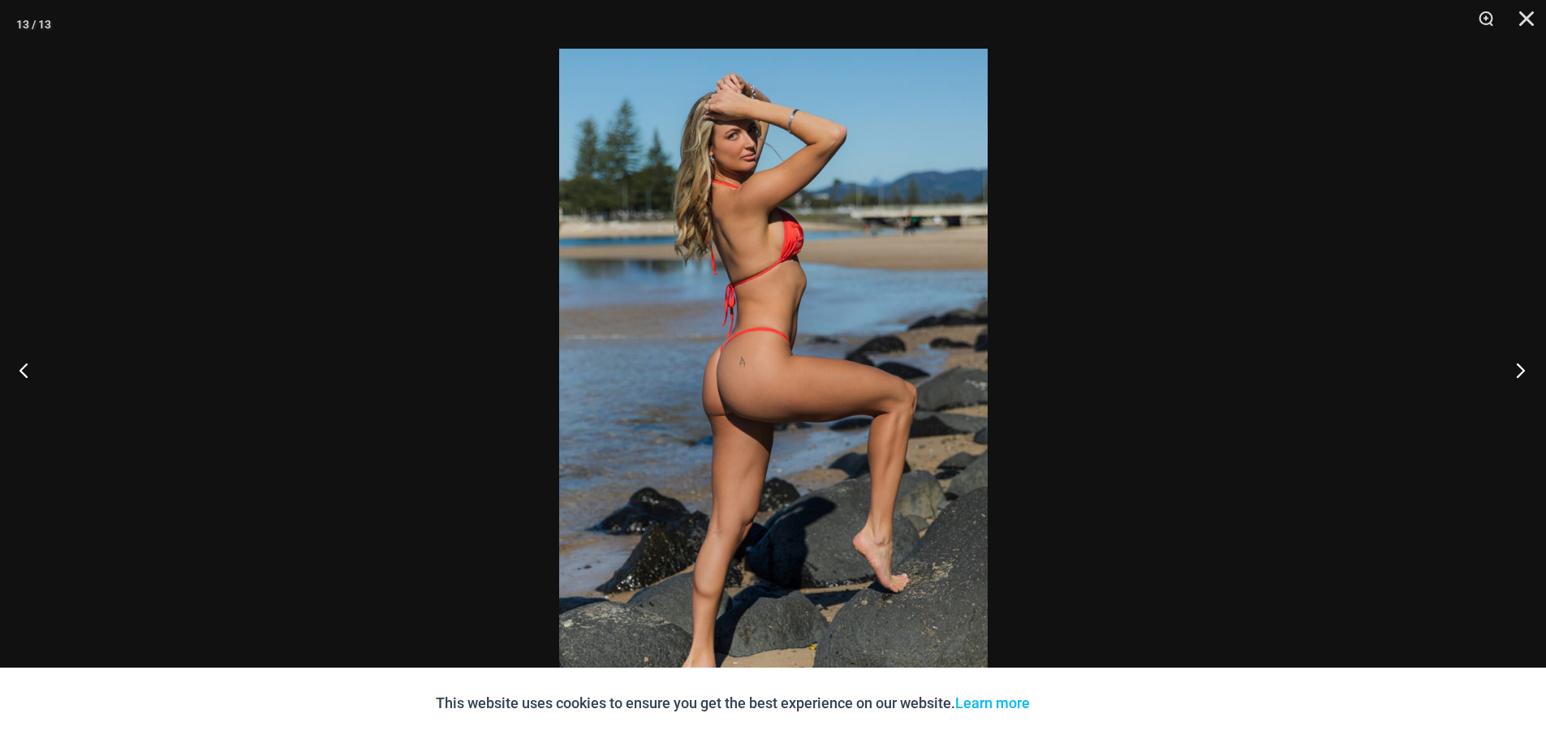
click at [1522, 366] on button "Next" at bounding box center [1515, 369] width 61 height 81
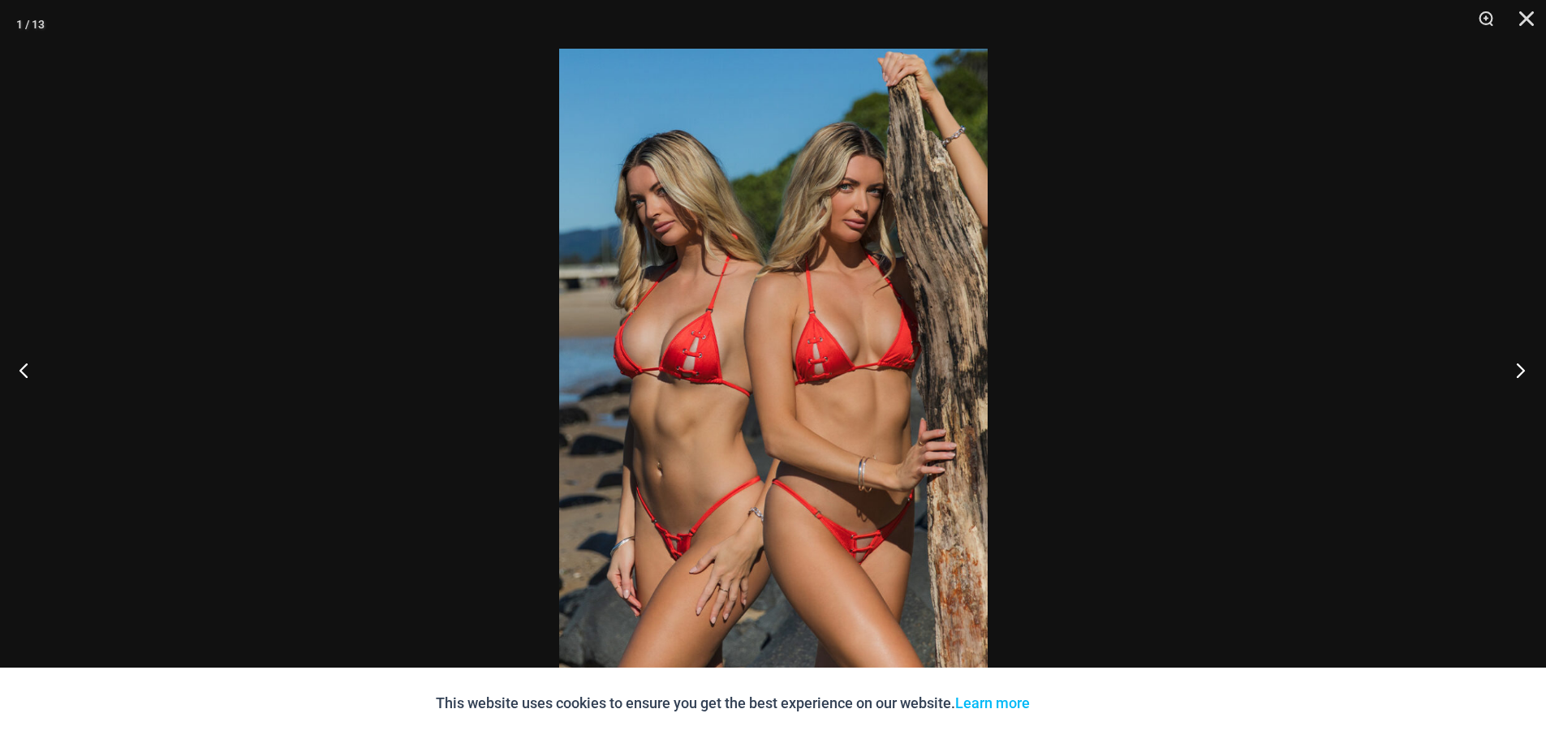
click at [1523, 366] on button "Next" at bounding box center [1515, 369] width 61 height 81
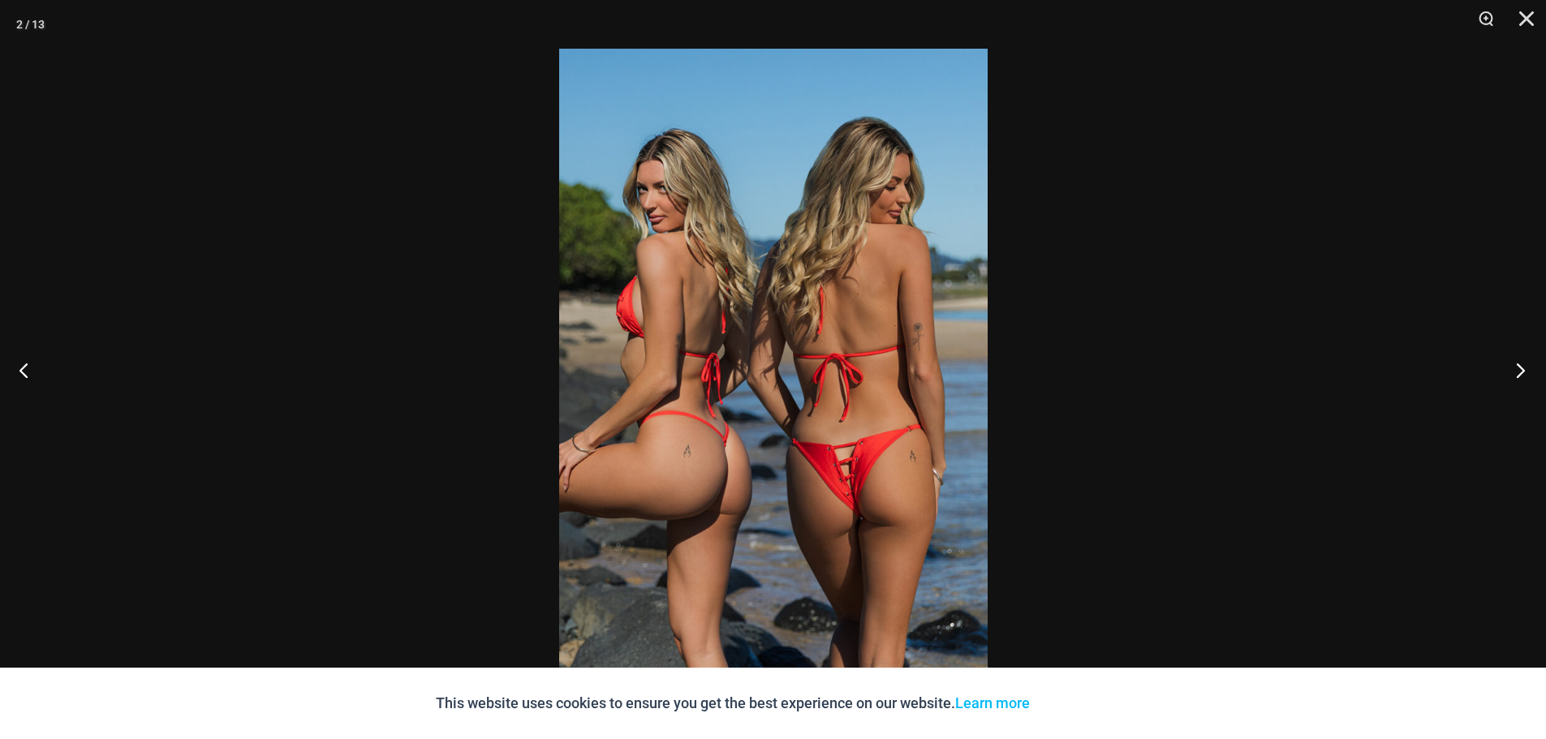
click at [1523, 366] on button "Next" at bounding box center [1515, 369] width 61 height 81
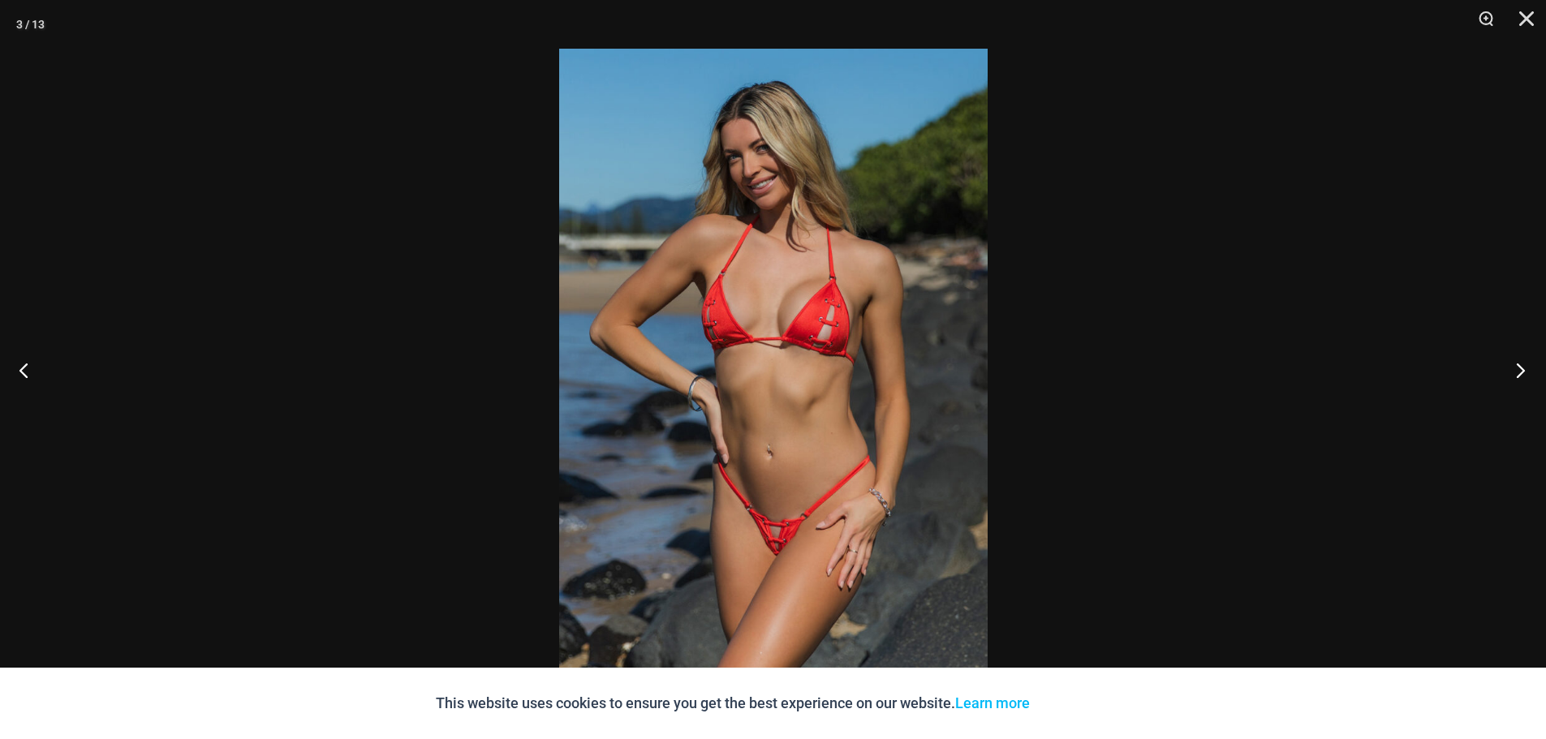
click at [1523, 366] on button "Next" at bounding box center [1515, 369] width 61 height 81
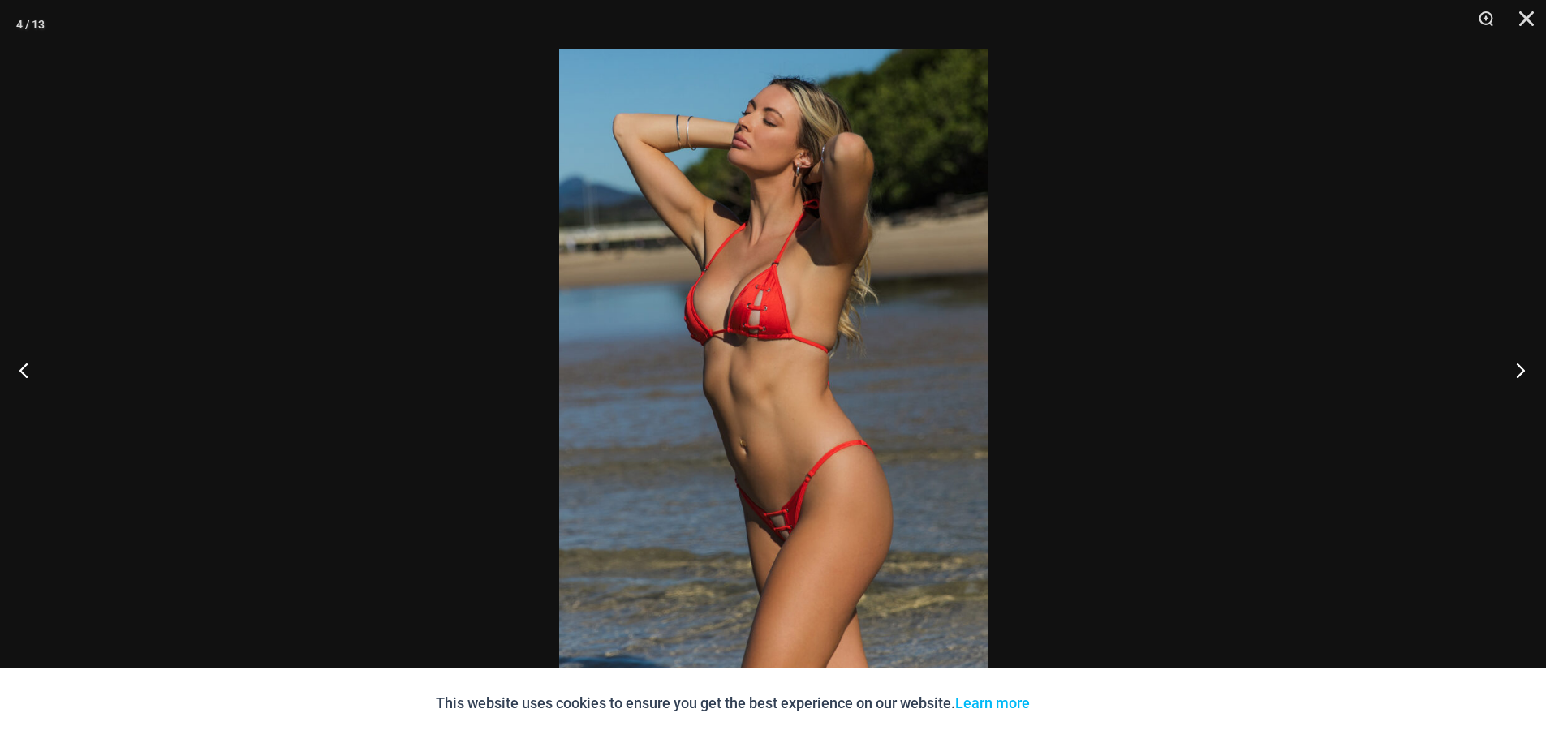
click at [1523, 366] on button "Next" at bounding box center [1515, 369] width 61 height 81
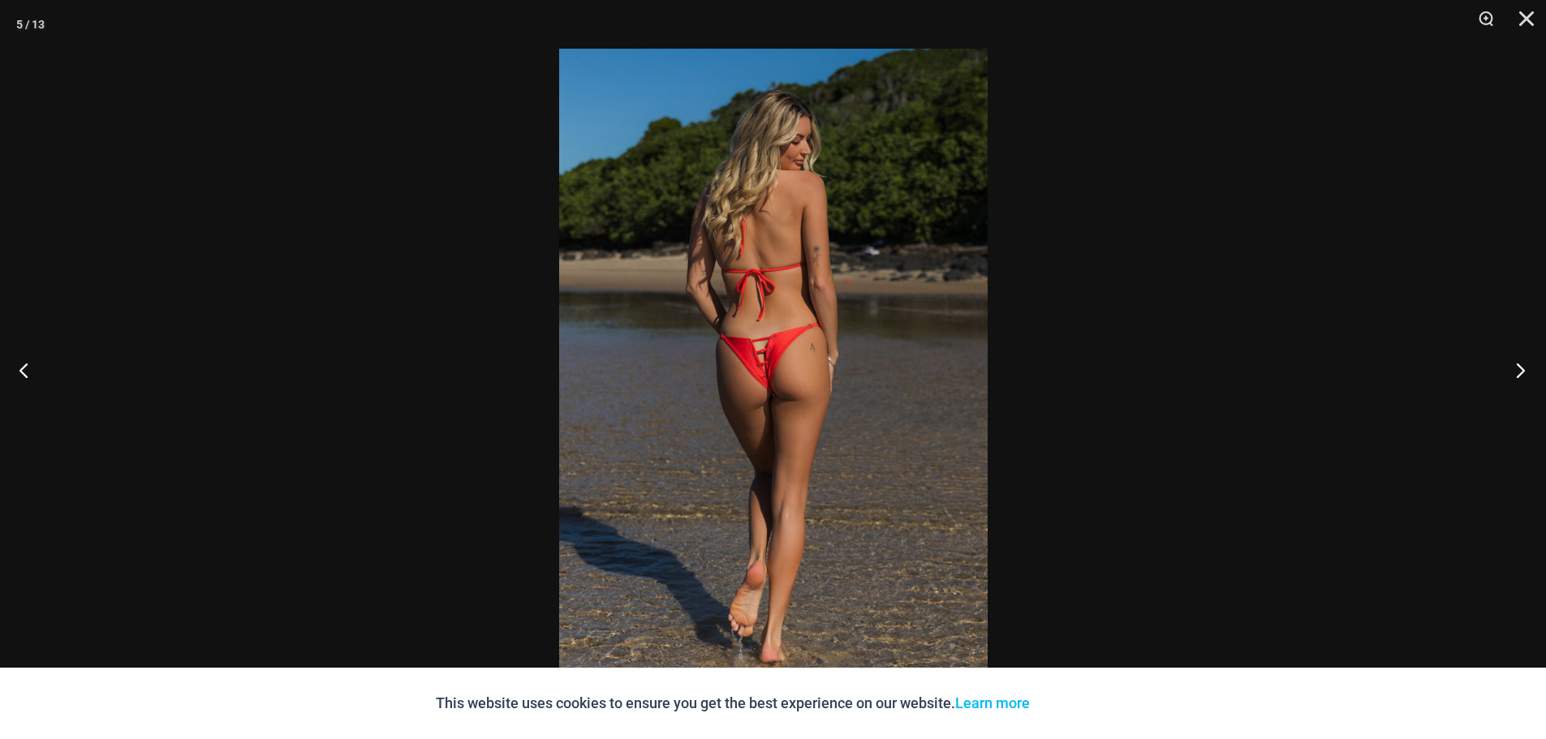
click at [1523, 366] on button "Next" at bounding box center [1515, 369] width 61 height 81
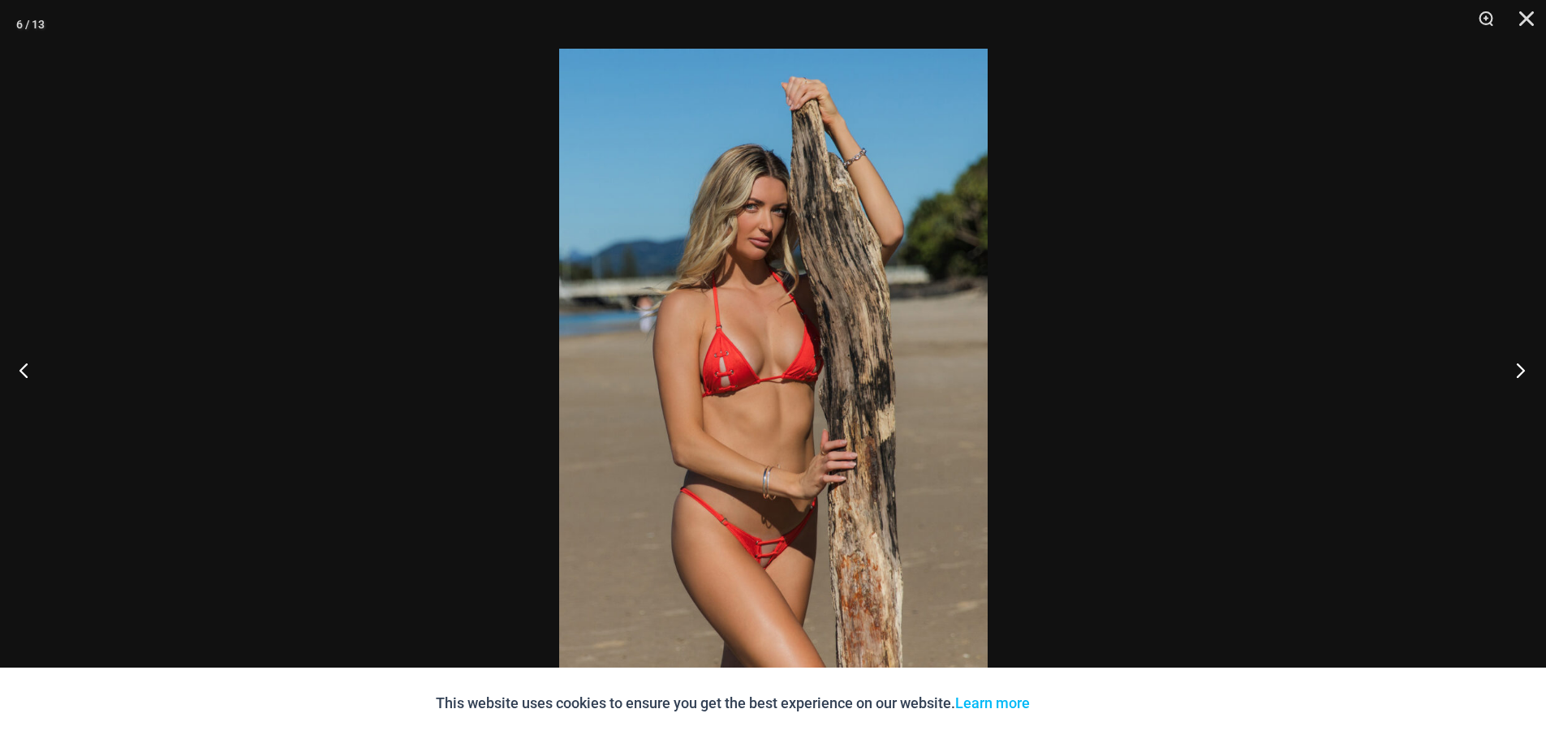
click at [1523, 366] on button "Next" at bounding box center [1515, 369] width 61 height 81
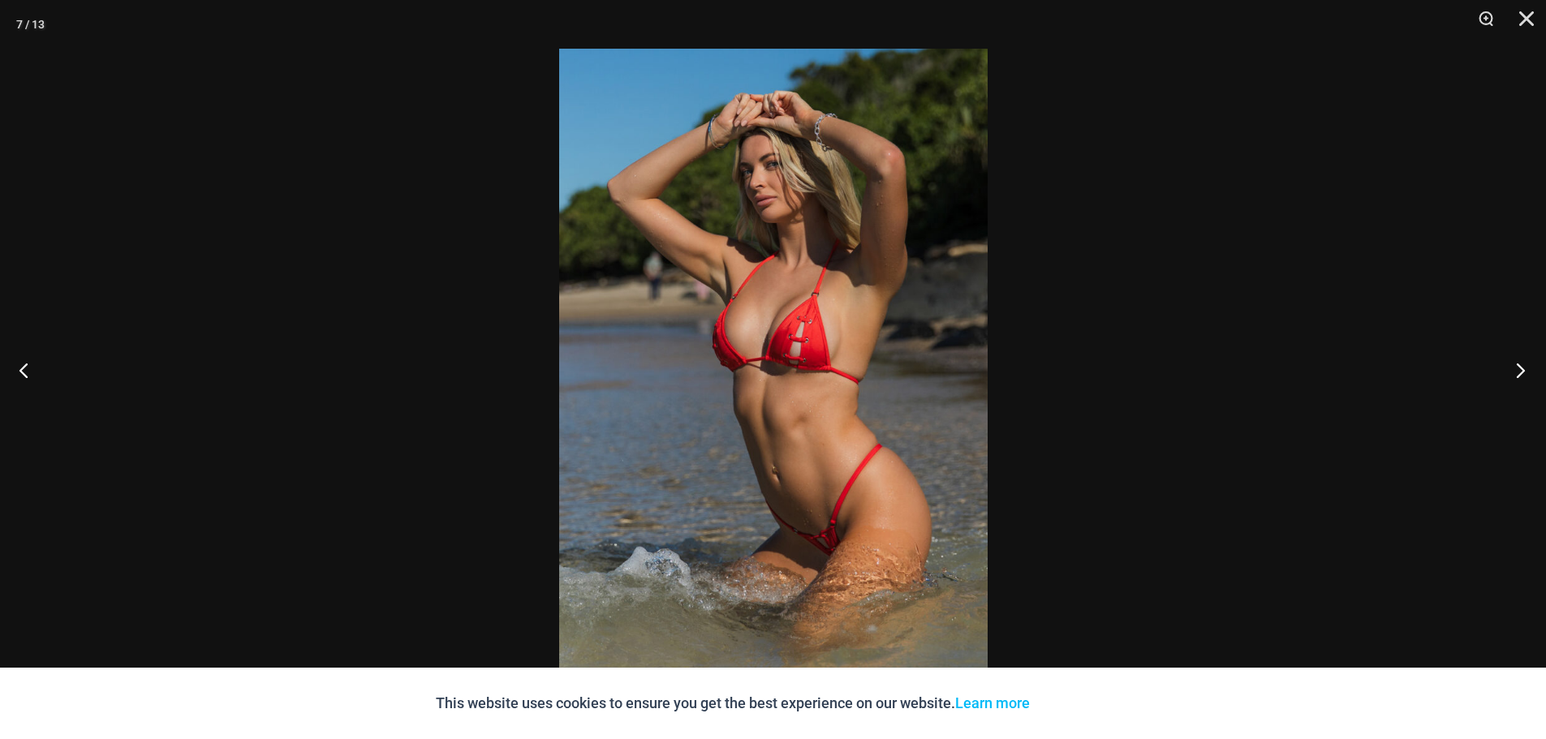
click at [1523, 366] on button "Next" at bounding box center [1515, 369] width 61 height 81
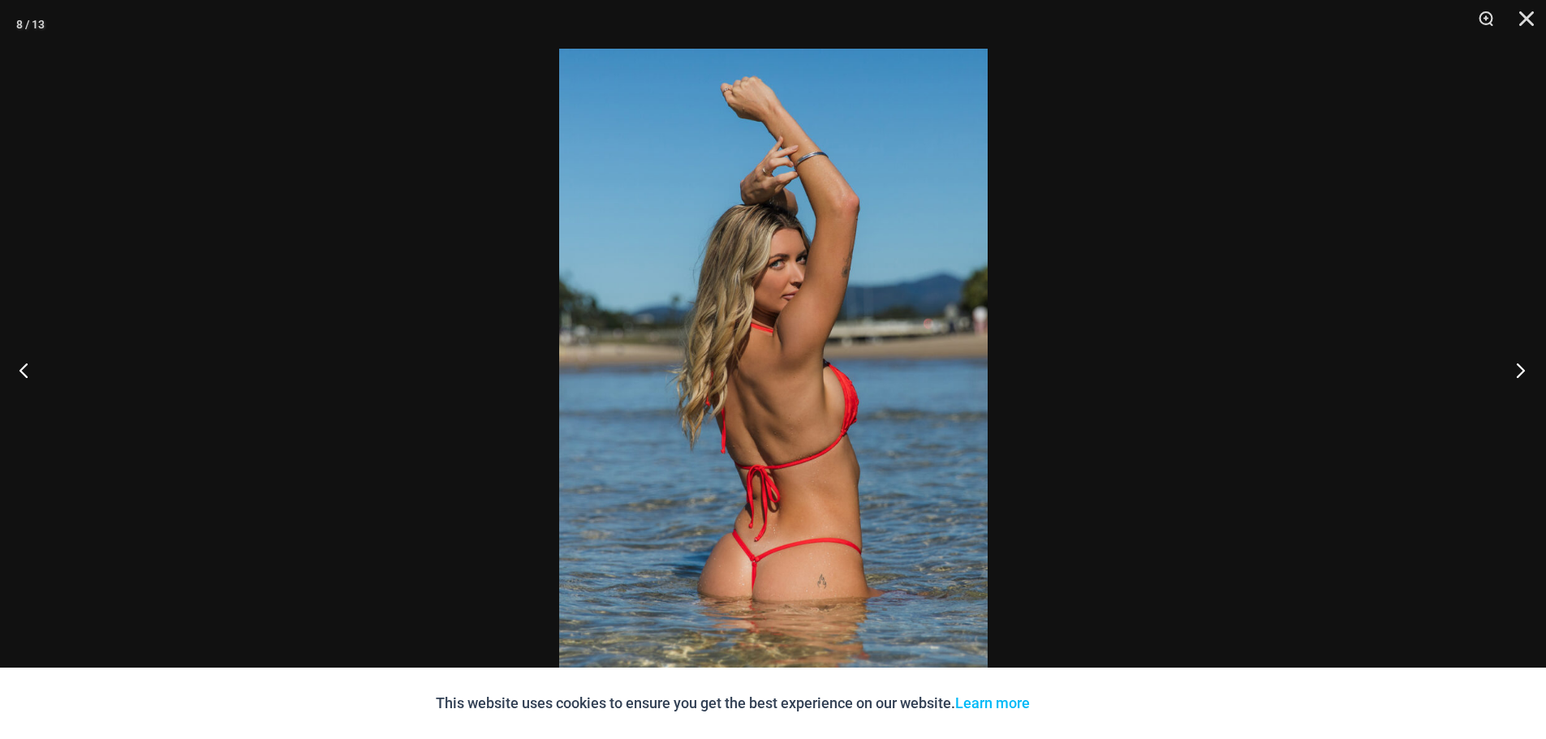
click at [1523, 366] on button "Next" at bounding box center [1515, 369] width 61 height 81
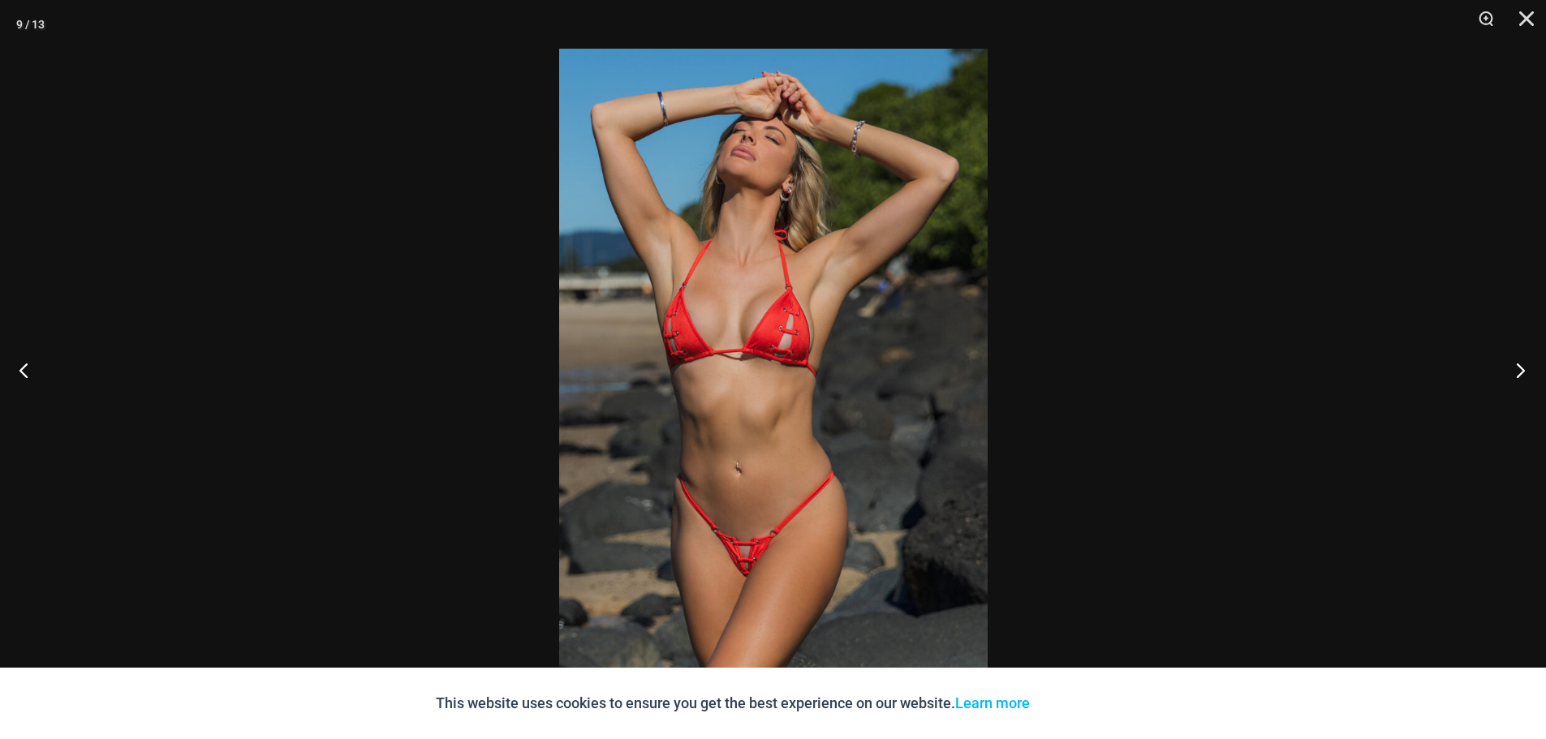
click at [1523, 366] on button "Next" at bounding box center [1515, 369] width 61 height 81
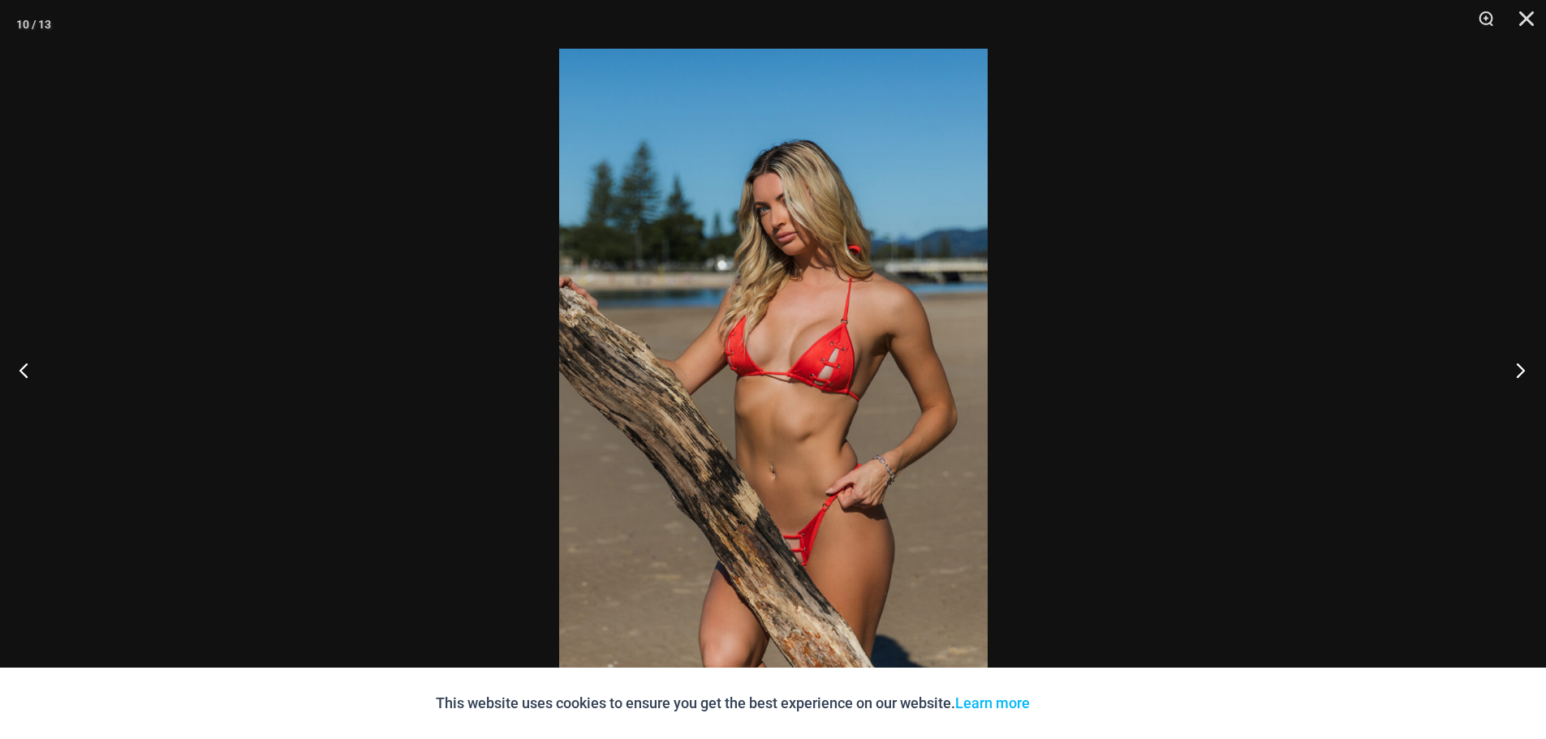
click at [1523, 366] on button "Next" at bounding box center [1515, 369] width 61 height 81
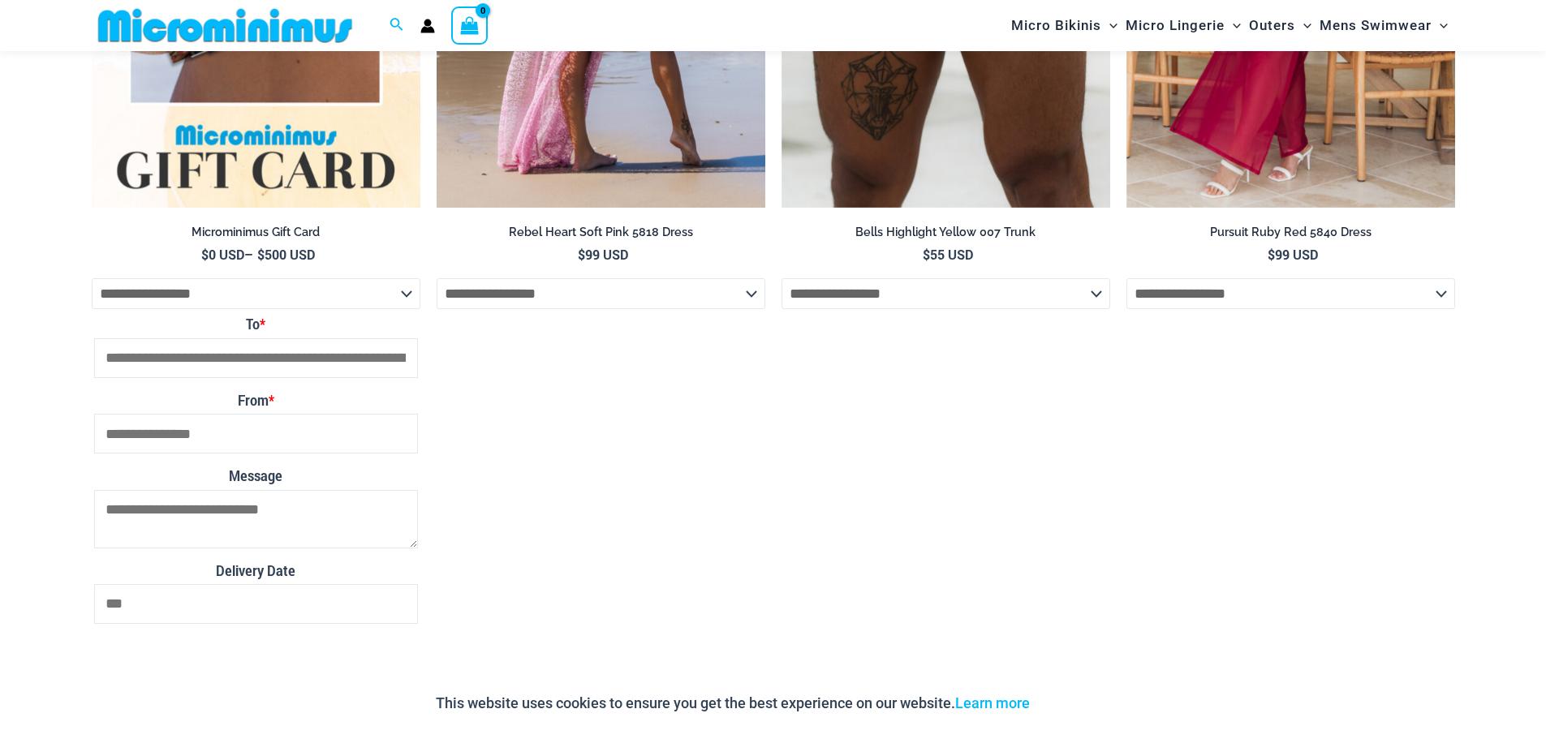
scroll to position [3556, 0]
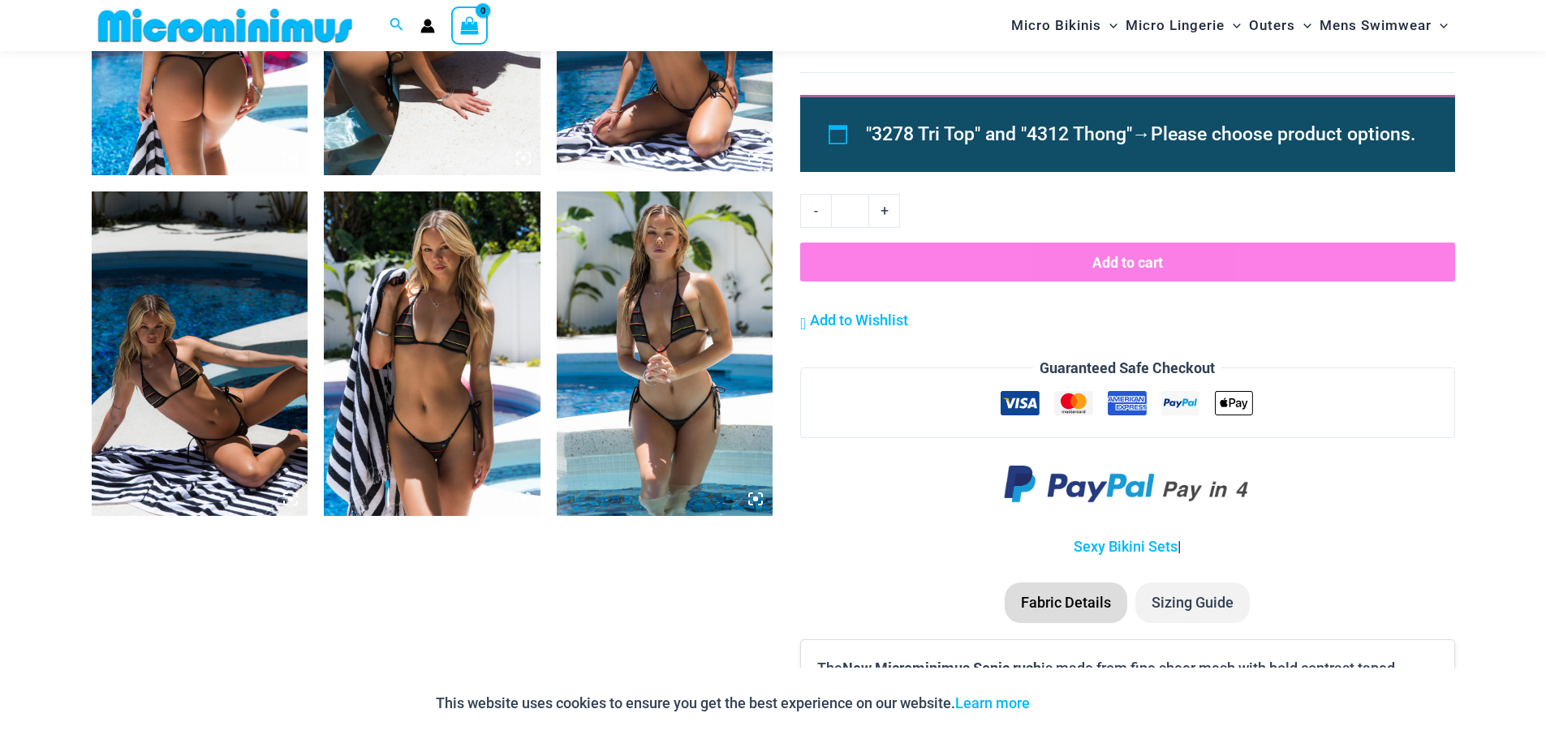
scroll to position [1608, 0]
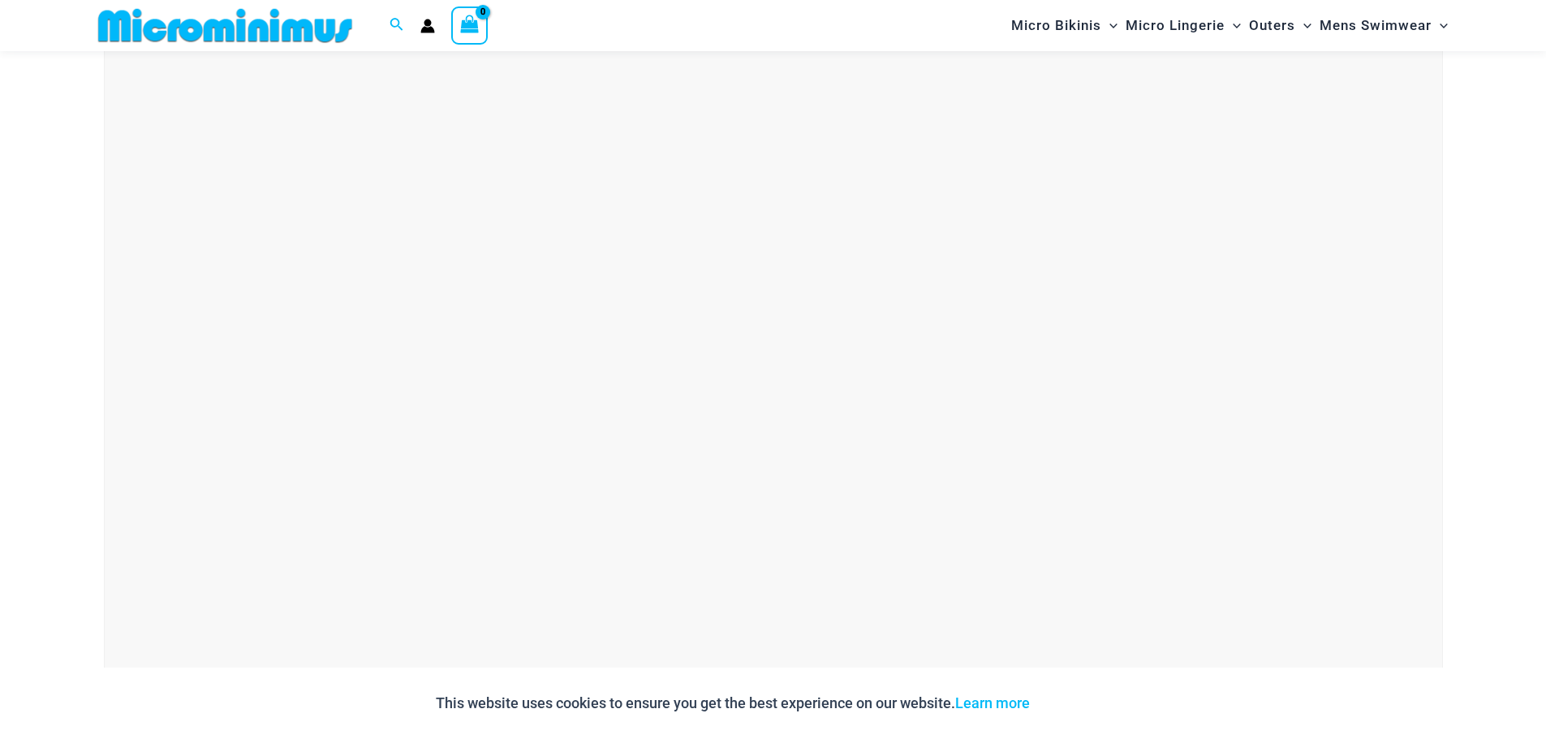
scroll to position [960, 0]
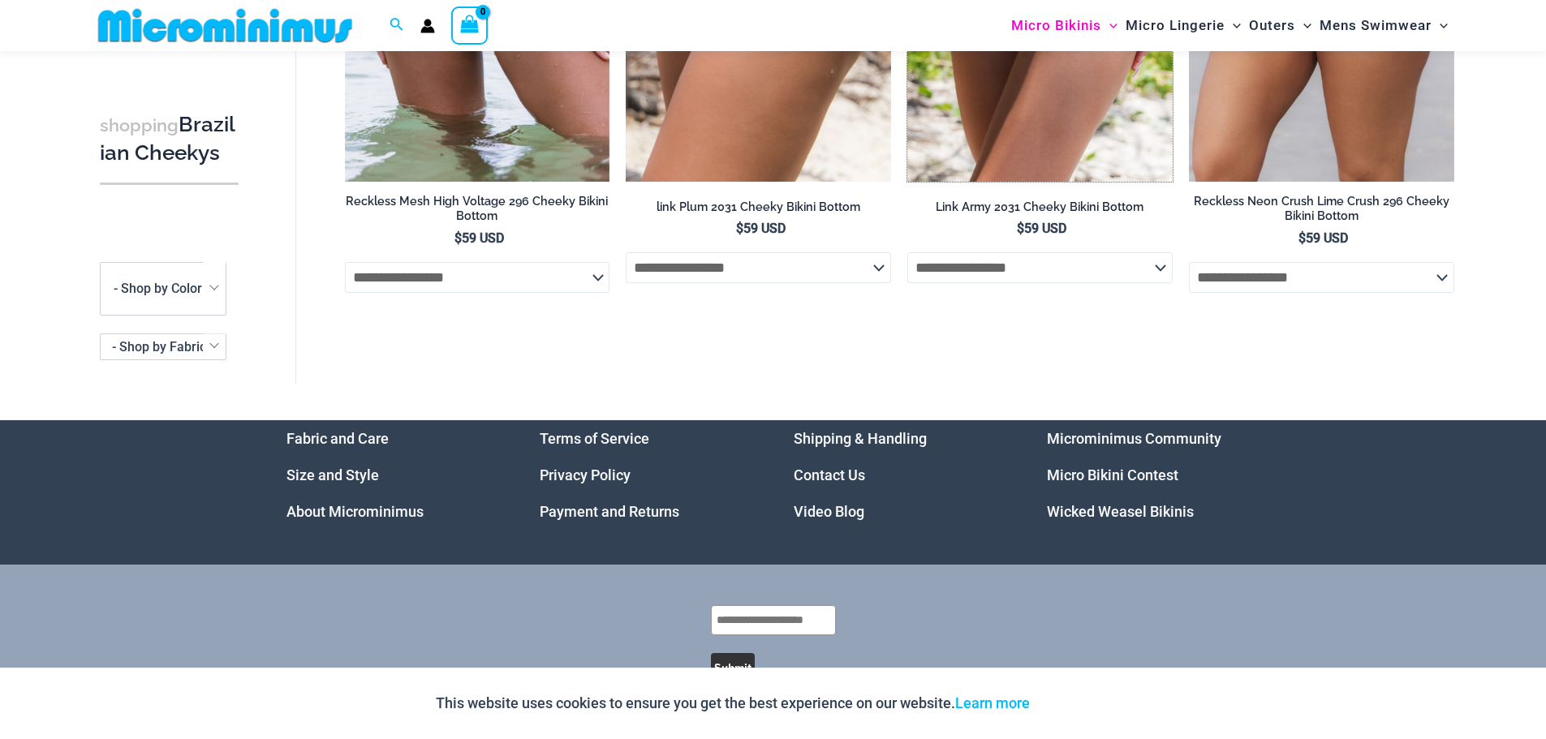
scroll to position [553, 0]
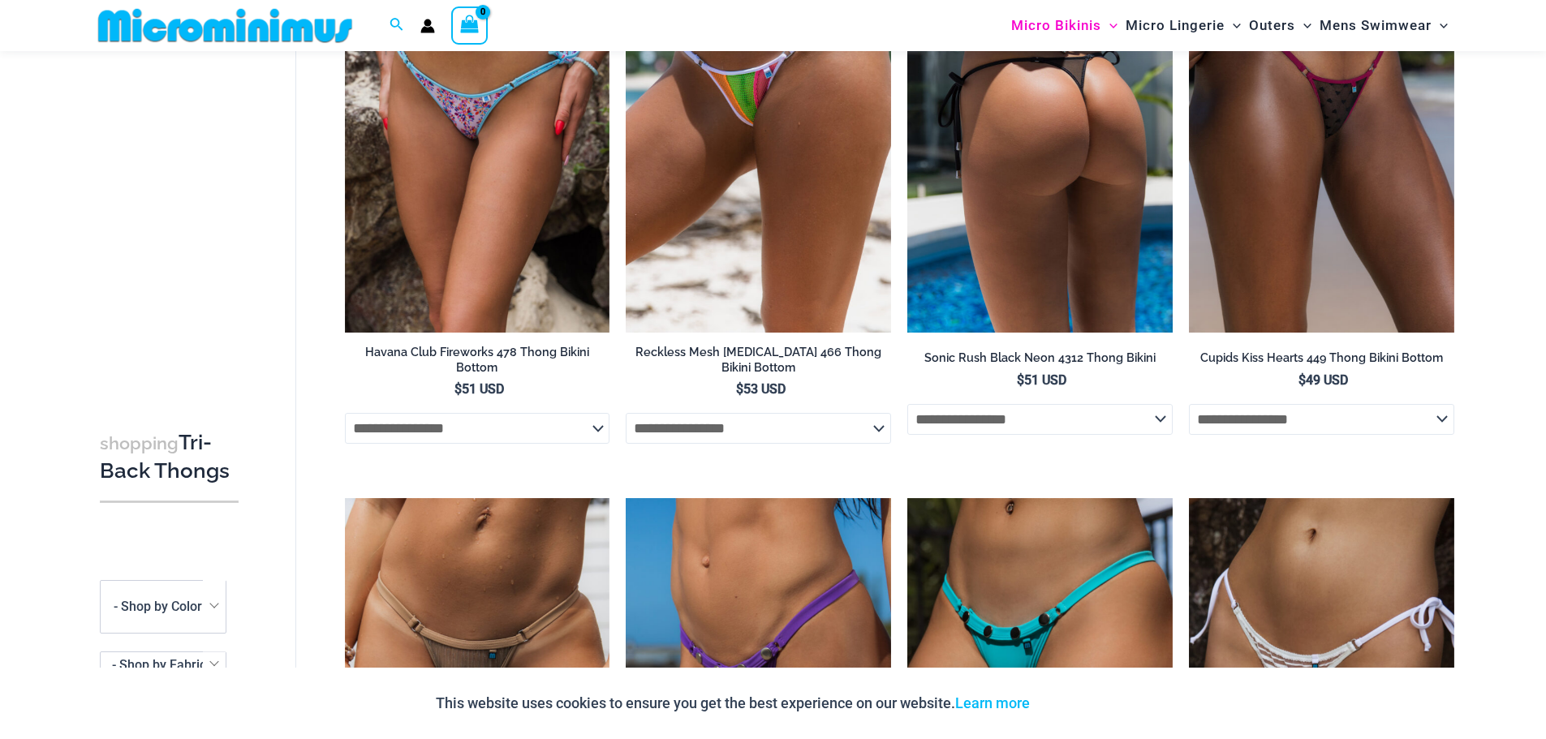
scroll to position [2258, 0]
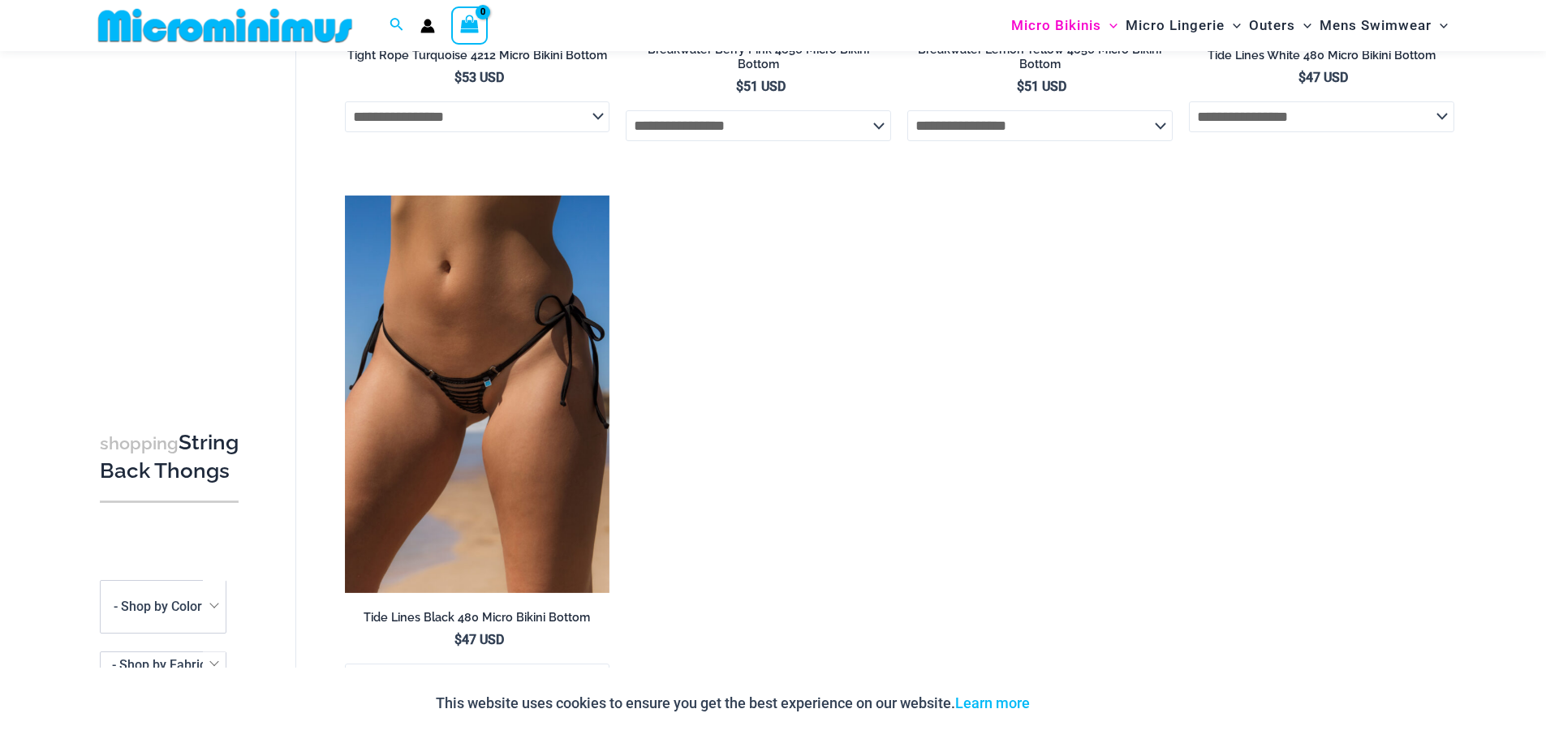
scroll to position [2987, 0]
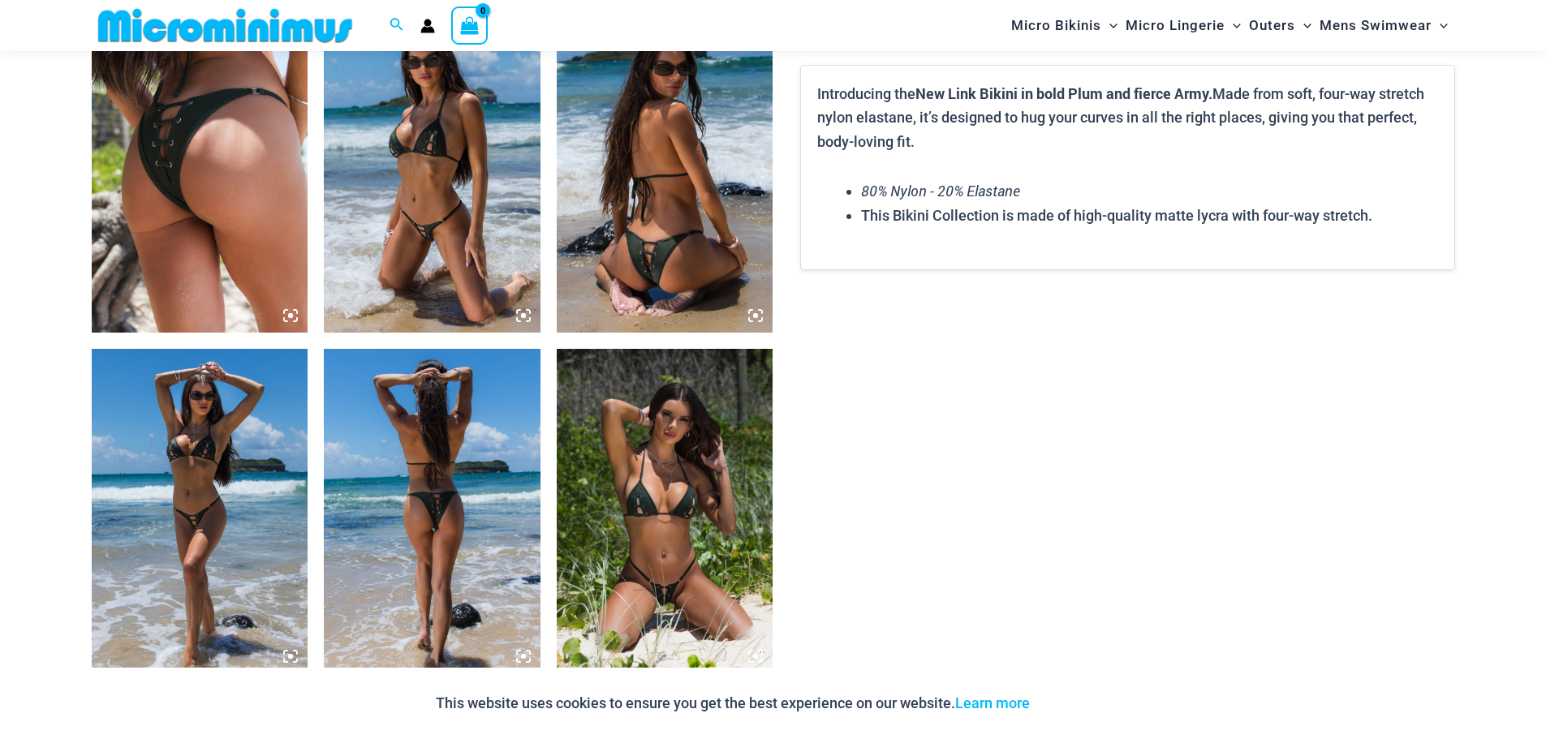
scroll to position [1202, 0]
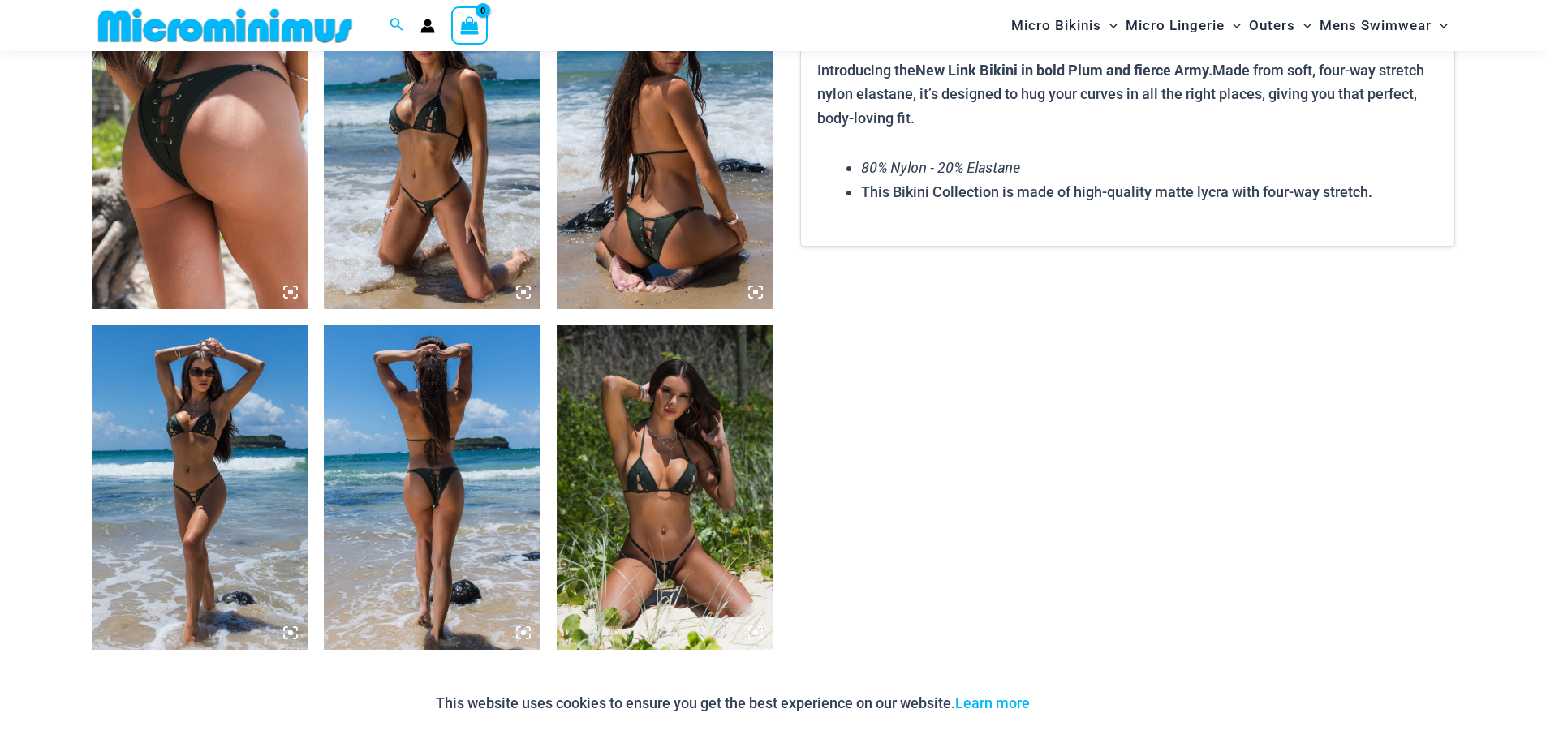
click at [523, 632] on icon at bounding box center [523, 633] width 5 height 5
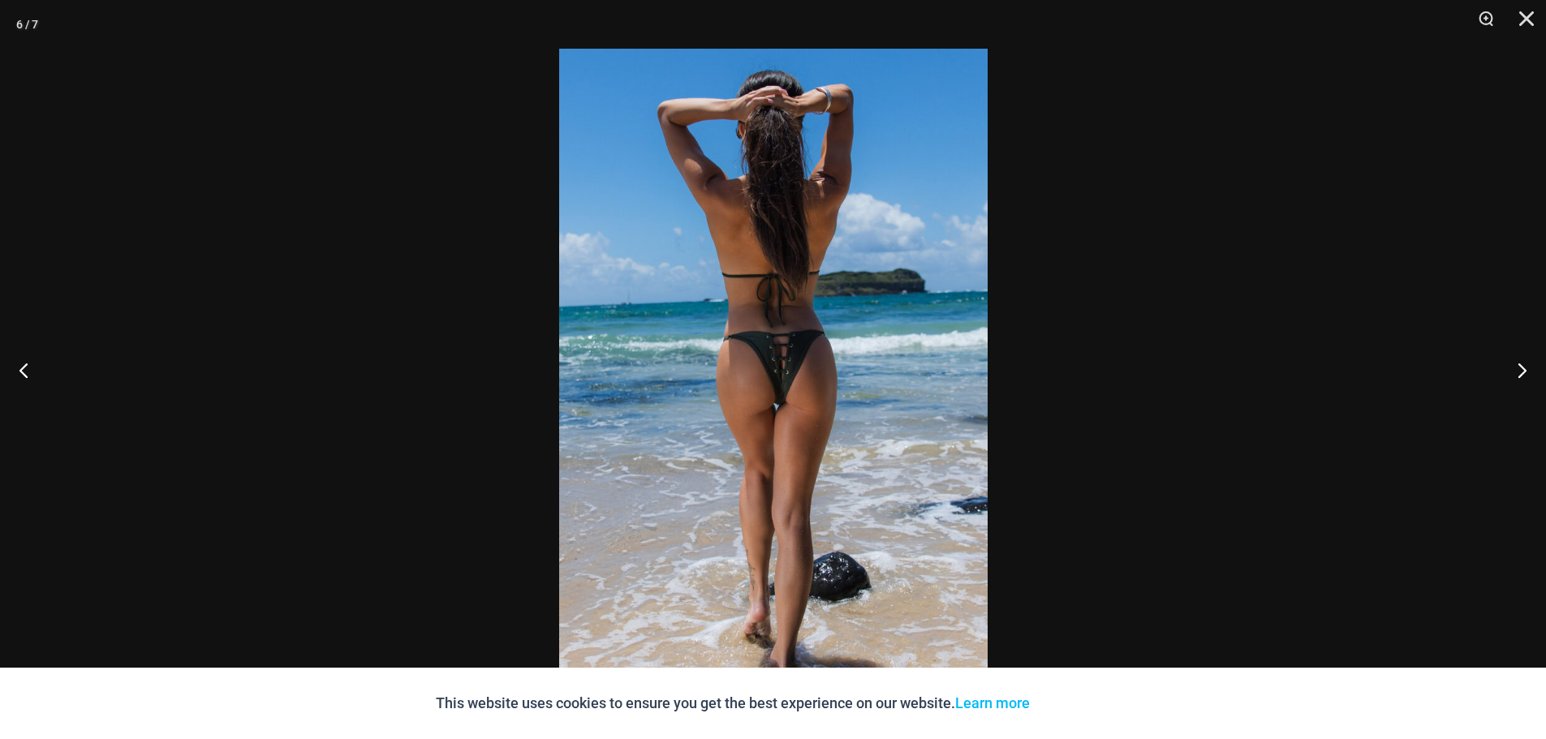
click at [930, 375] on img at bounding box center [773, 370] width 428 height 642
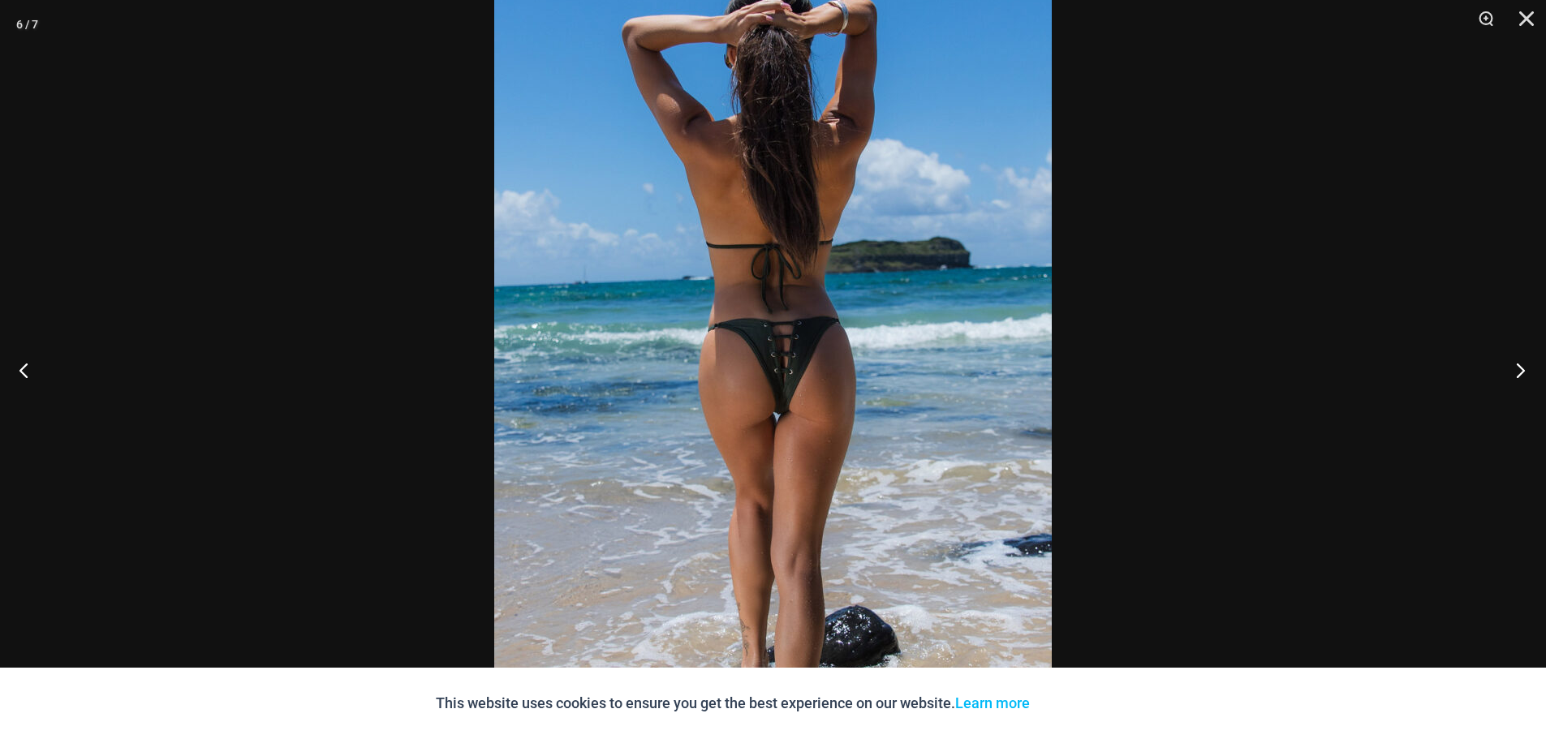
click at [1521, 366] on button "Next" at bounding box center [1515, 369] width 61 height 81
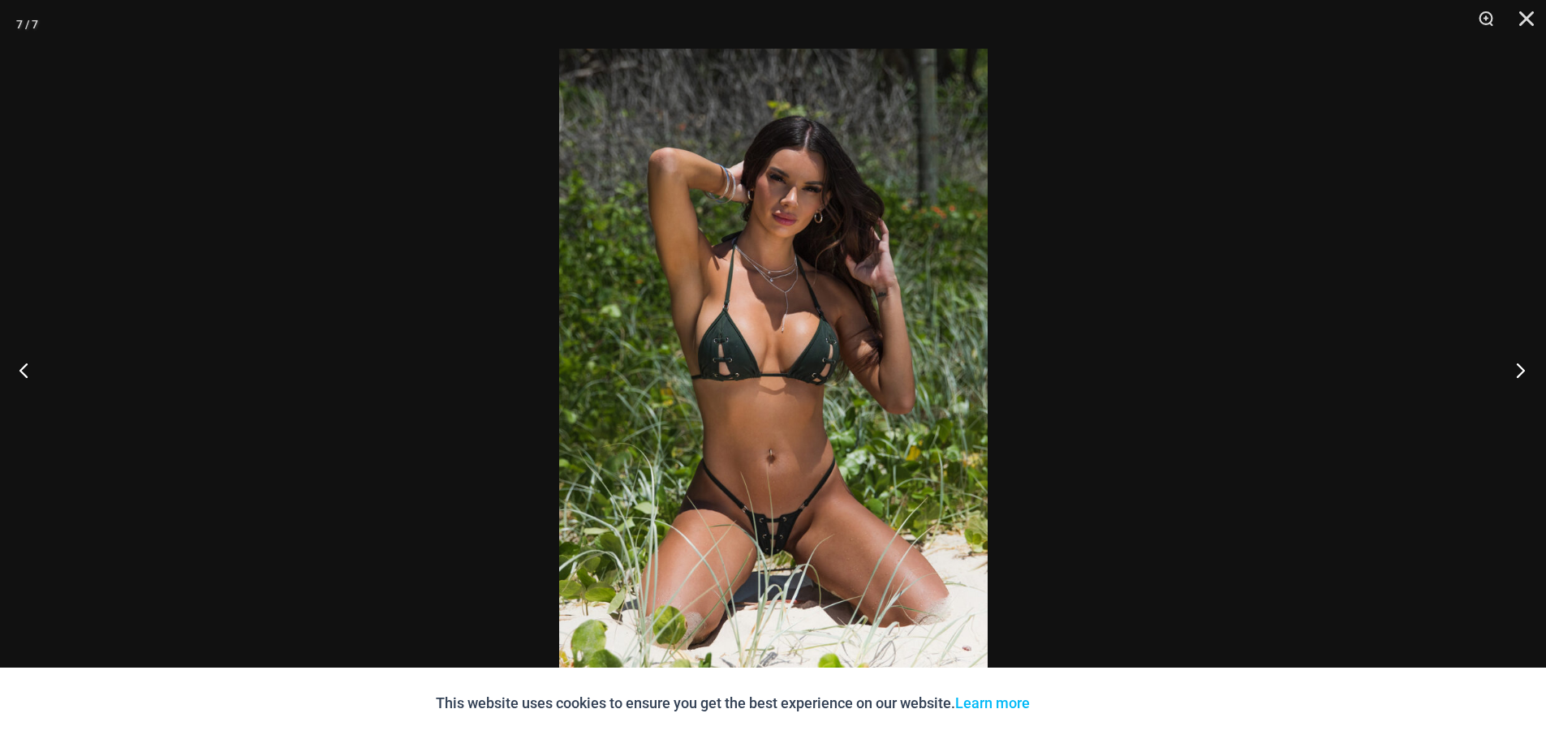
click at [1521, 366] on button "Next" at bounding box center [1515, 369] width 61 height 81
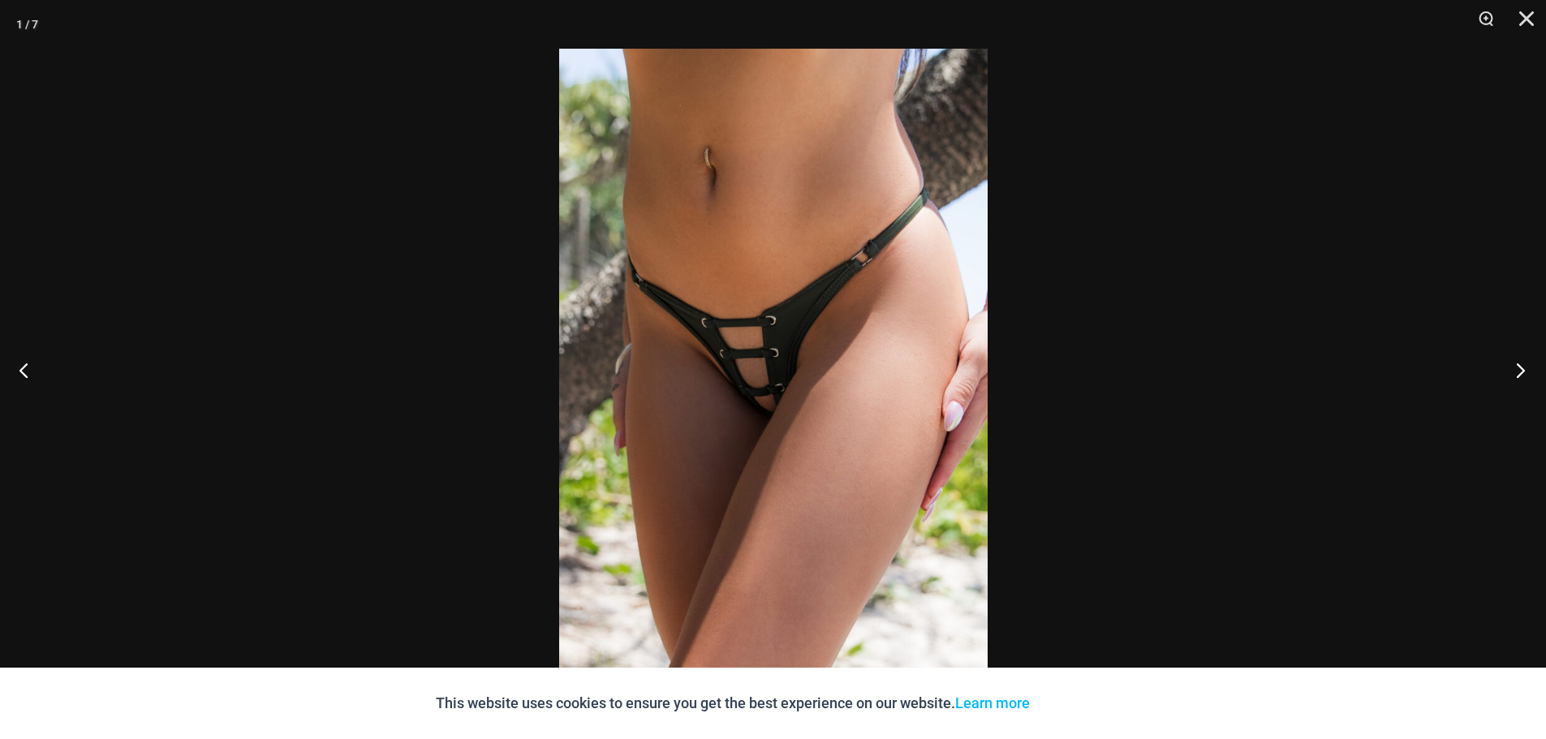
click at [1521, 366] on button "Next" at bounding box center [1515, 369] width 61 height 81
